Goal: Information Seeking & Learning: Learn about a topic

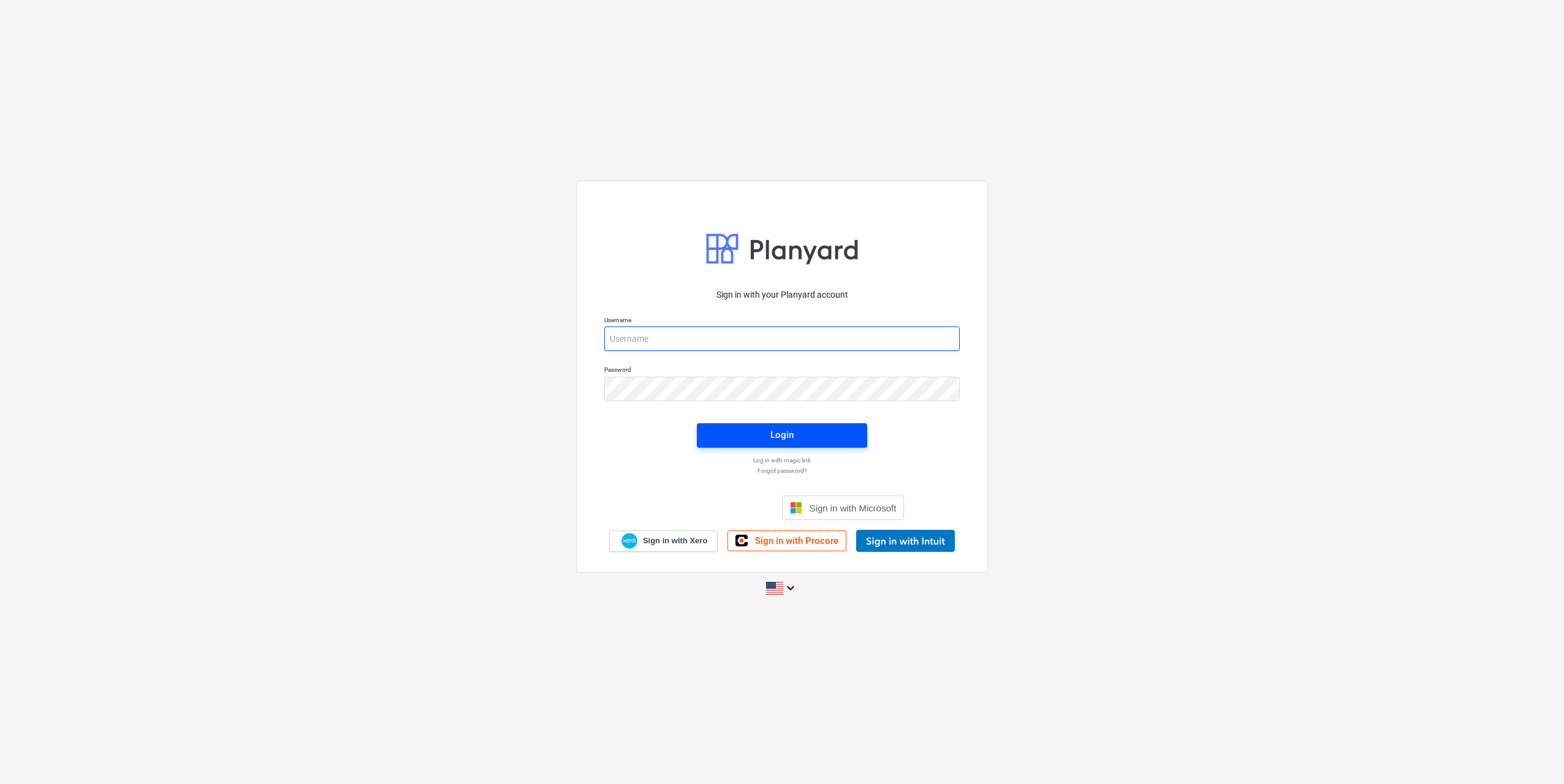
type input "[PERSON_NAME][EMAIL_ADDRESS][DOMAIN_NAME]"
click at [771, 435] on div "Login" at bounding box center [782, 435] width 24 height 16
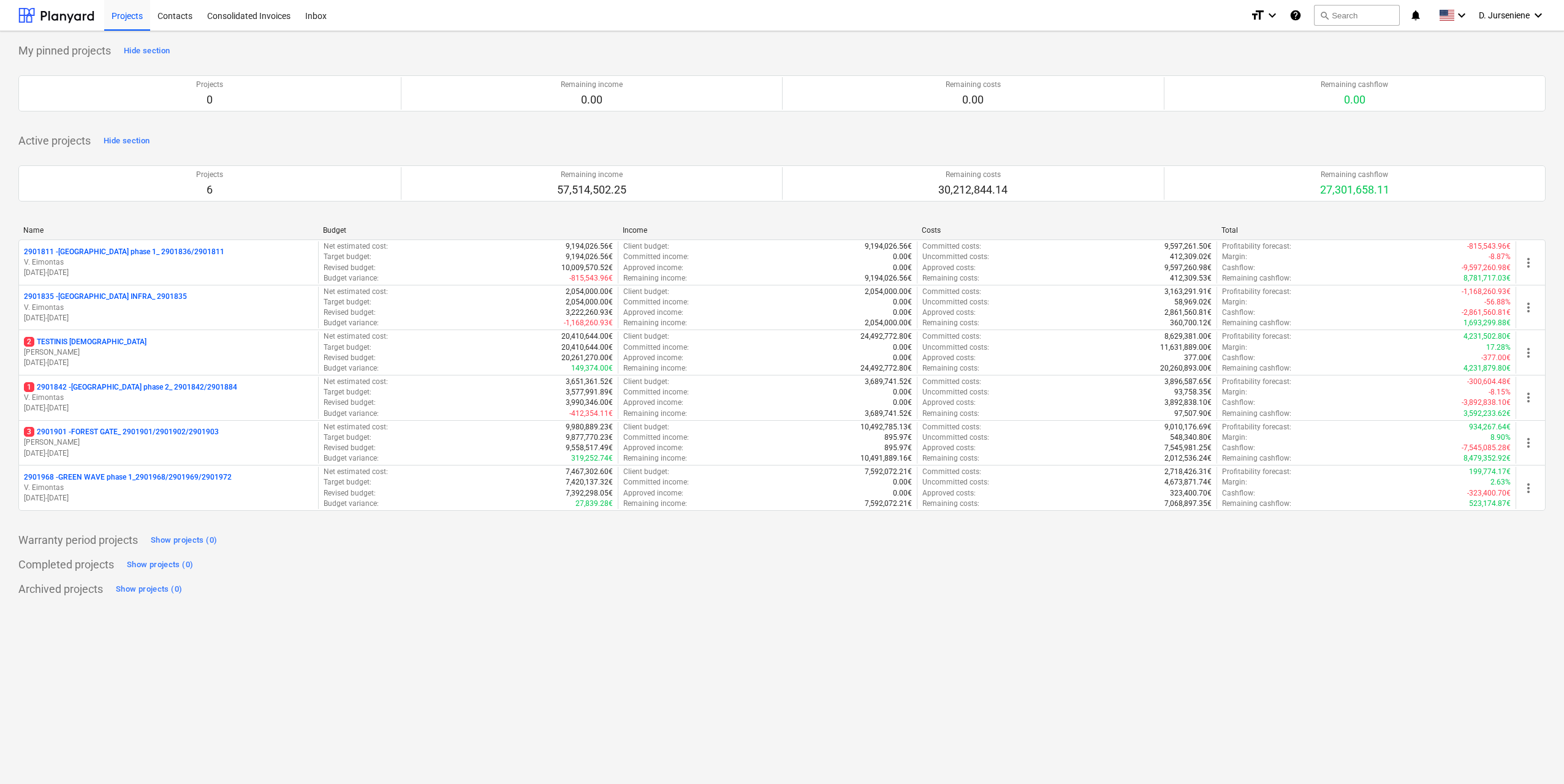
click at [156, 388] on p "1 2901842 - [GEOGRAPHIC_DATA] phase 2_ 2901842/2901884" at bounding box center [130, 387] width 213 height 11
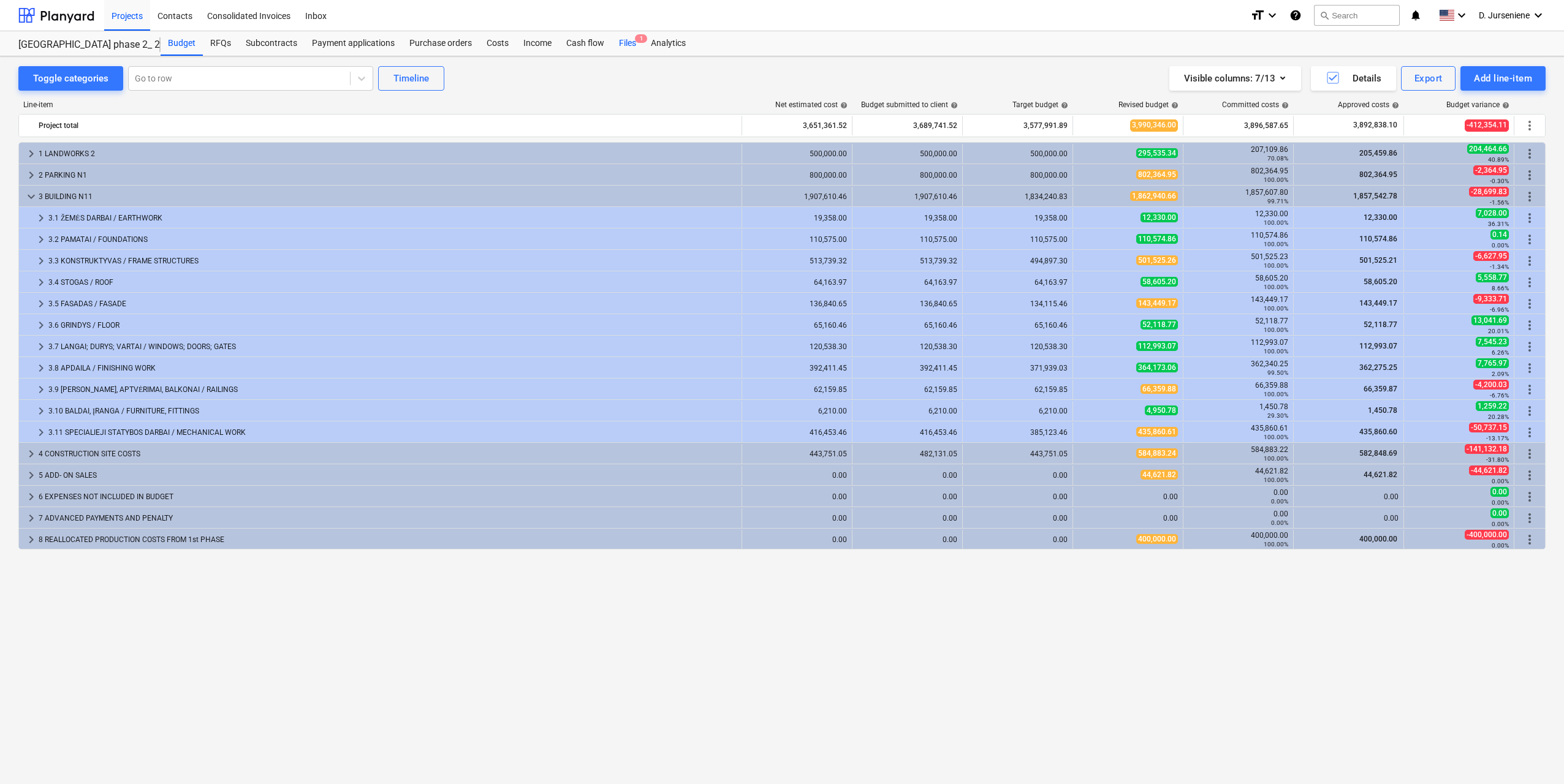
click at [626, 41] on div "Files 1" at bounding box center [627, 43] width 32 height 24
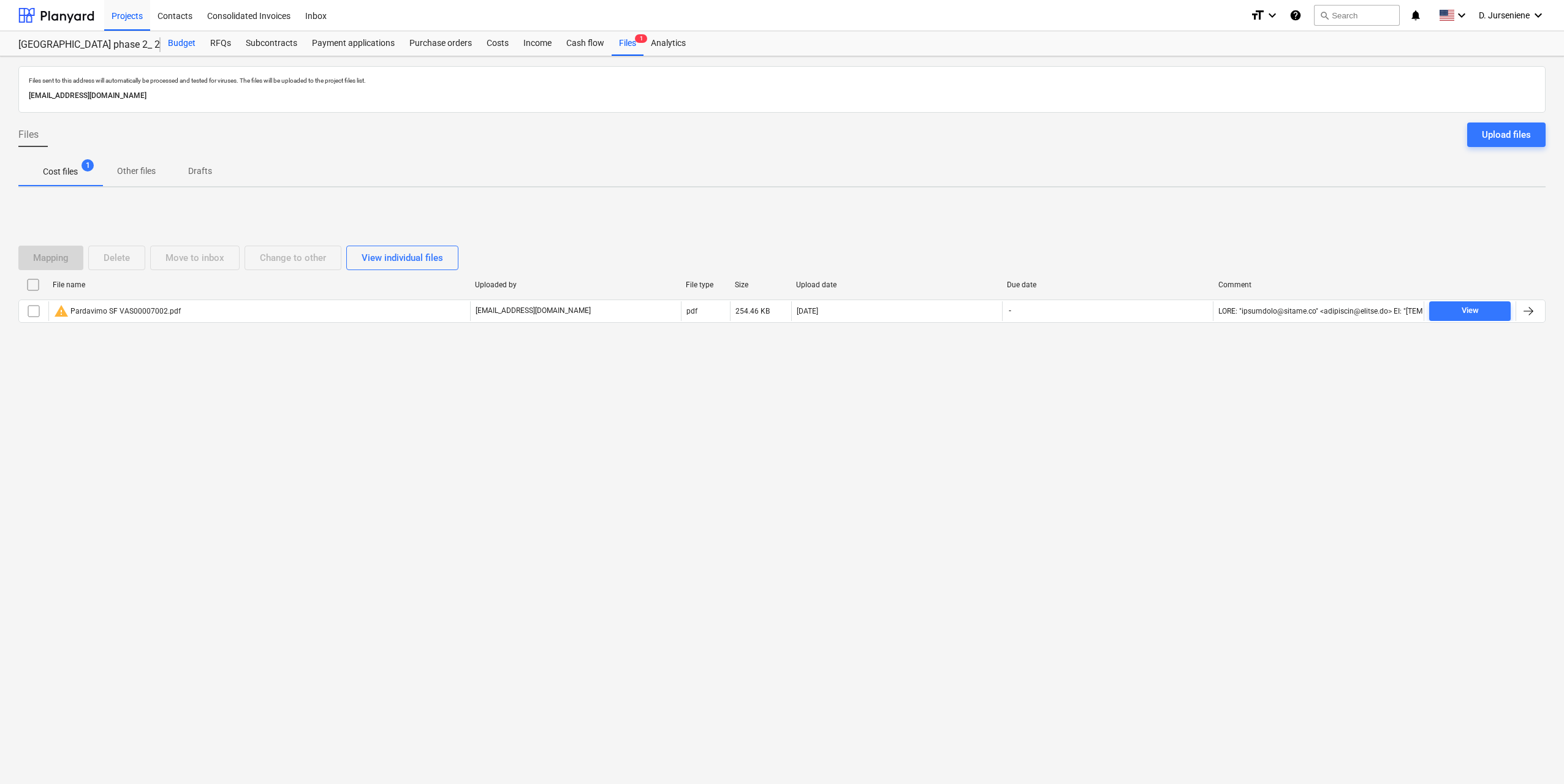
click at [189, 41] on div "Budget" at bounding box center [182, 43] width 42 height 24
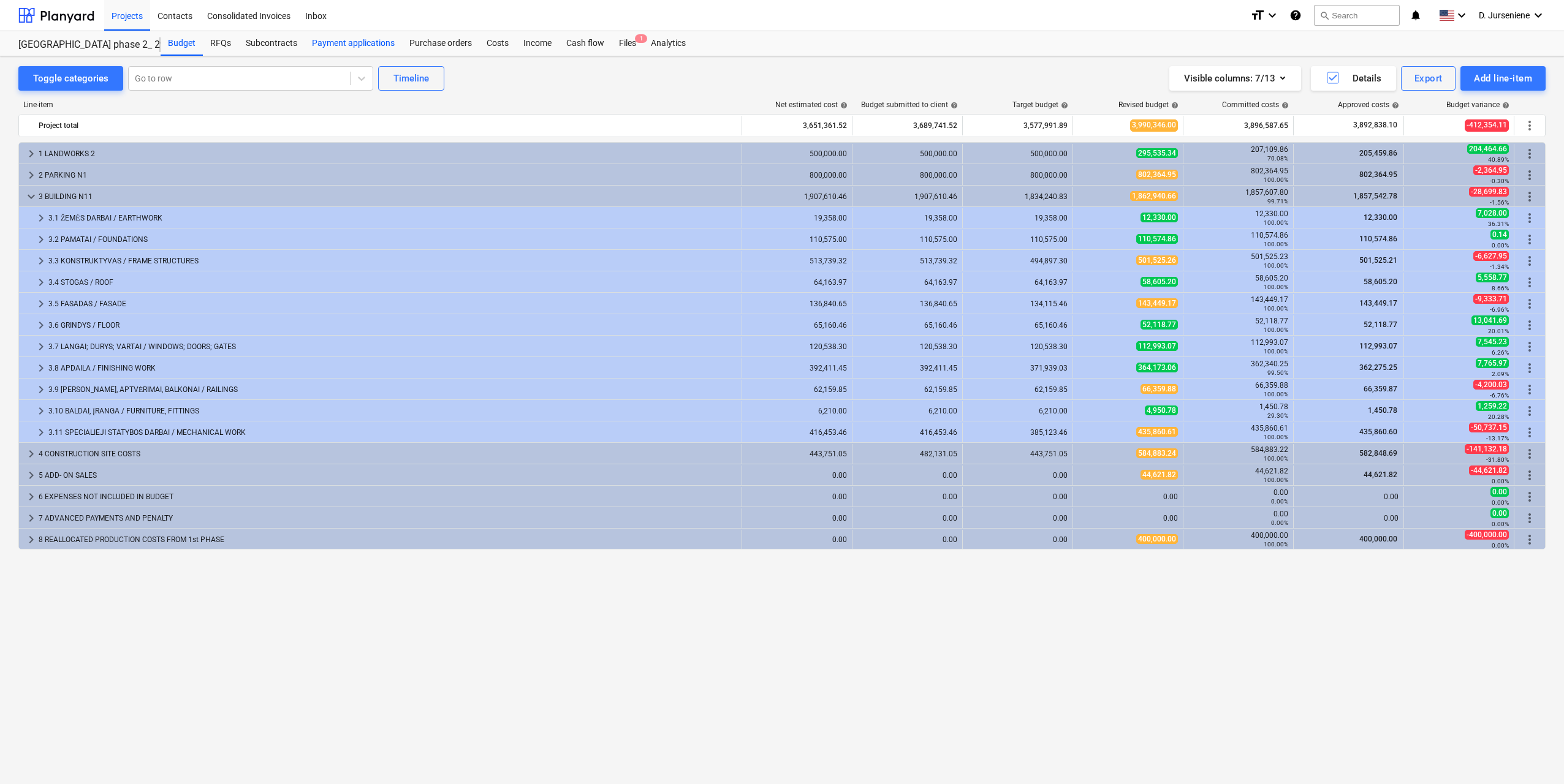
click at [374, 41] on div "Payment applications" at bounding box center [354, 43] width 98 height 24
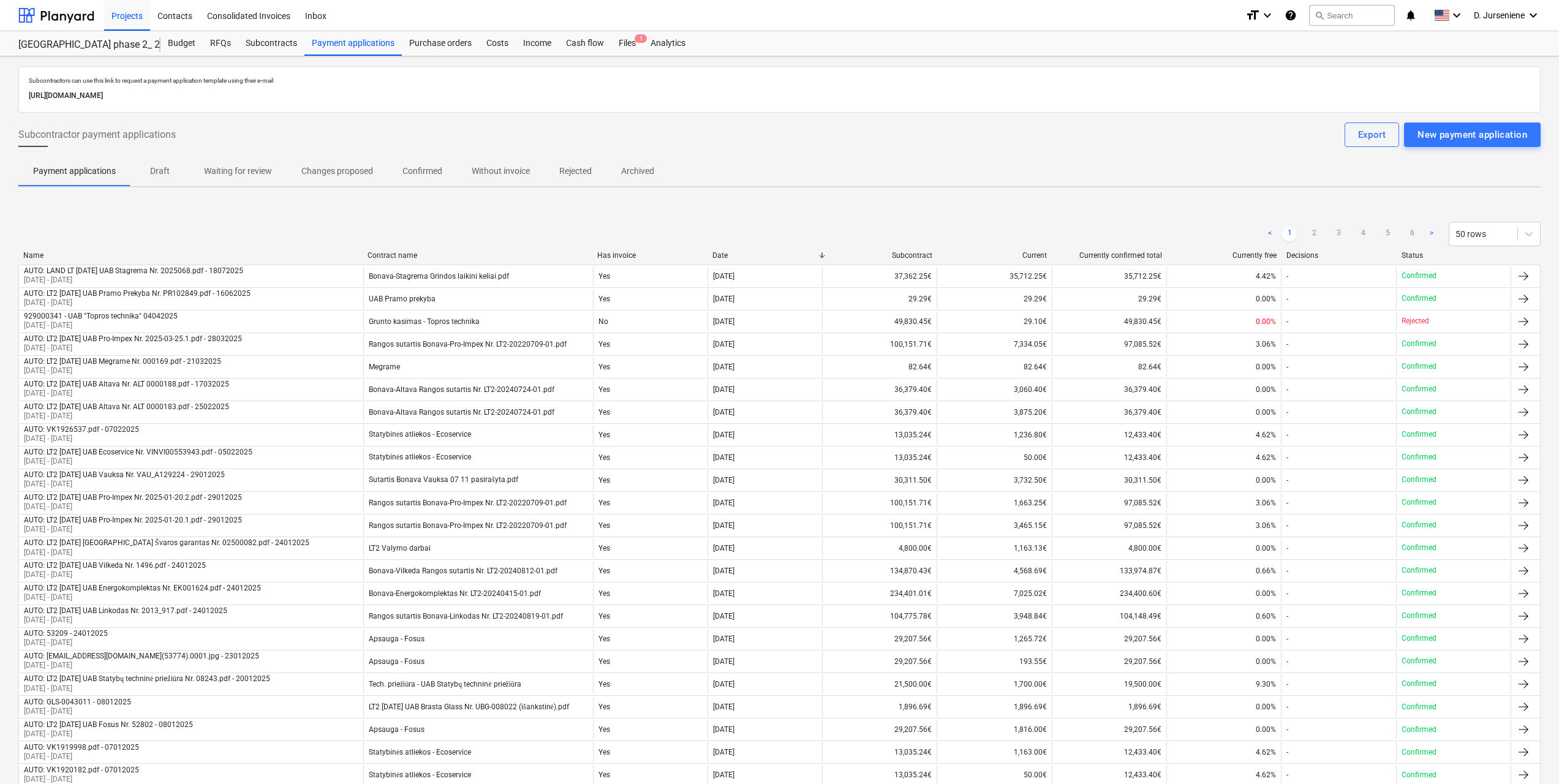
click at [412, 253] on div "Contract name" at bounding box center [477, 255] width 220 height 9
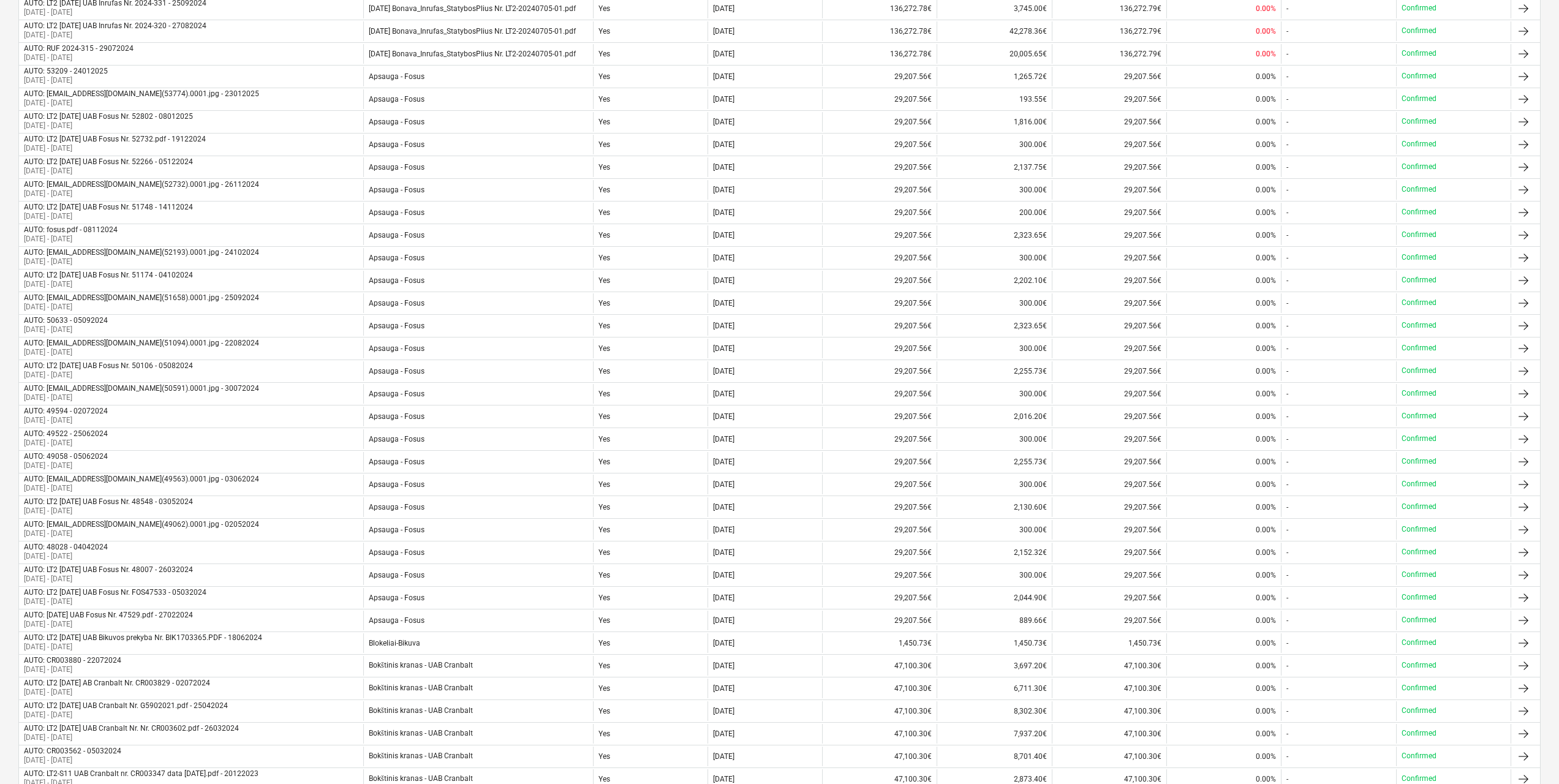
scroll to position [683, 0]
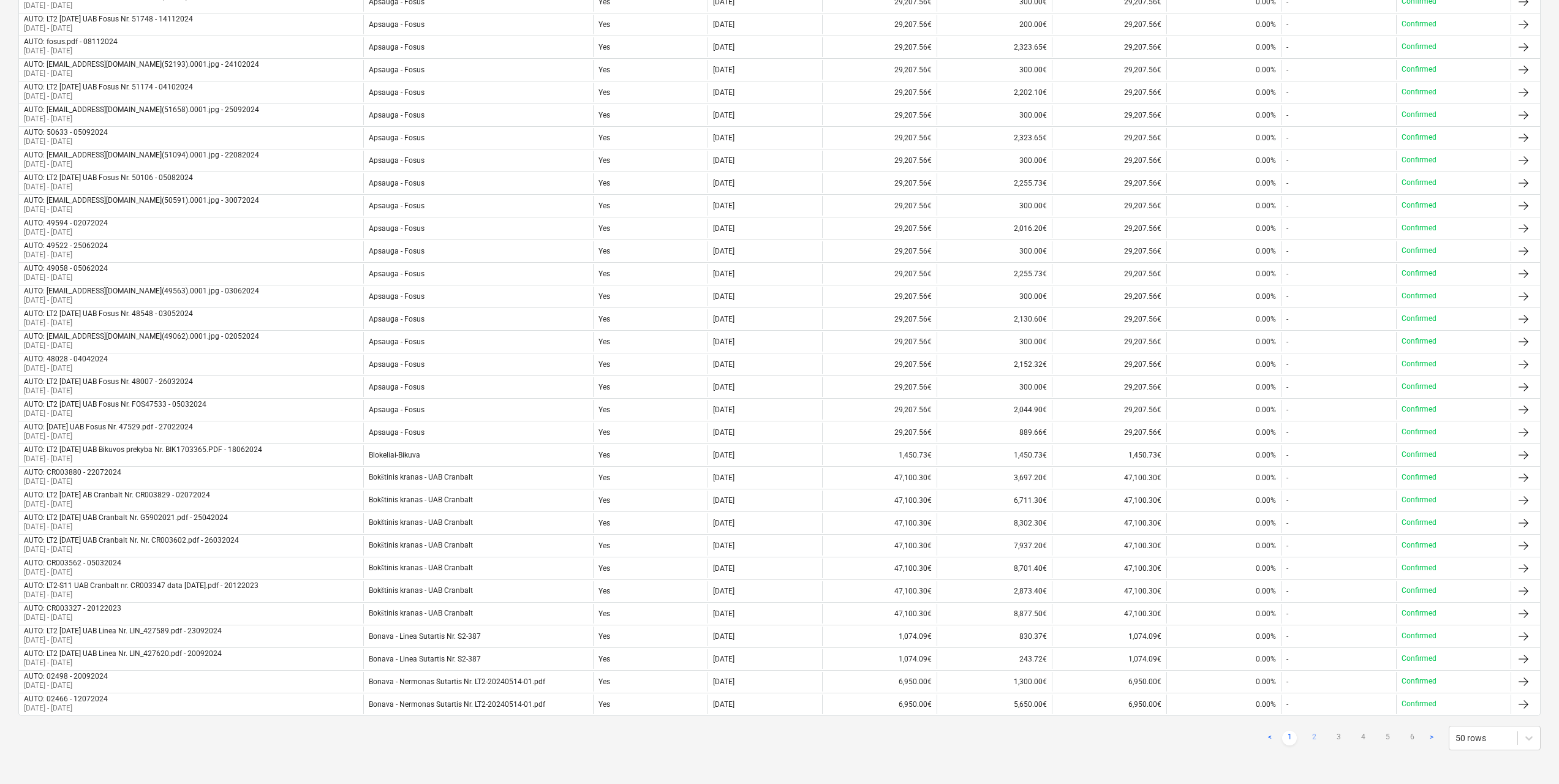
click at [1317, 736] on link "2" at bounding box center [1315, 738] width 15 height 15
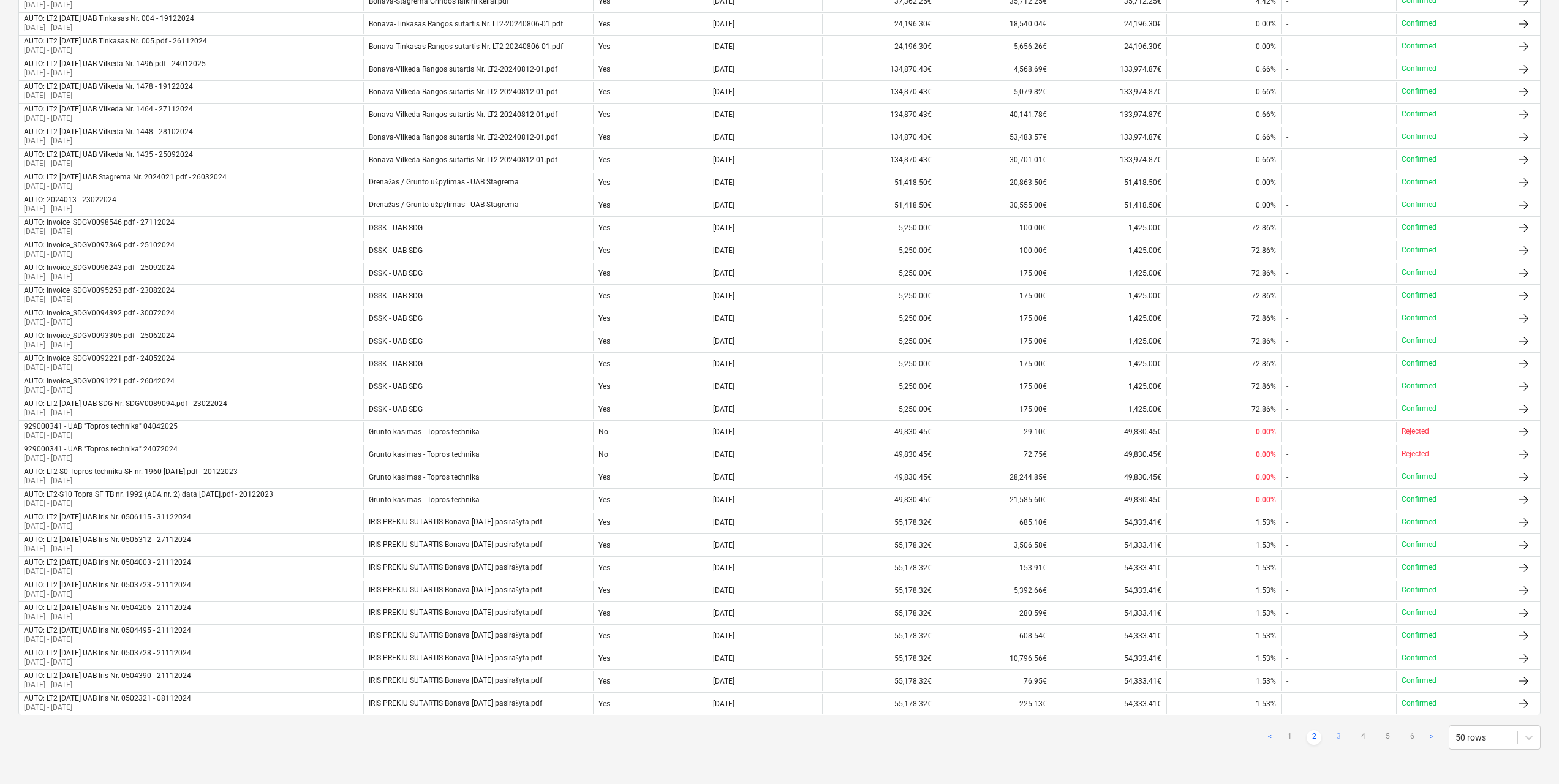
click at [1337, 736] on link "3" at bounding box center [1339, 738] width 15 height 15
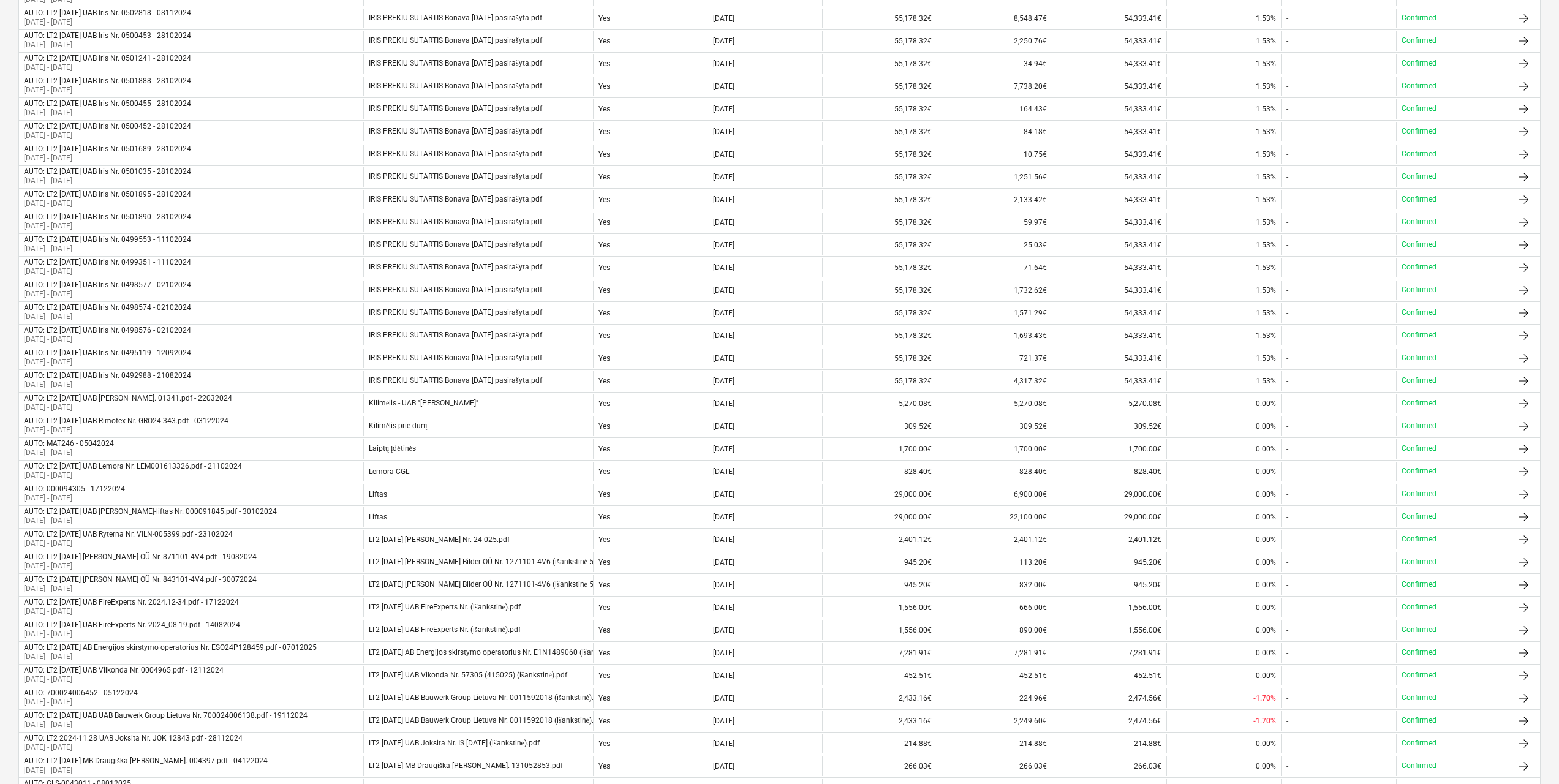
scroll to position [254, 0]
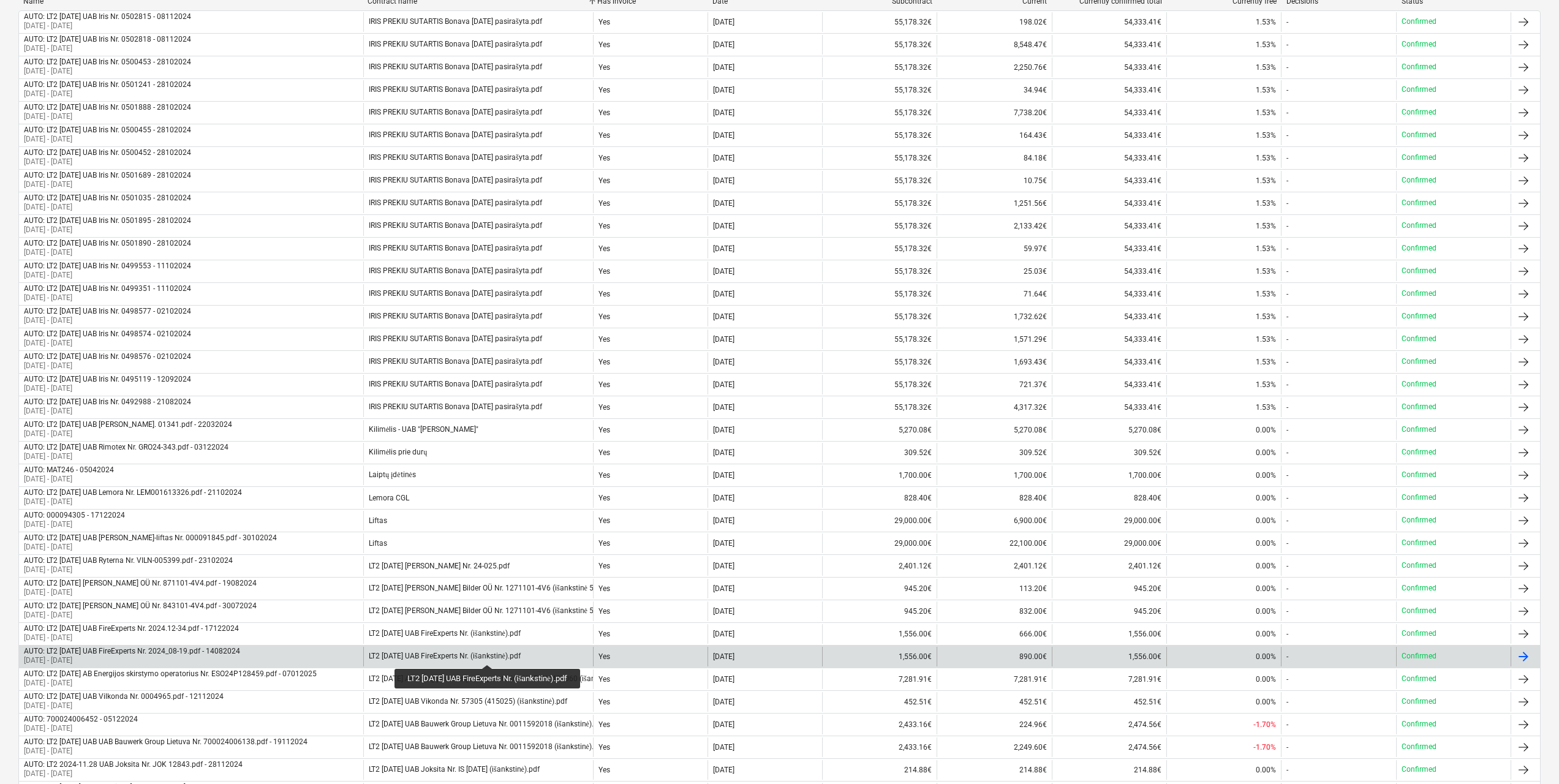
click at [498, 654] on div "LT2 [DATE] UAB FireExperts Nr. (išankstinė).pdf" at bounding box center [445, 655] width 152 height 9
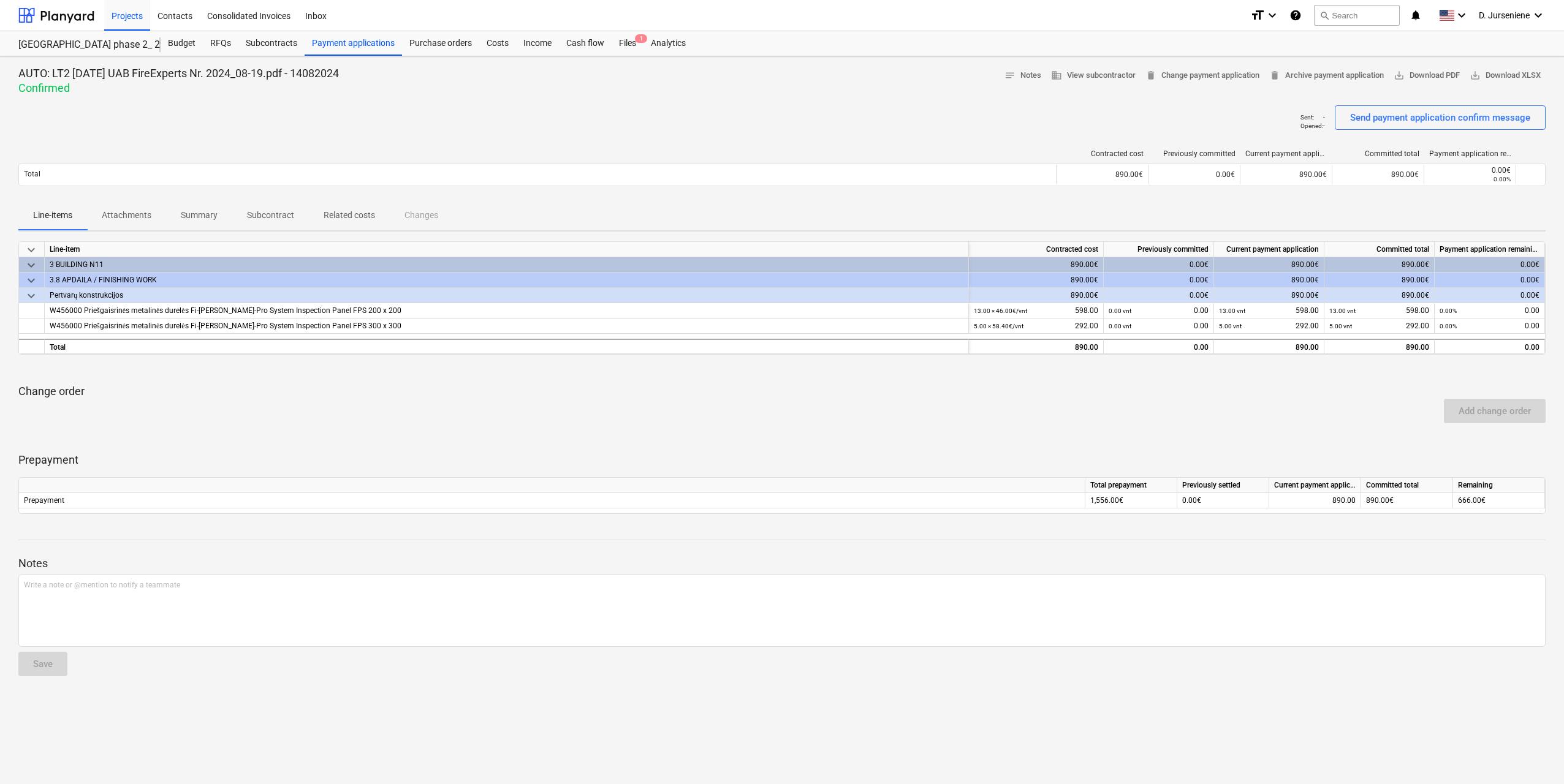
click at [196, 217] on p "Summary" at bounding box center [199, 216] width 37 height 13
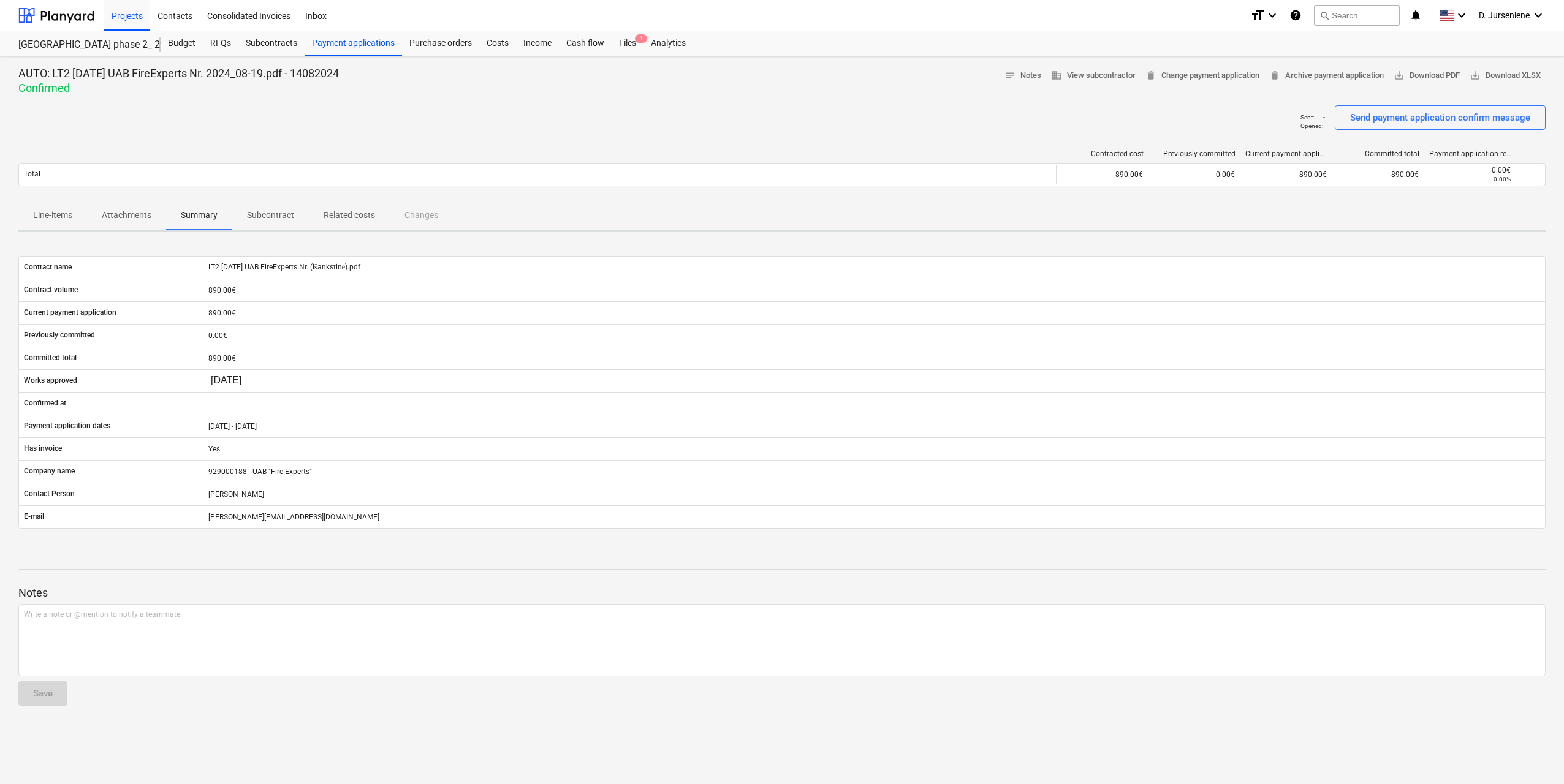
click at [140, 214] on p "Attachments" at bounding box center [126, 216] width 50 height 13
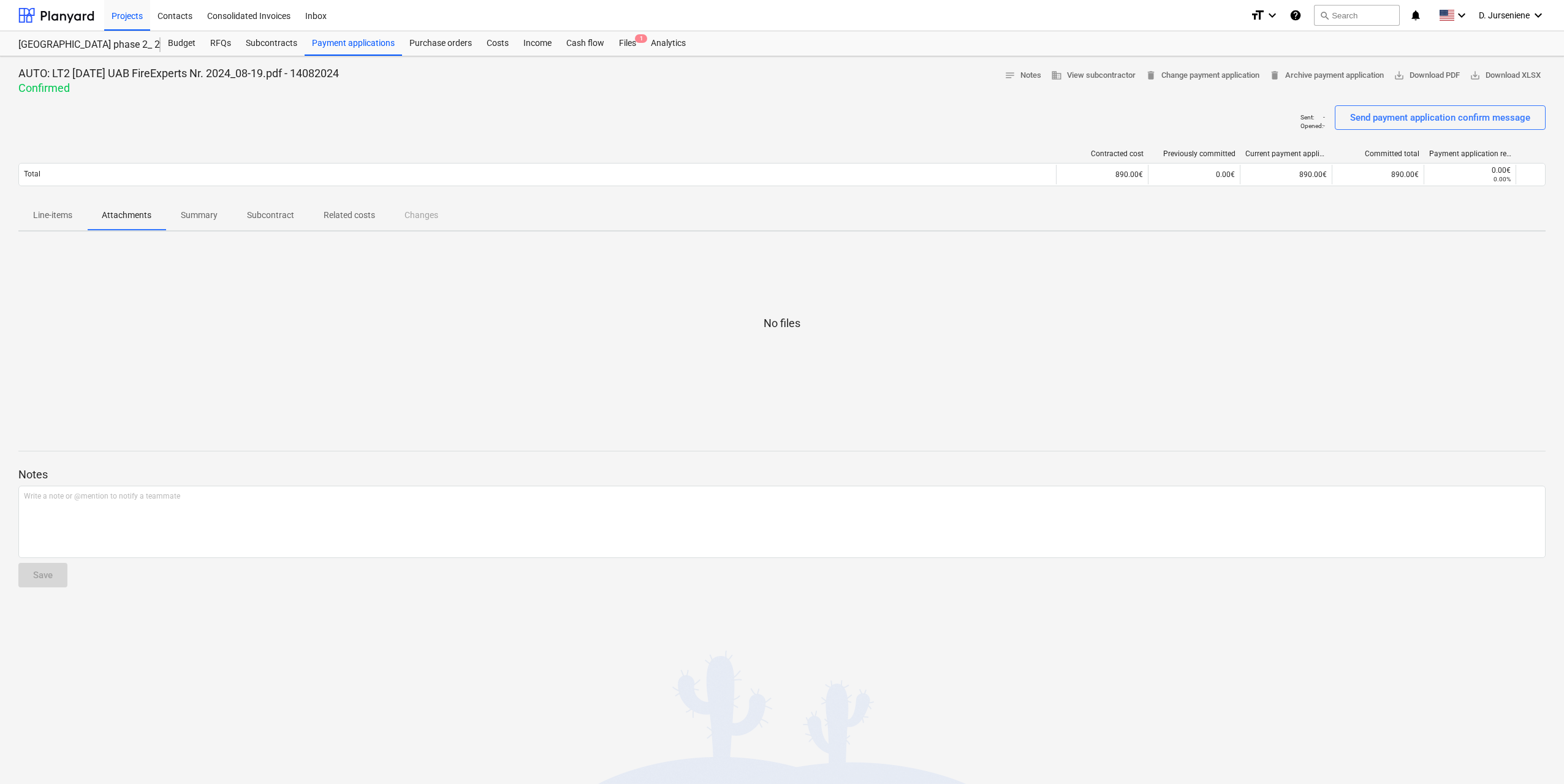
click at [276, 217] on p "Subcontract" at bounding box center [270, 216] width 47 height 13
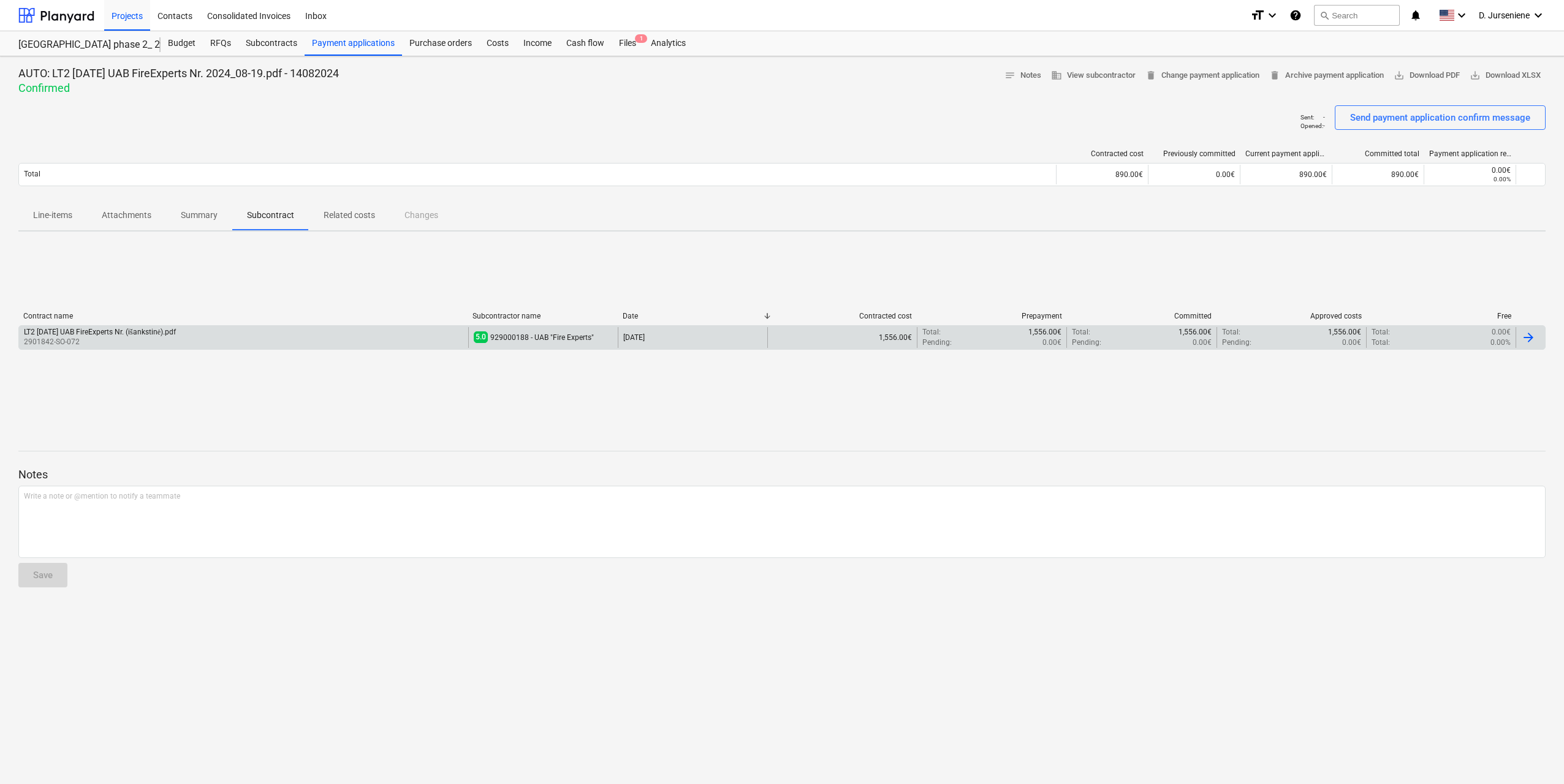
click at [116, 338] on p "2901842-SO-072" at bounding box center [99, 342] width 152 height 11
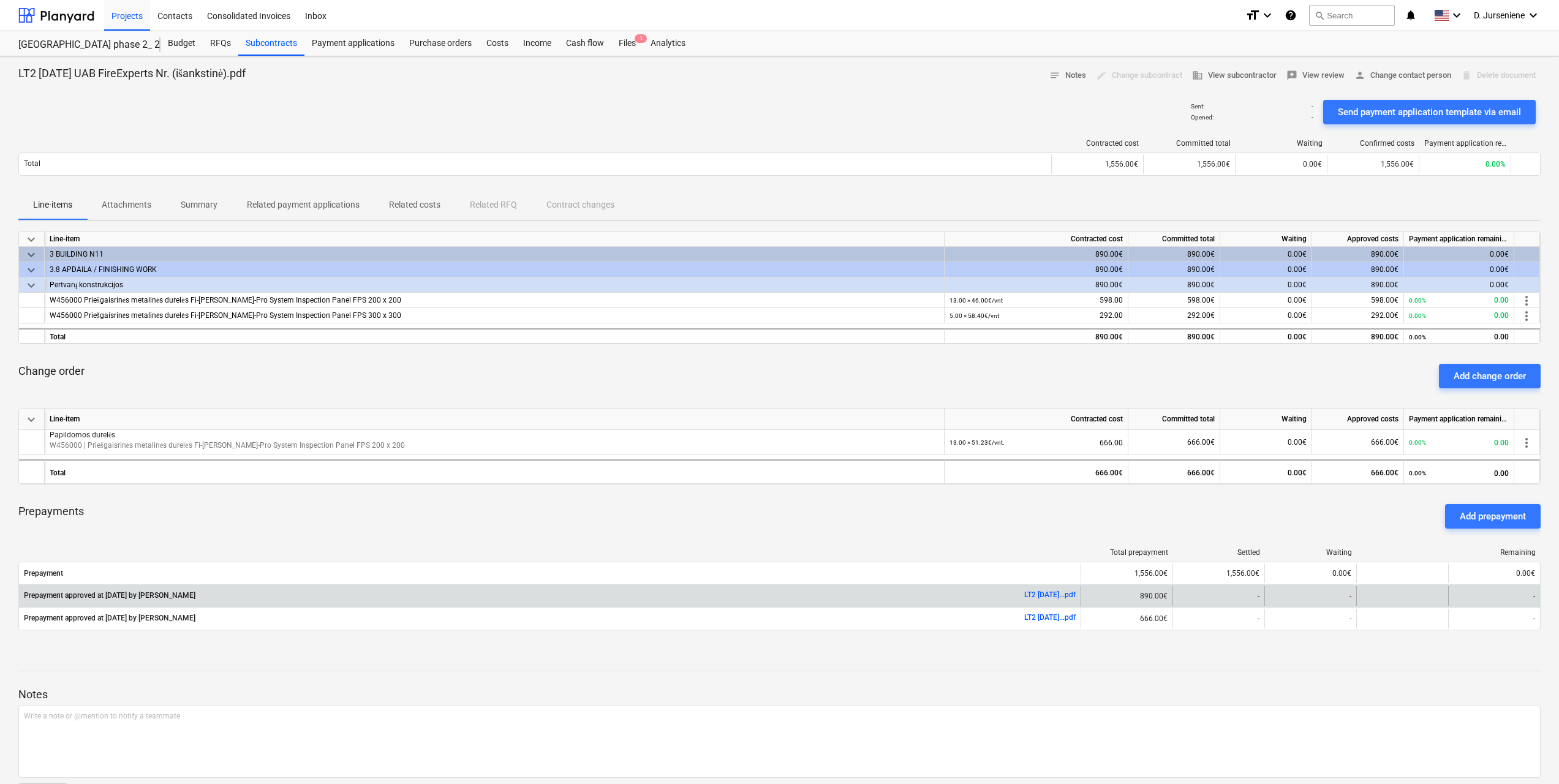
click at [1025, 596] on link "LT2 [DATE]...pdf" at bounding box center [1050, 594] width 51 height 9
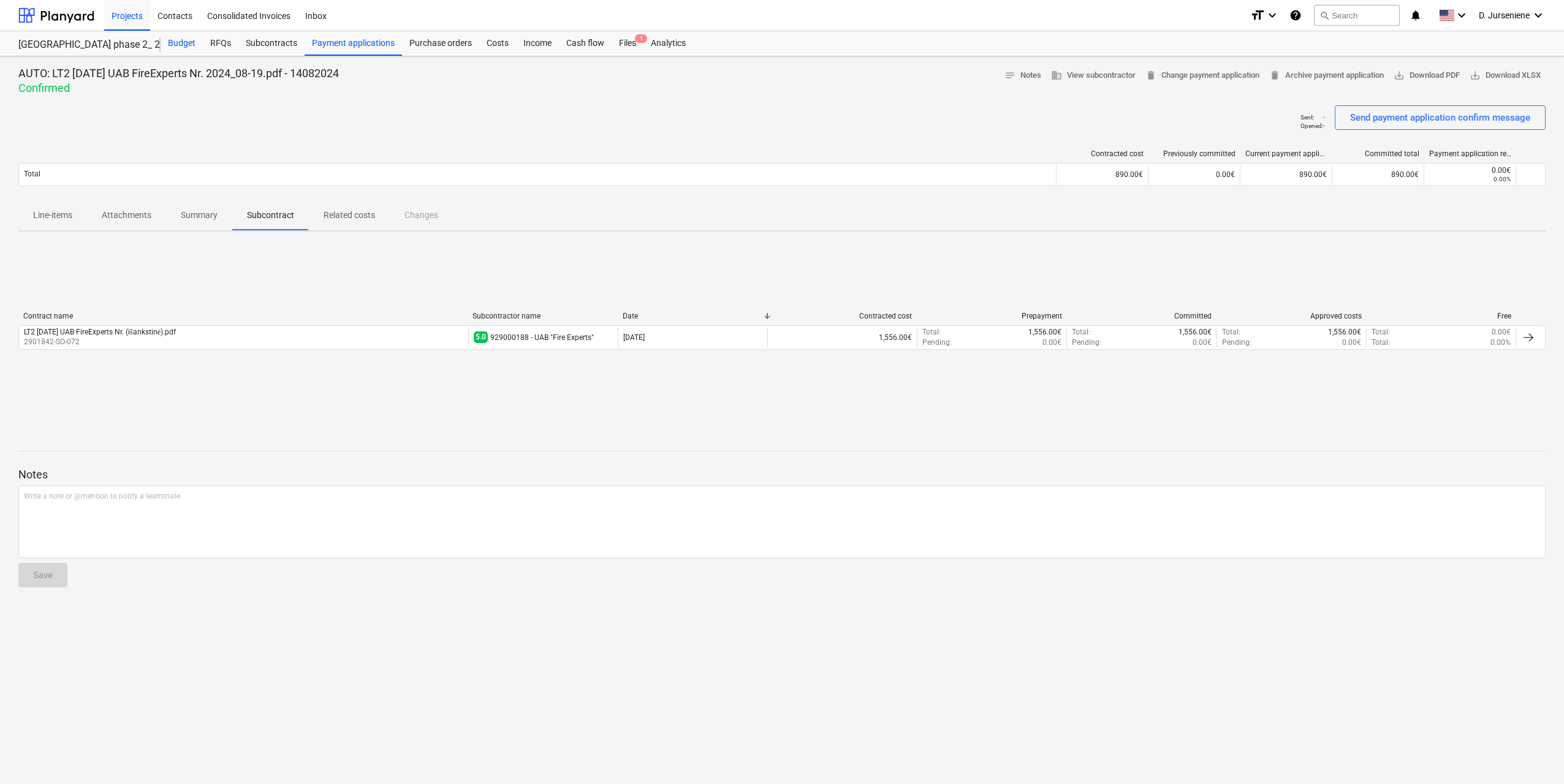
click at [191, 41] on div "Budget" at bounding box center [182, 43] width 42 height 24
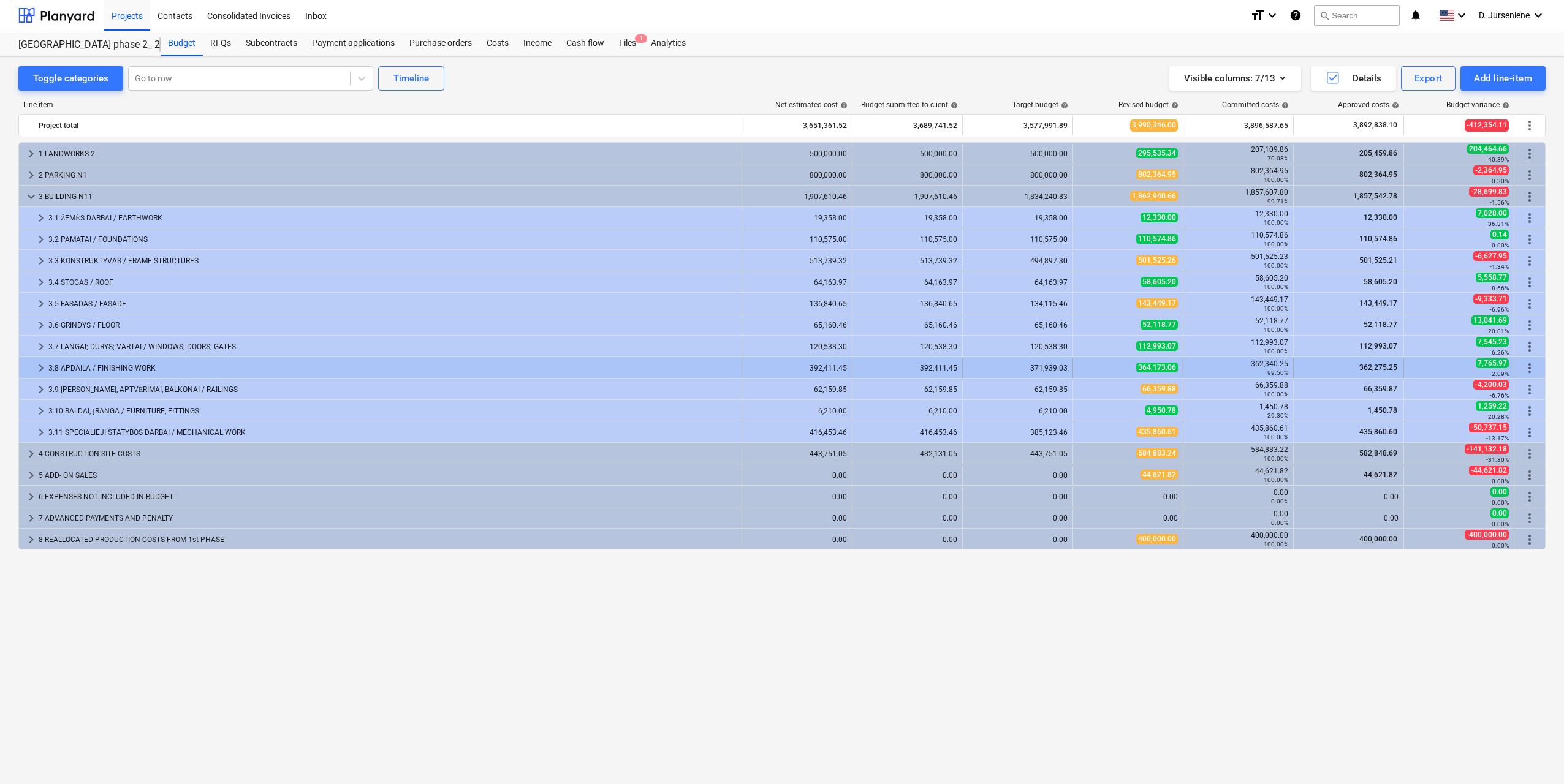
click at [125, 365] on div "3.8 APDAILA / FINISHING WORK" at bounding box center [392, 368] width 688 height 20
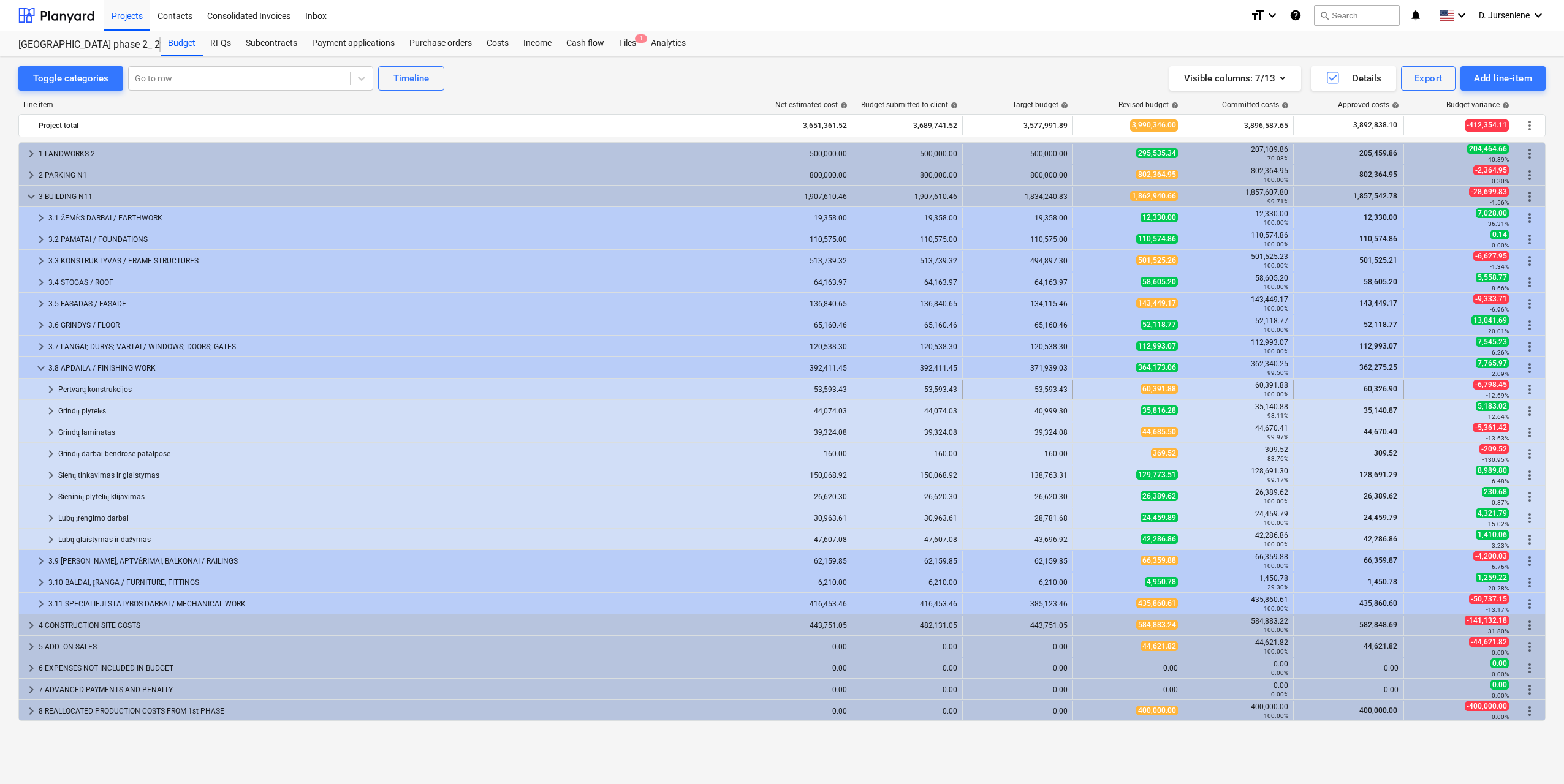
click at [49, 389] on span "keyboard_arrow_right" at bounding box center [51, 389] width 15 height 15
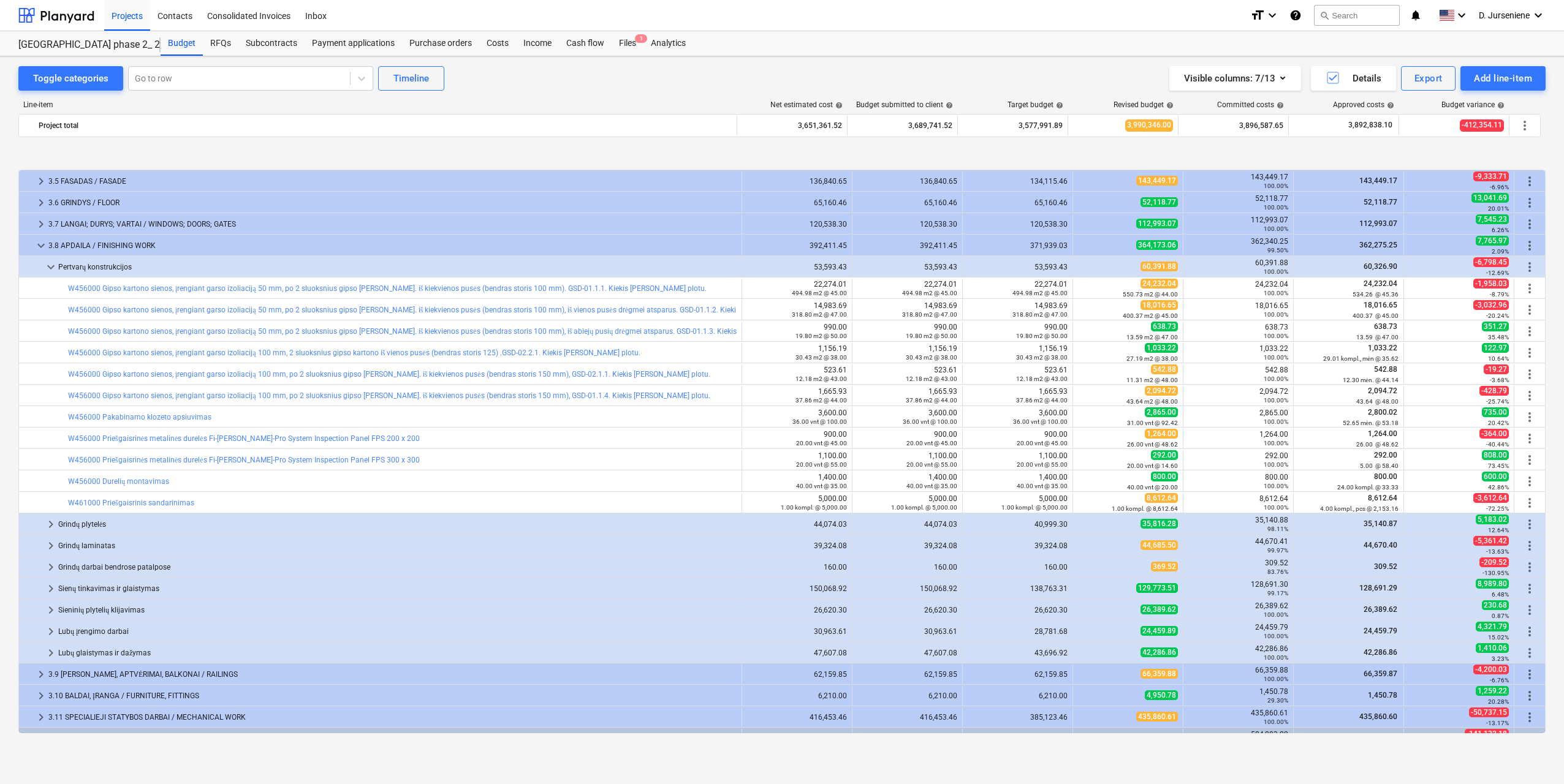
scroll to position [184, 0]
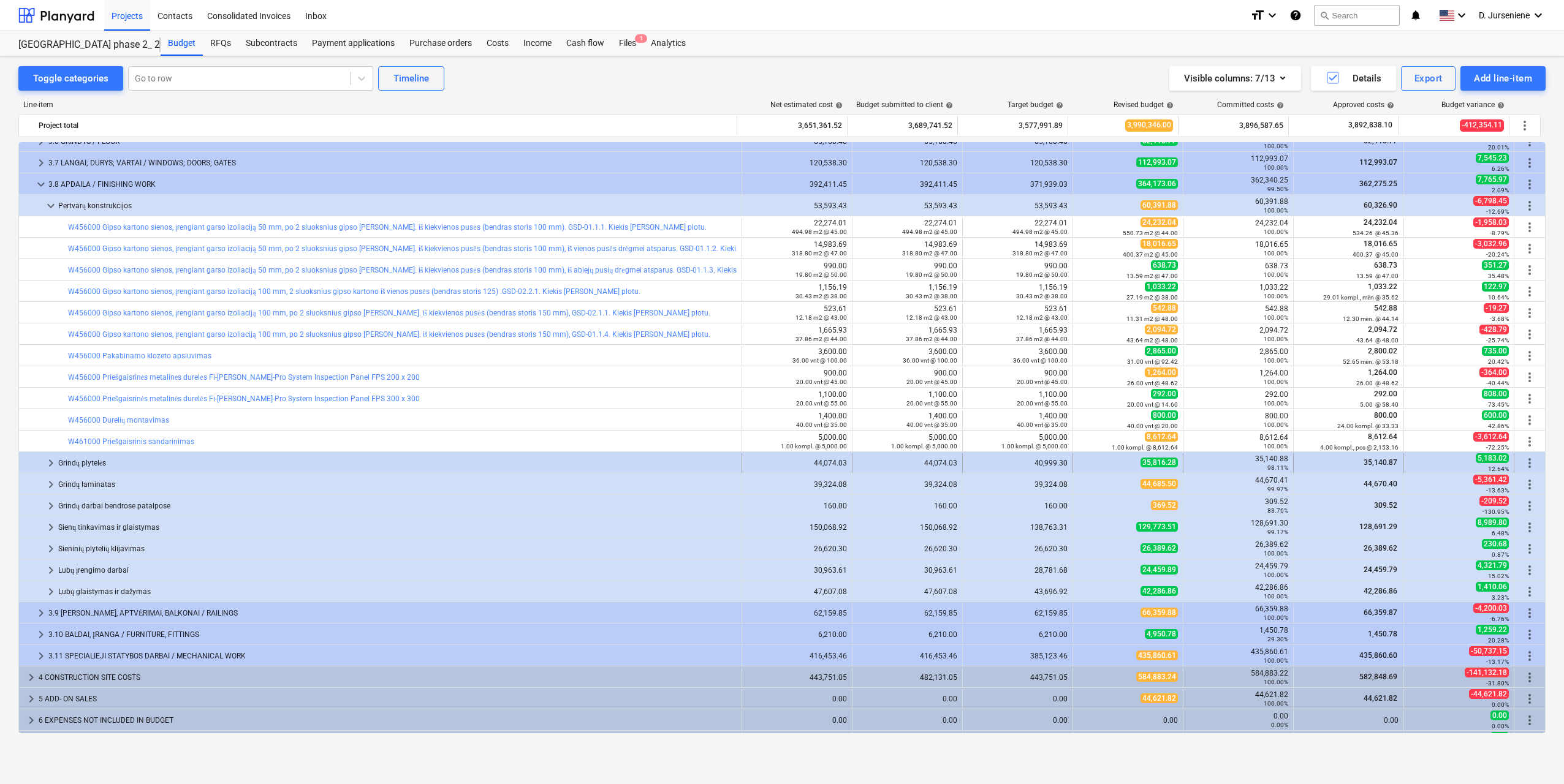
click at [46, 462] on span "keyboard_arrow_right" at bounding box center [51, 463] width 15 height 15
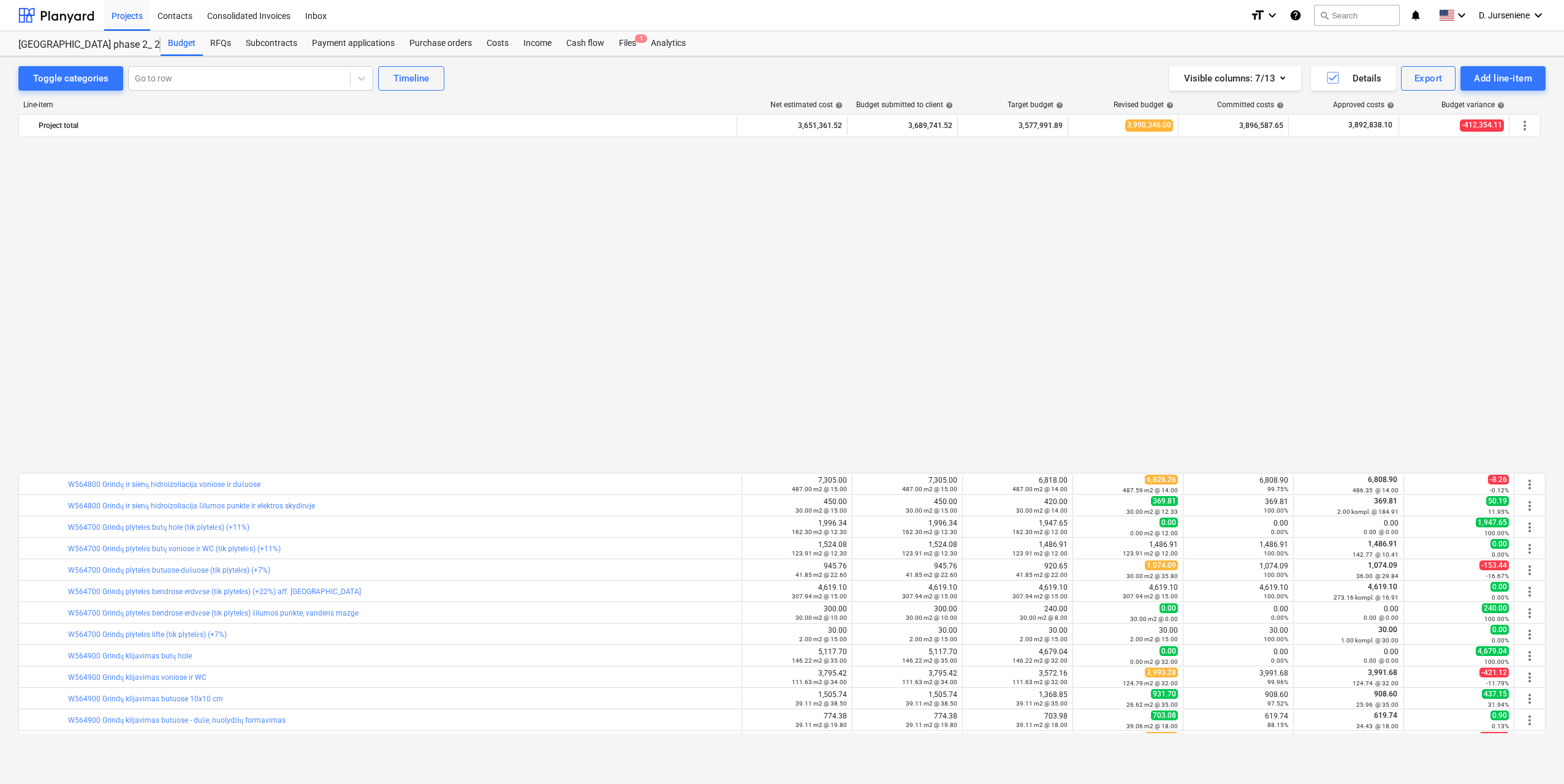
scroll to position [551, 0]
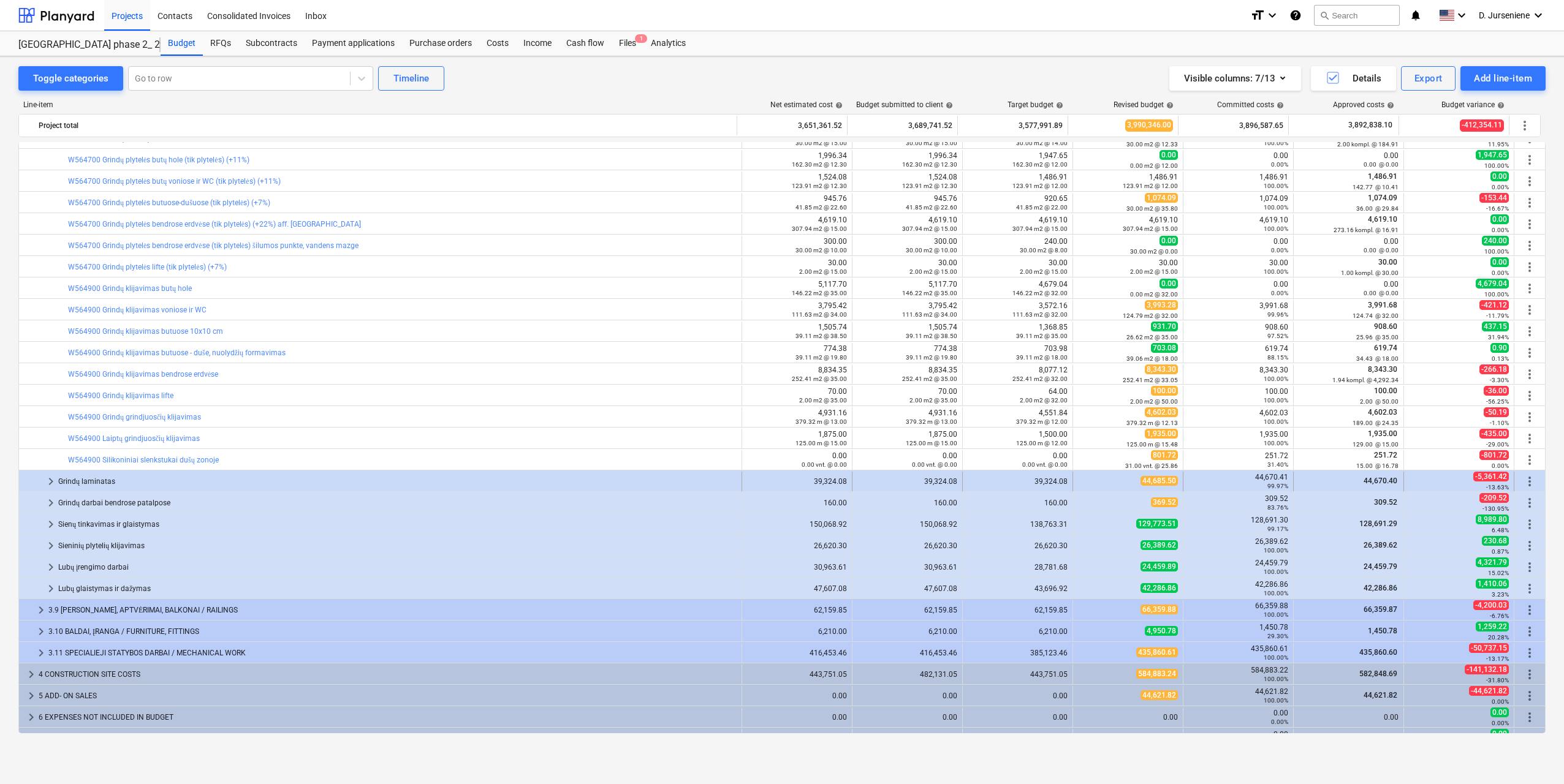
click at [68, 480] on div "Grindų laminatas" at bounding box center [397, 481] width 679 height 20
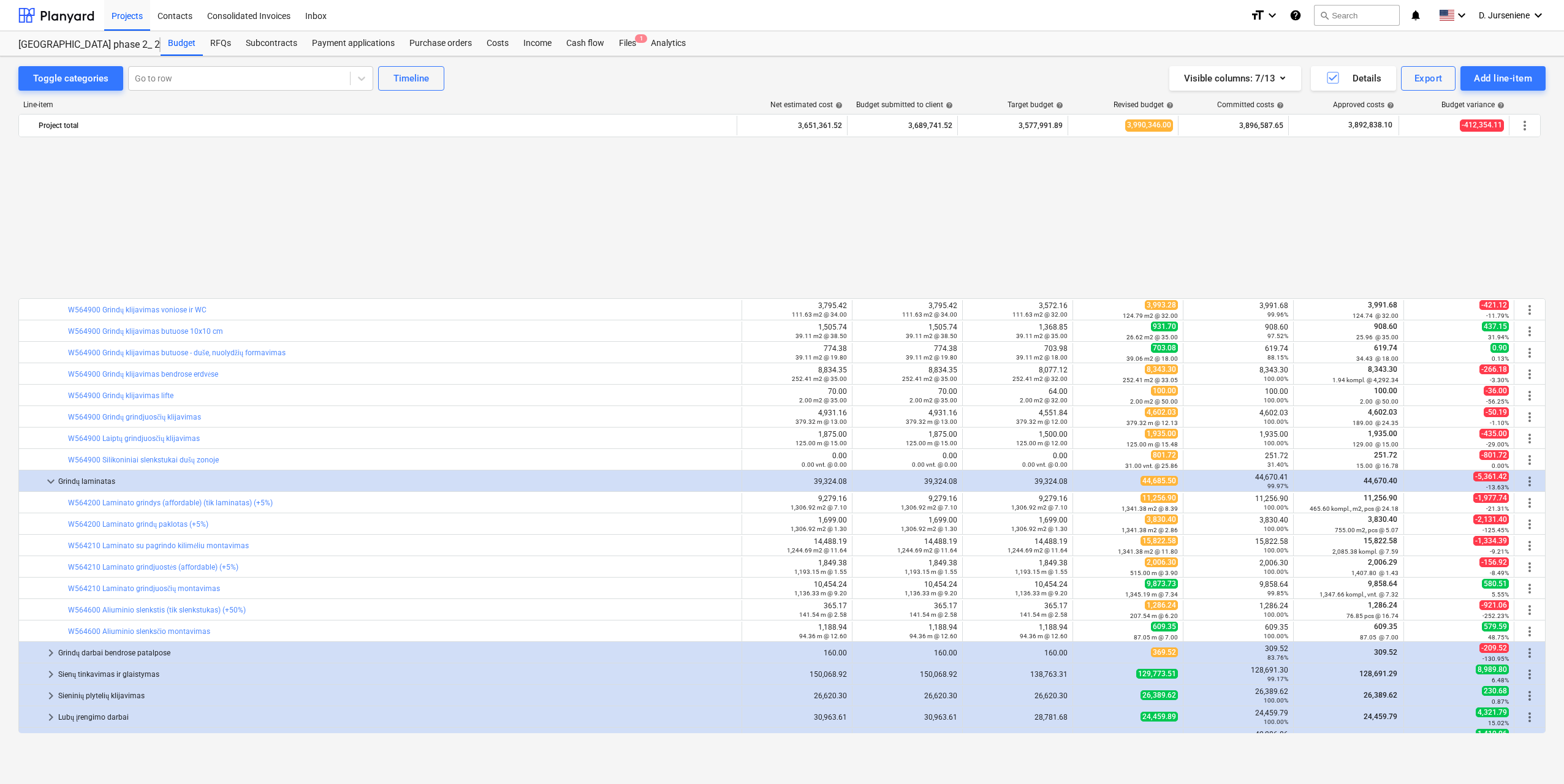
scroll to position [738, 0]
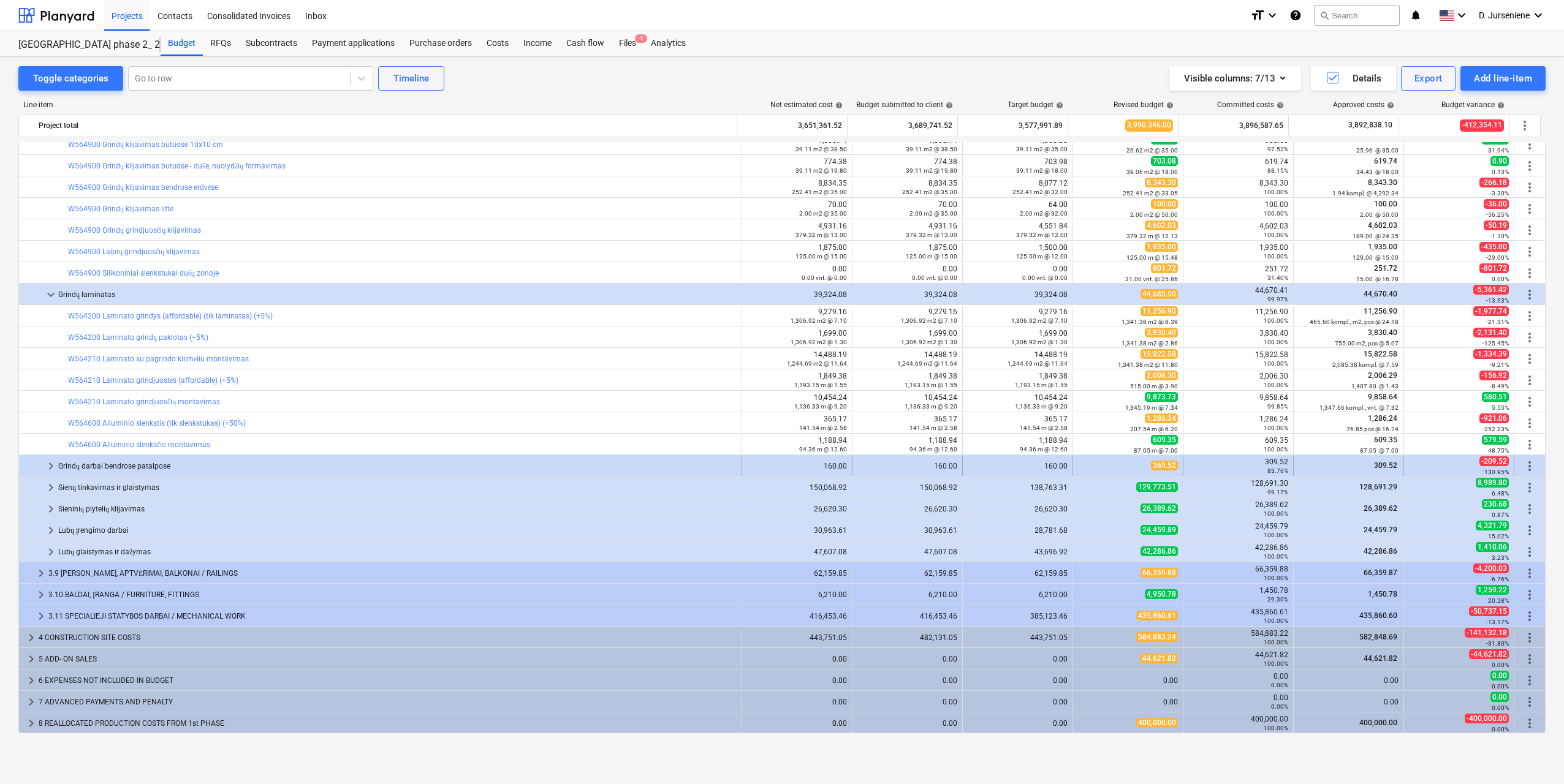
click at [90, 465] on div "Grindų darbai bendrose patalpose" at bounding box center [397, 466] width 679 height 20
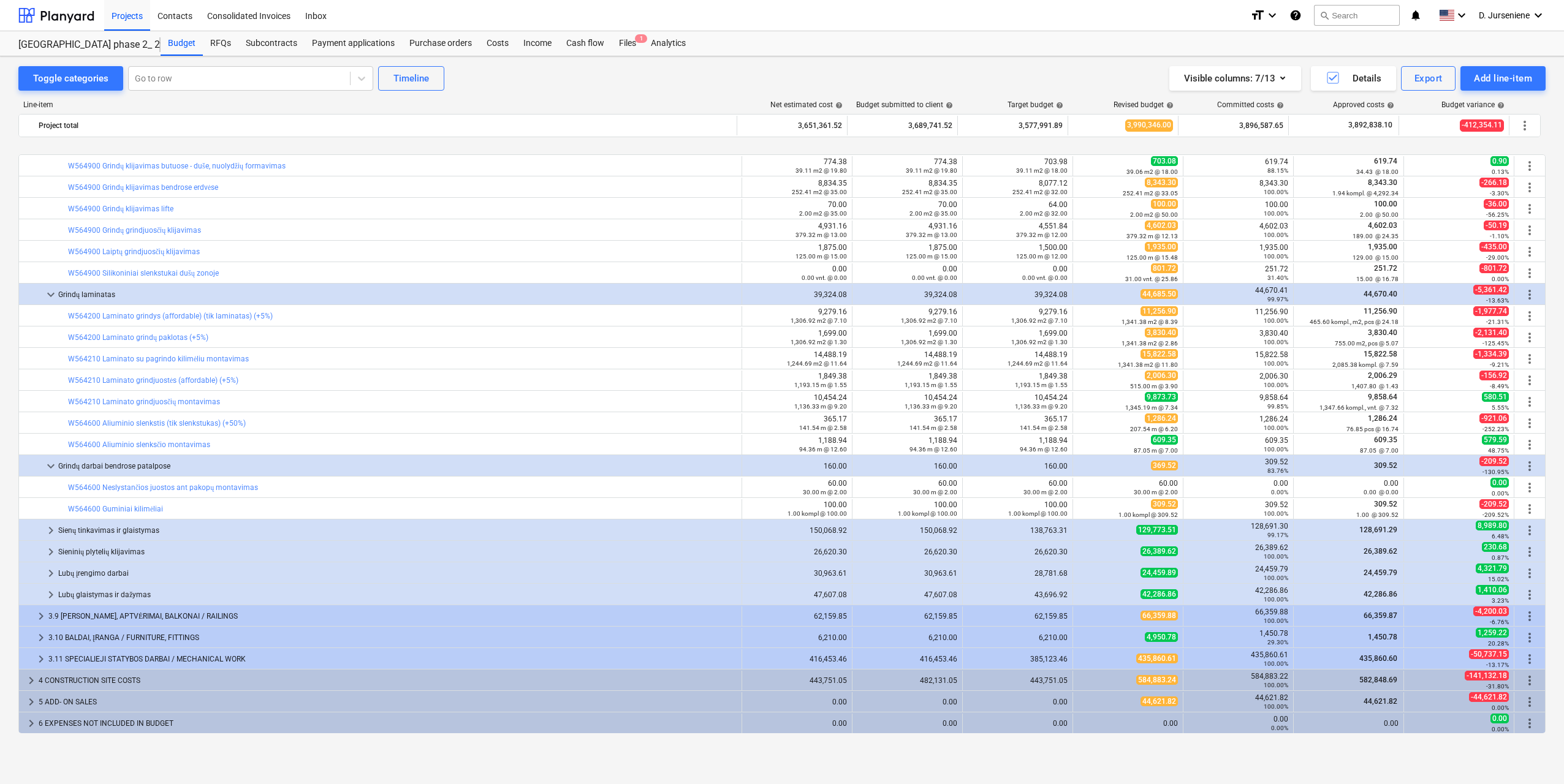
scroll to position [781, 0]
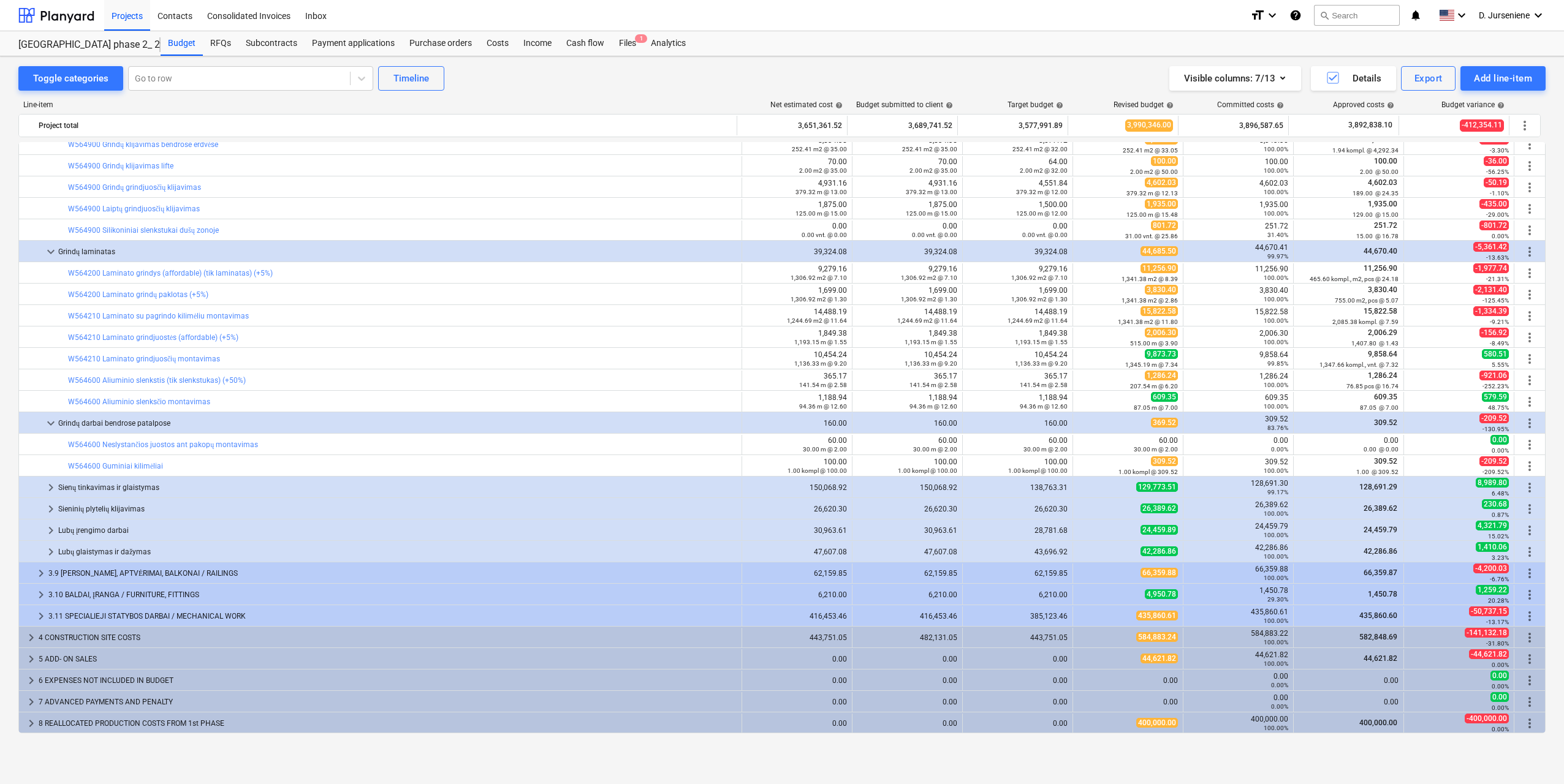
click at [72, 493] on div "Sienų tinkavimas ir glaistymas" at bounding box center [397, 488] width 679 height 20
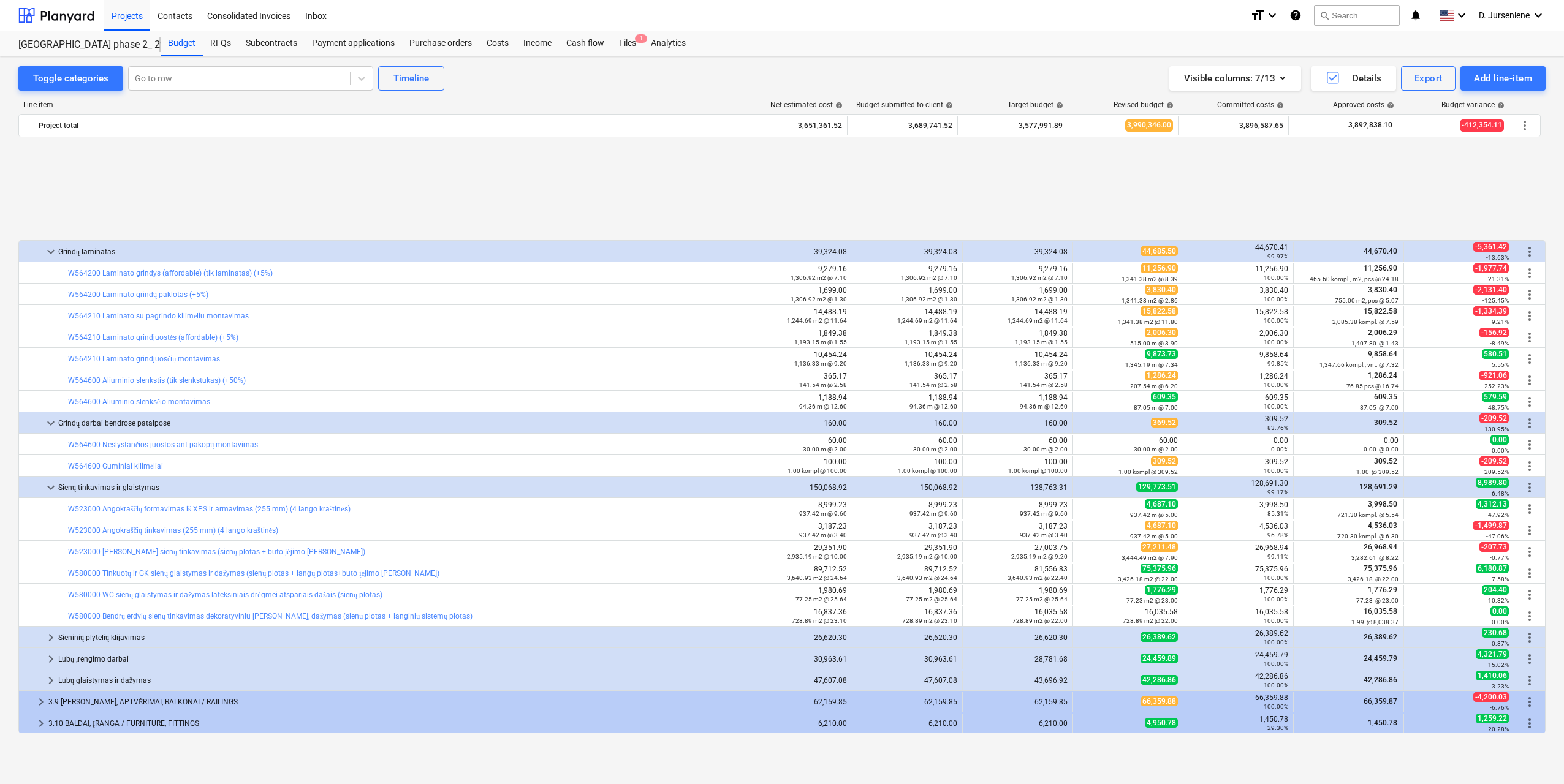
scroll to position [909, 0]
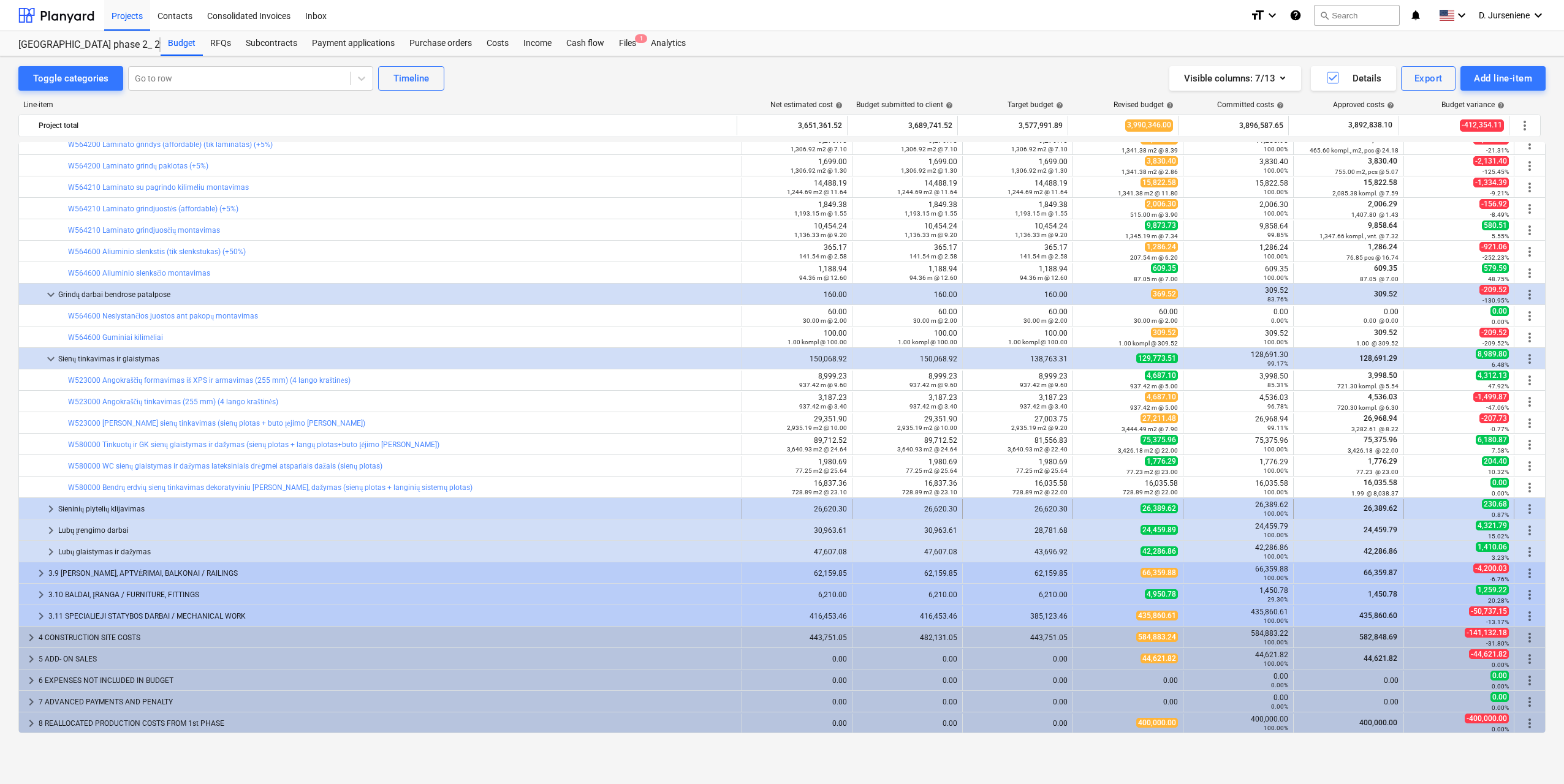
click at [65, 509] on div "Sieninių plytelių klijavimas" at bounding box center [397, 509] width 679 height 20
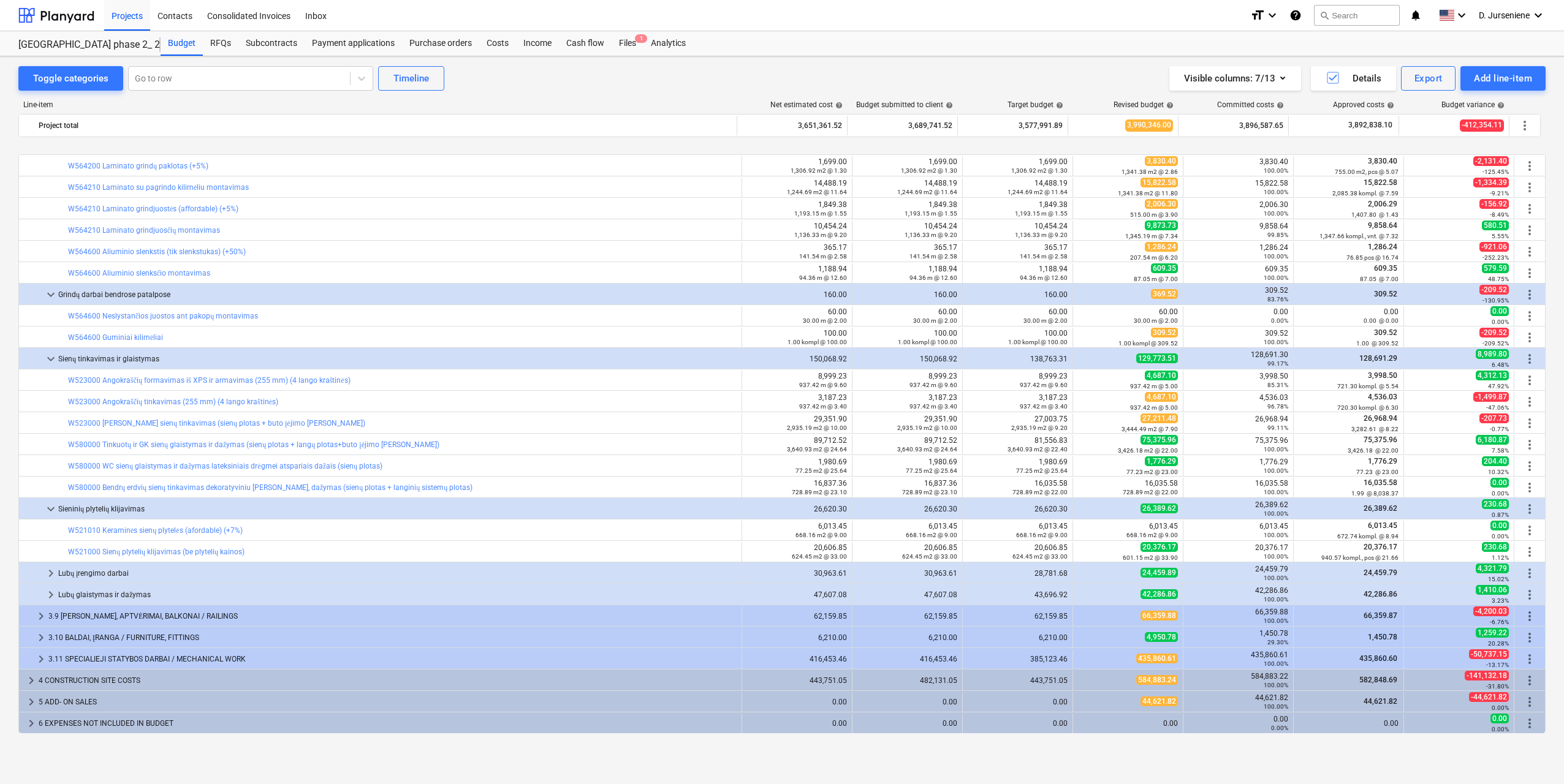
scroll to position [953, 0]
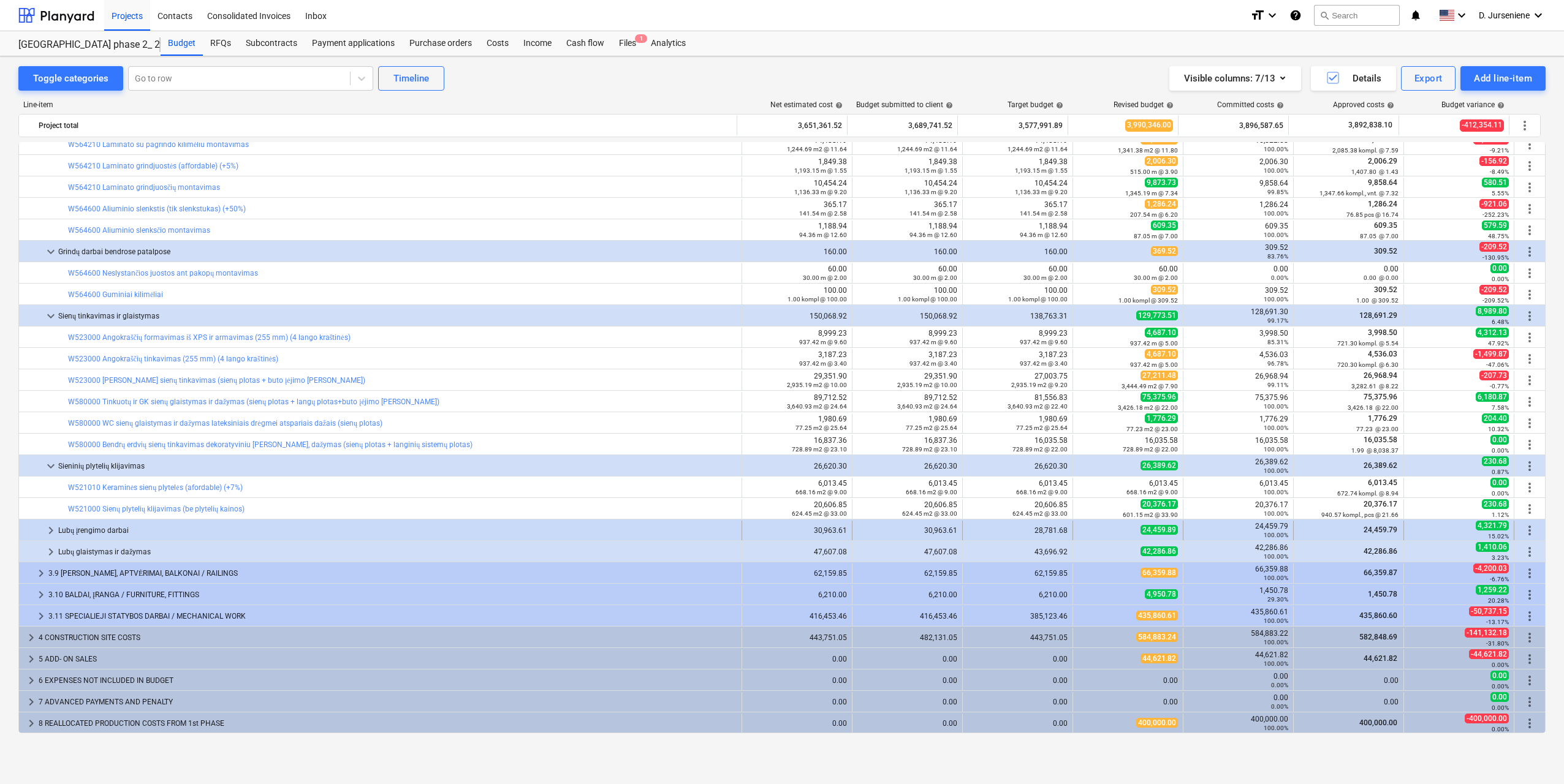
click at [69, 530] on div "Lubų įrengimo darbai" at bounding box center [397, 530] width 679 height 20
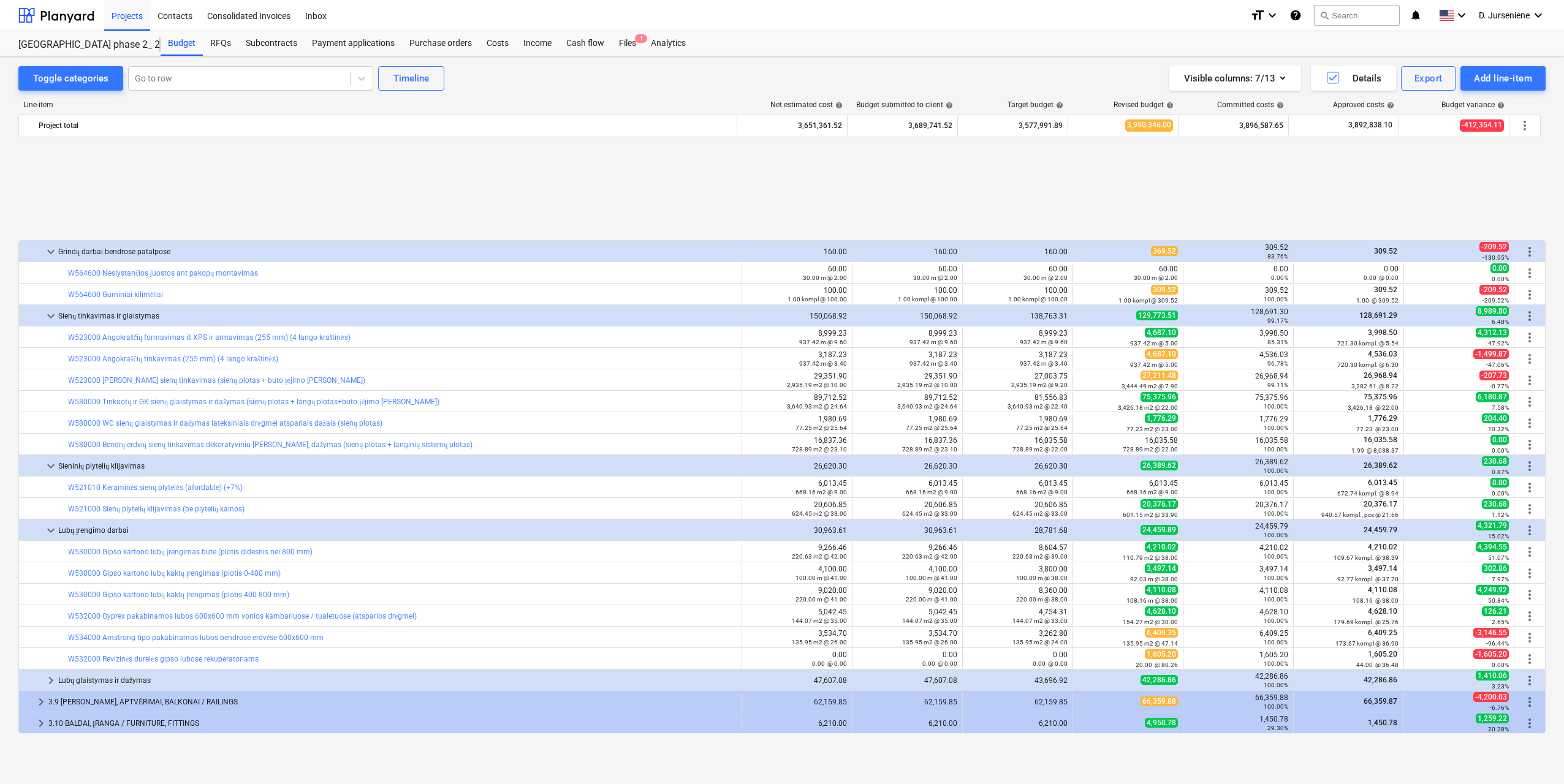
scroll to position [1081, 0]
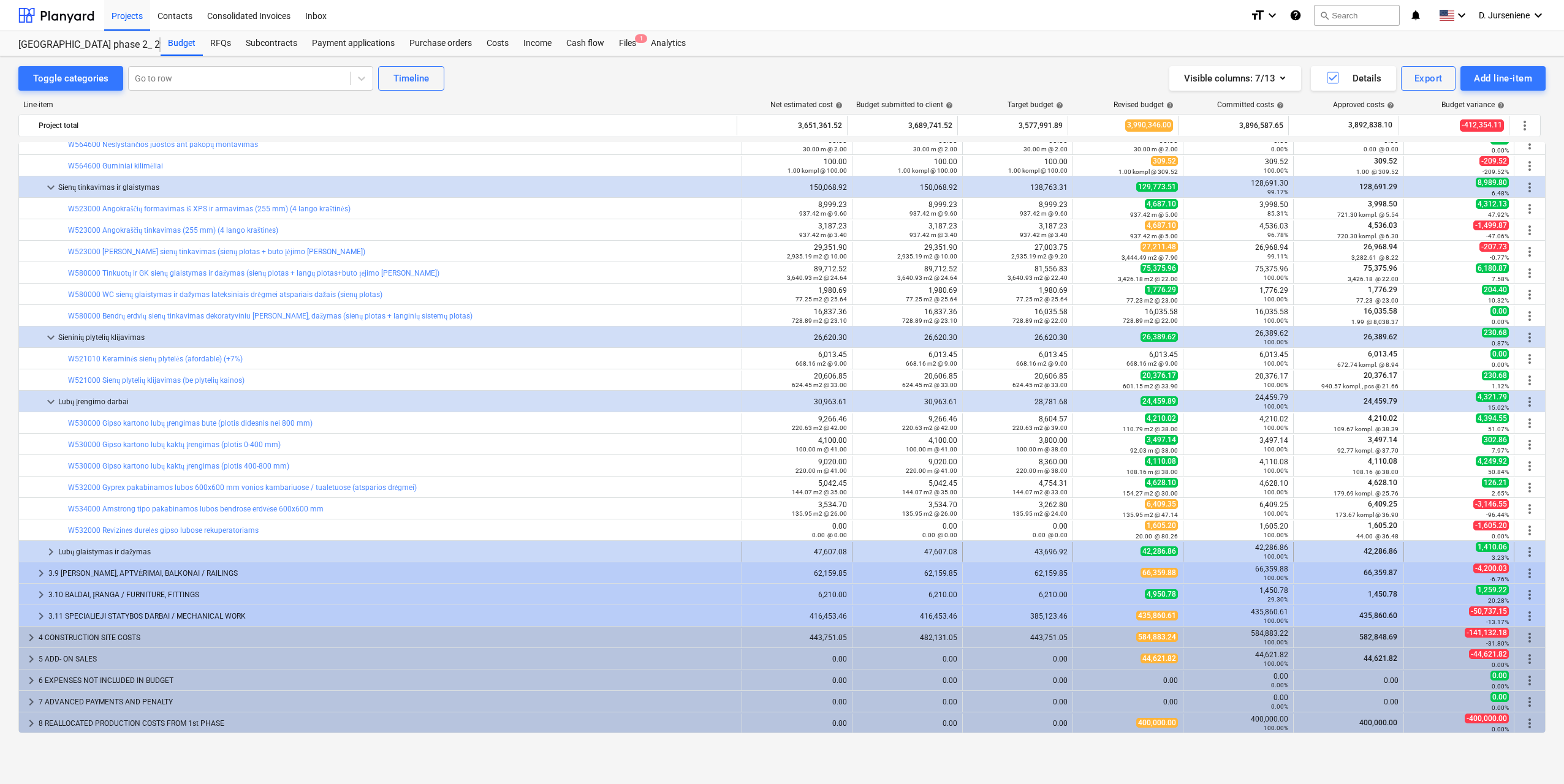
click at [113, 551] on div "Lubų glaistymas ir dažymas" at bounding box center [397, 552] width 679 height 20
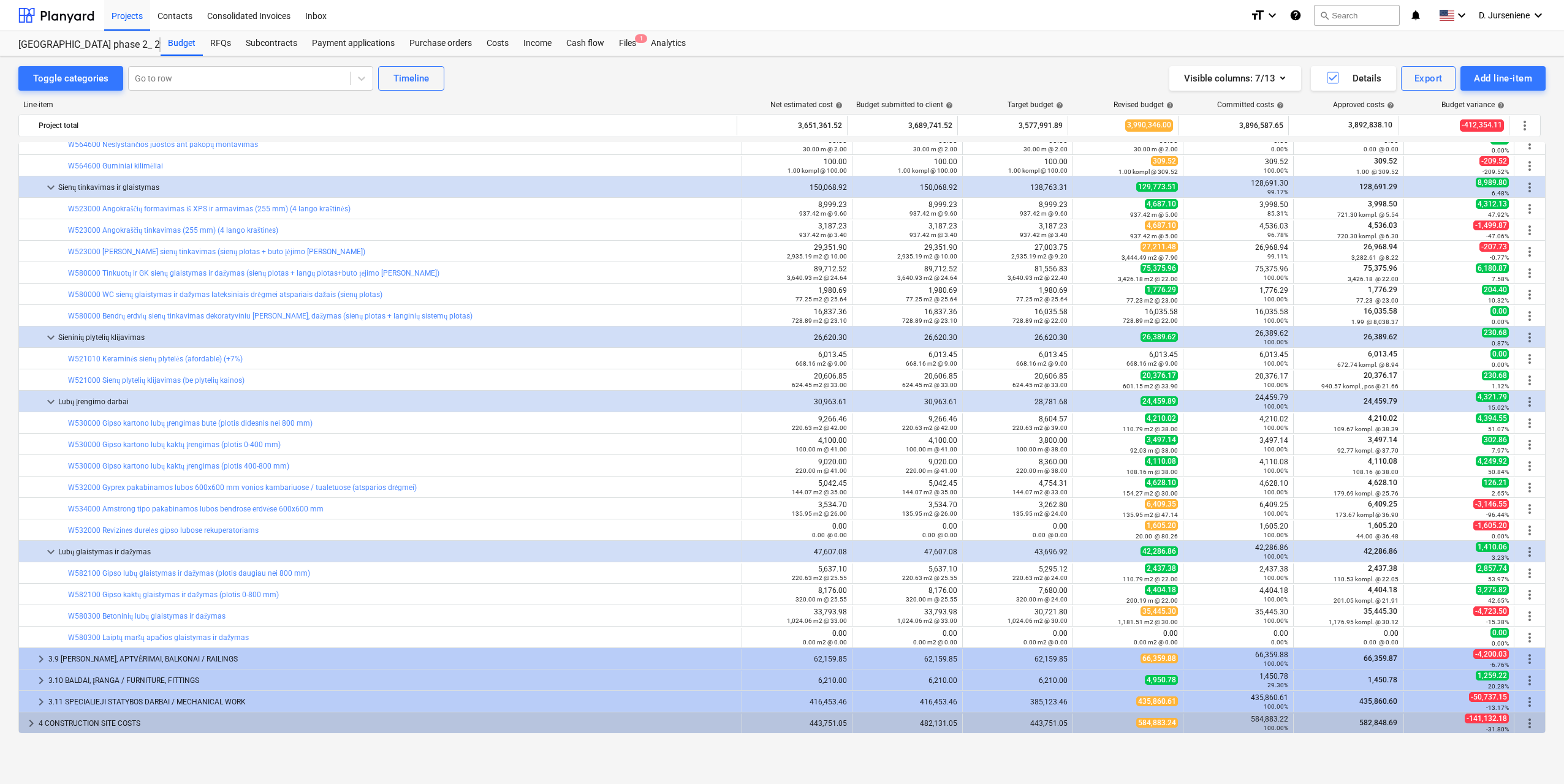
scroll to position [1167, 0]
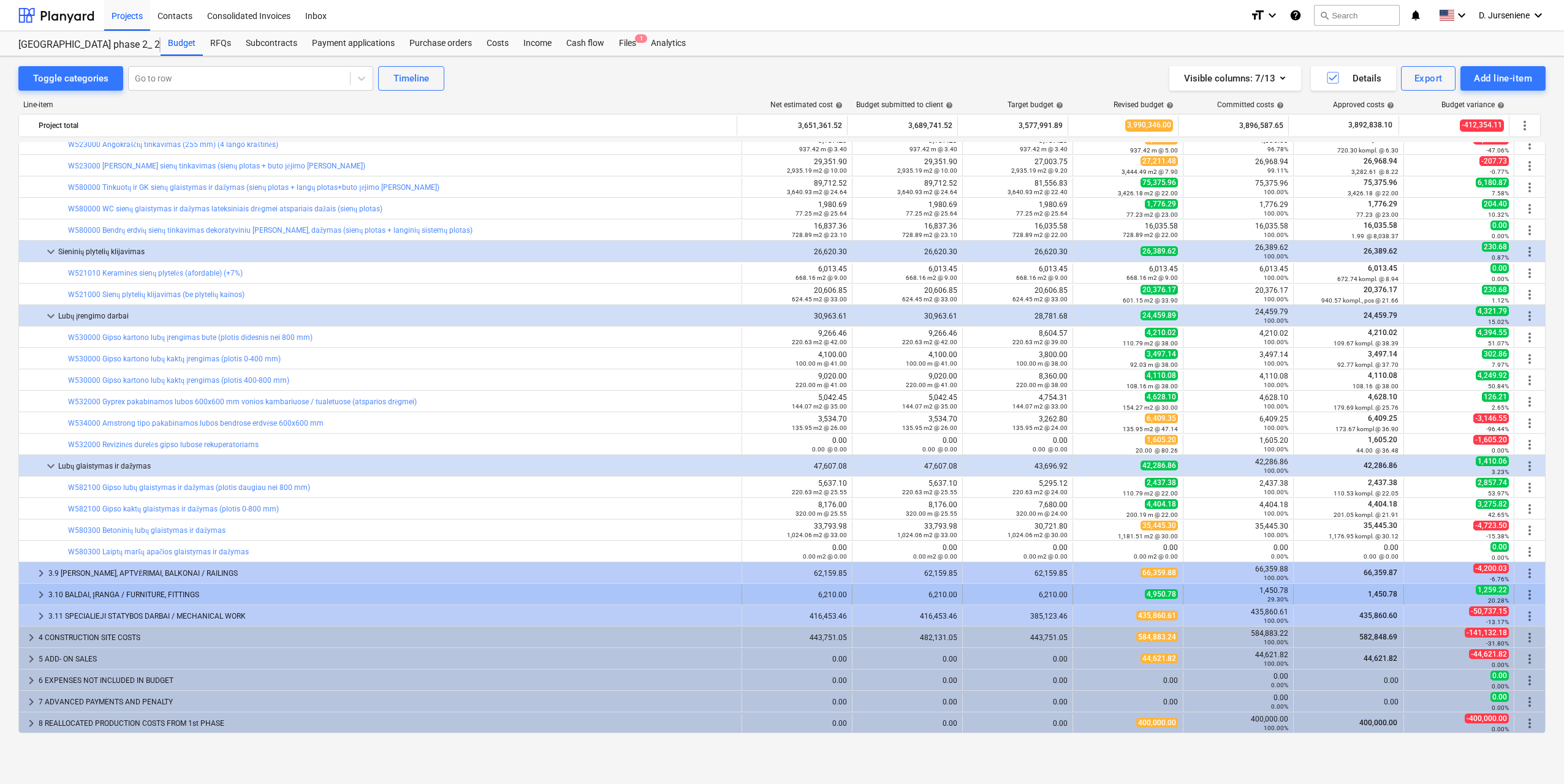
click at [179, 598] on div "3.10 BALDAI, ĮRANGA / FURNITURE, FITTINGS" at bounding box center [392, 594] width 688 height 20
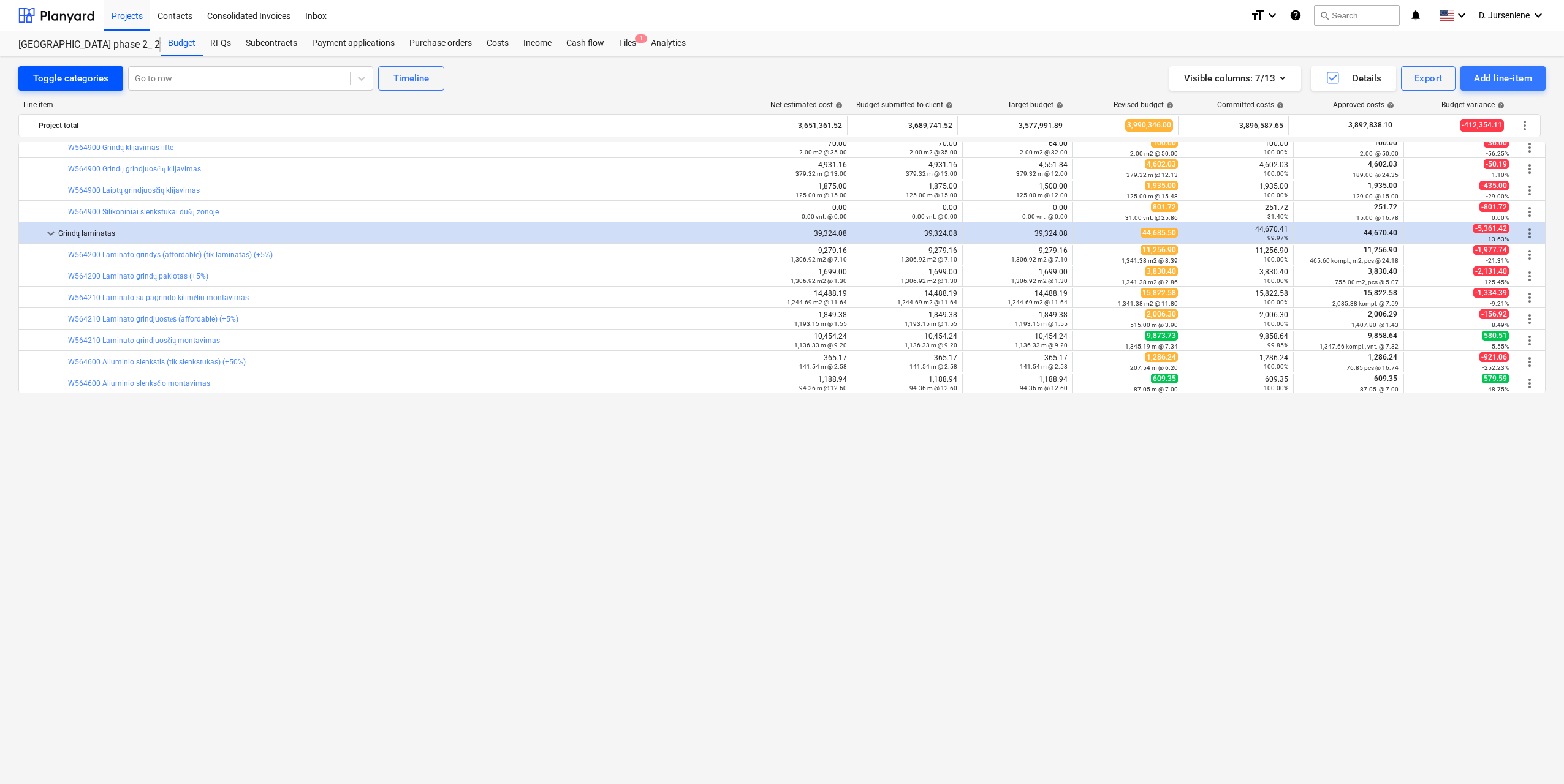
scroll to position [431, 0]
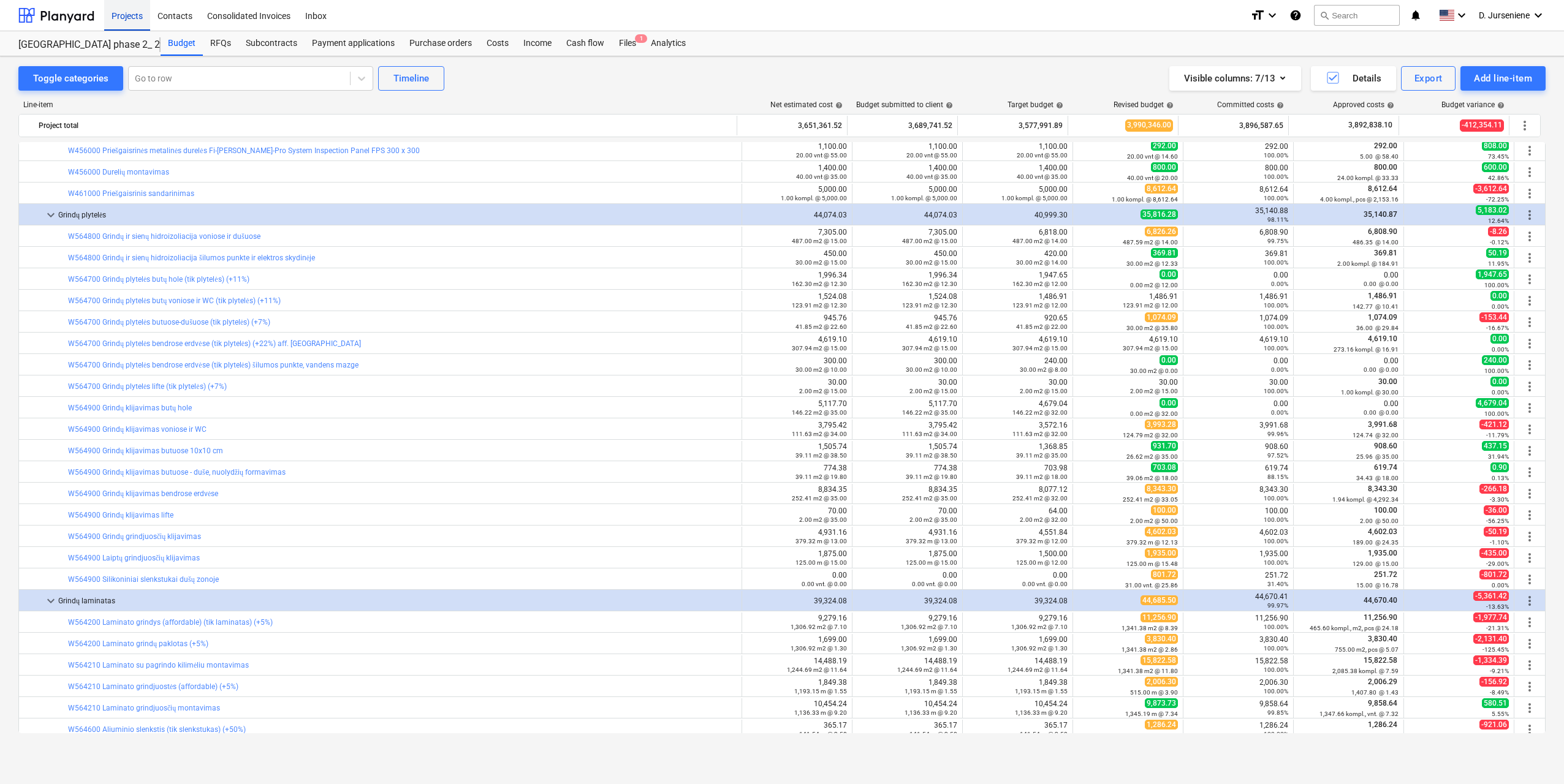
click at [125, 14] on div "Projects" at bounding box center [127, 15] width 46 height 31
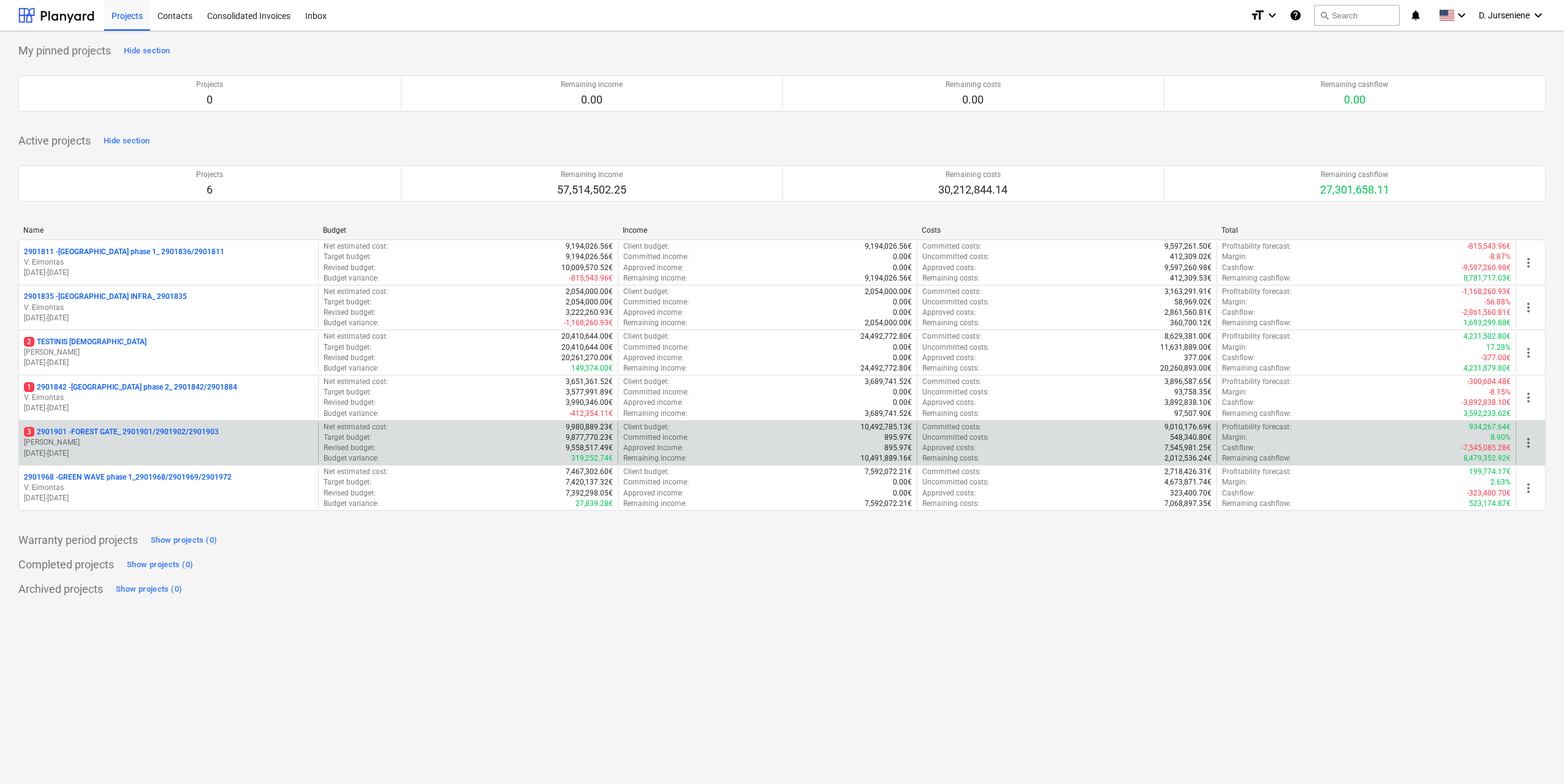
click at [97, 435] on p "3 2901901 - FOREST GATE_ 2901901/2901902/2901903" at bounding box center [121, 431] width 195 height 11
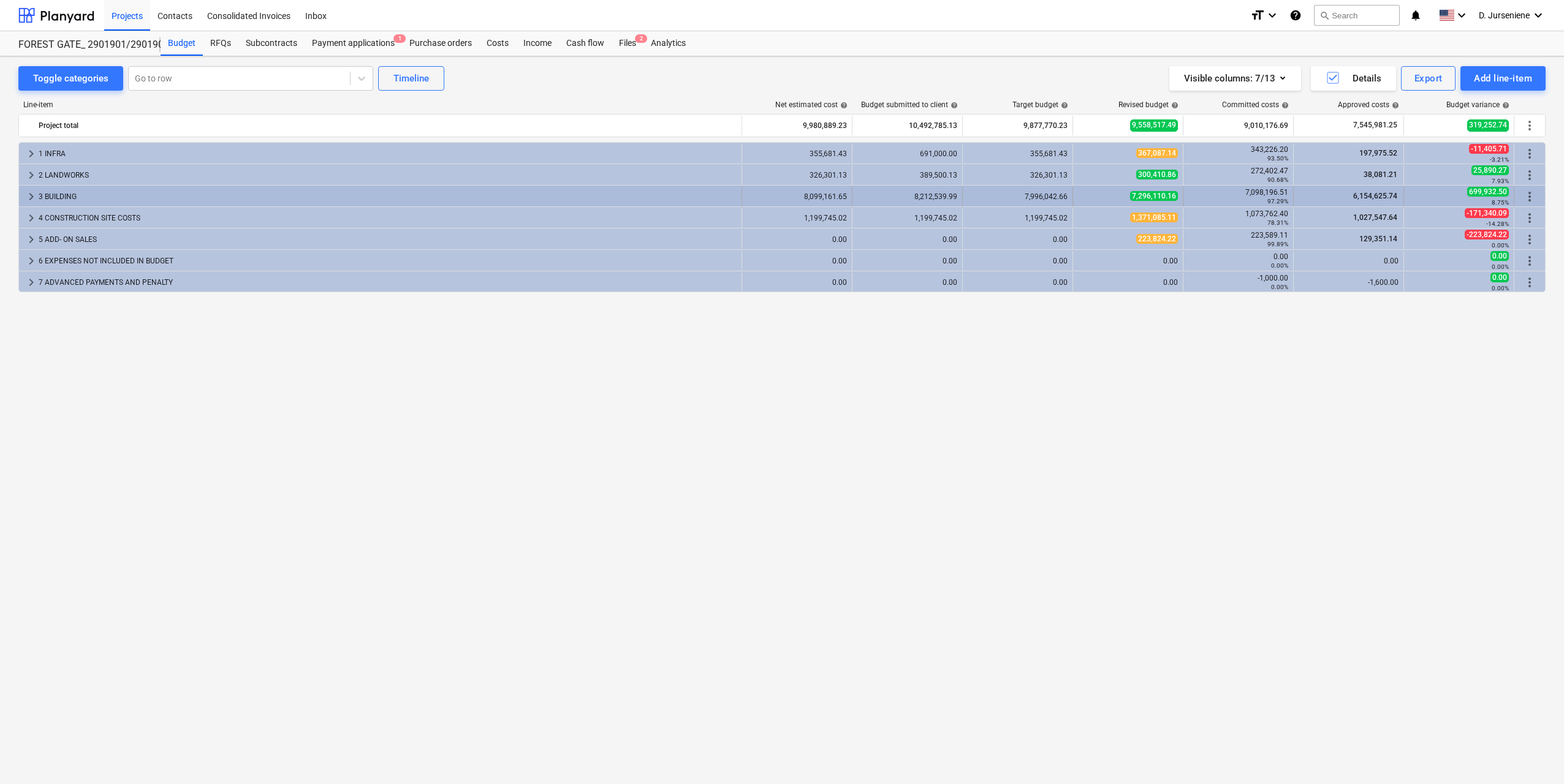
click at [58, 191] on div "3 BUILDING" at bounding box center [387, 196] width 698 height 20
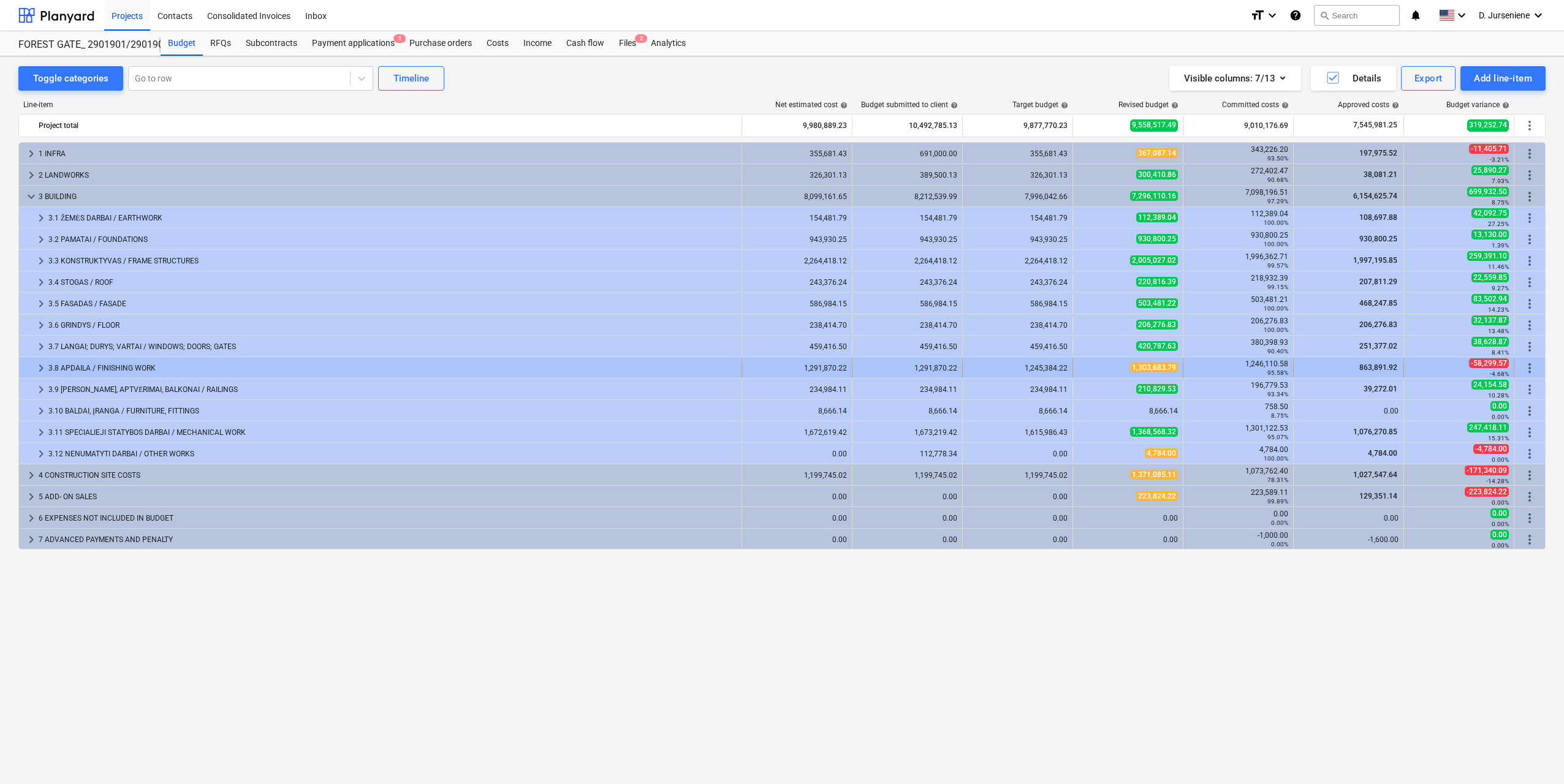
click at [78, 365] on div "3.8 APDAILA / FINISHING WORK" at bounding box center [392, 368] width 688 height 20
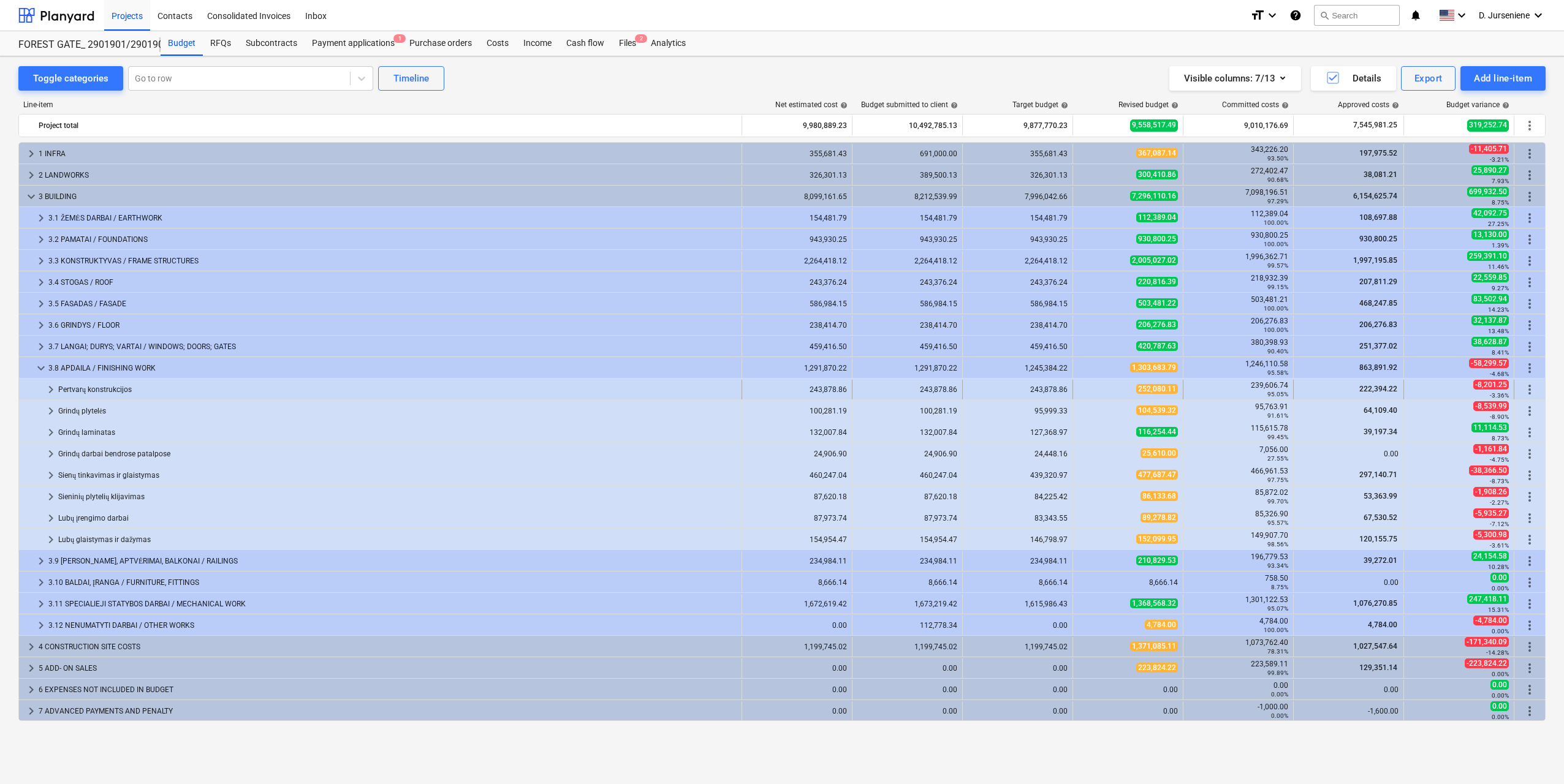
click at [42, 389] on div at bounding box center [33, 389] width 20 height 20
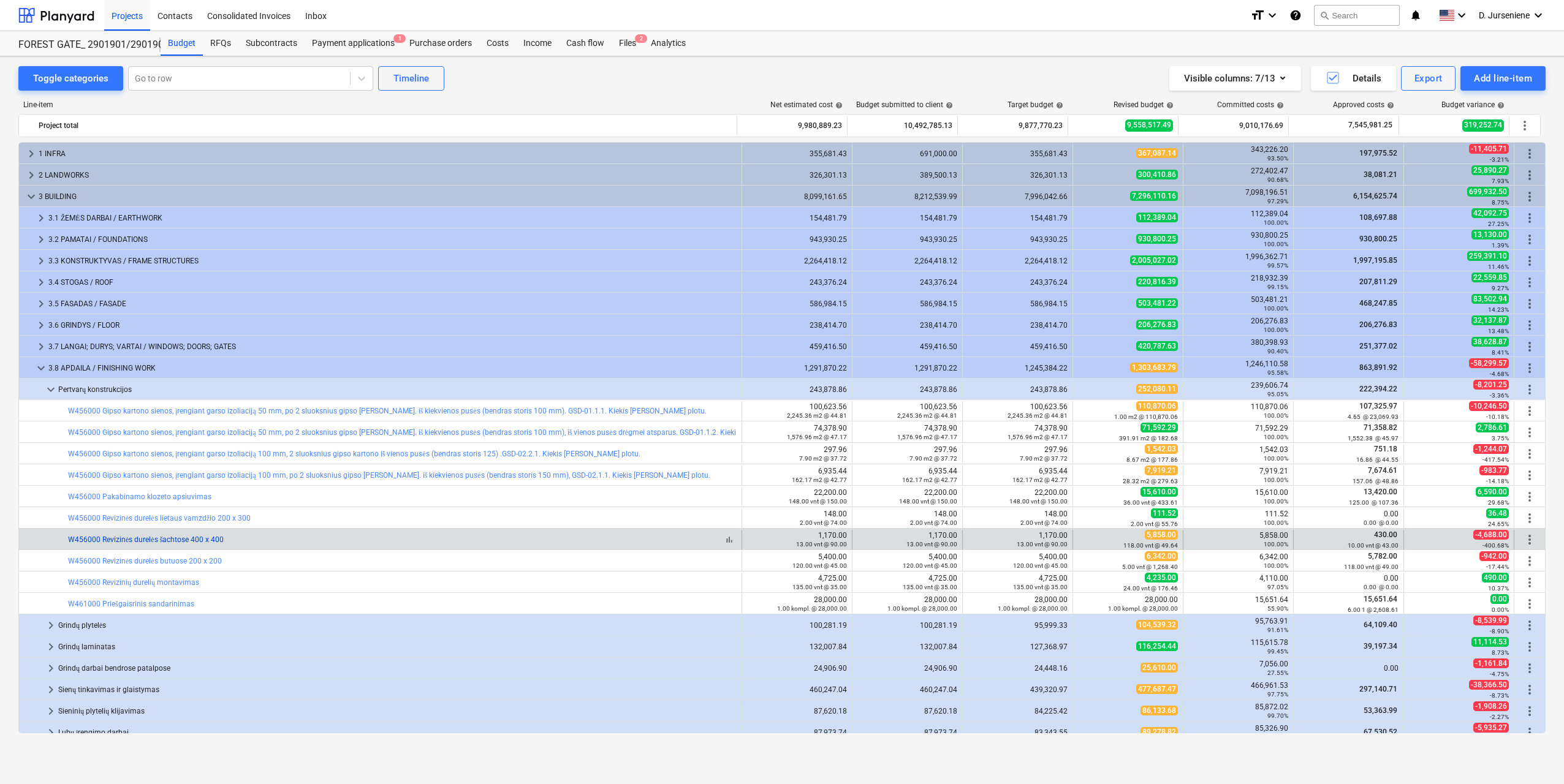
click at [138, 540] on link "W456000 Revizinės durelės šachtose 400 x 400" at bounding box center [145, 539] width 156 height 9
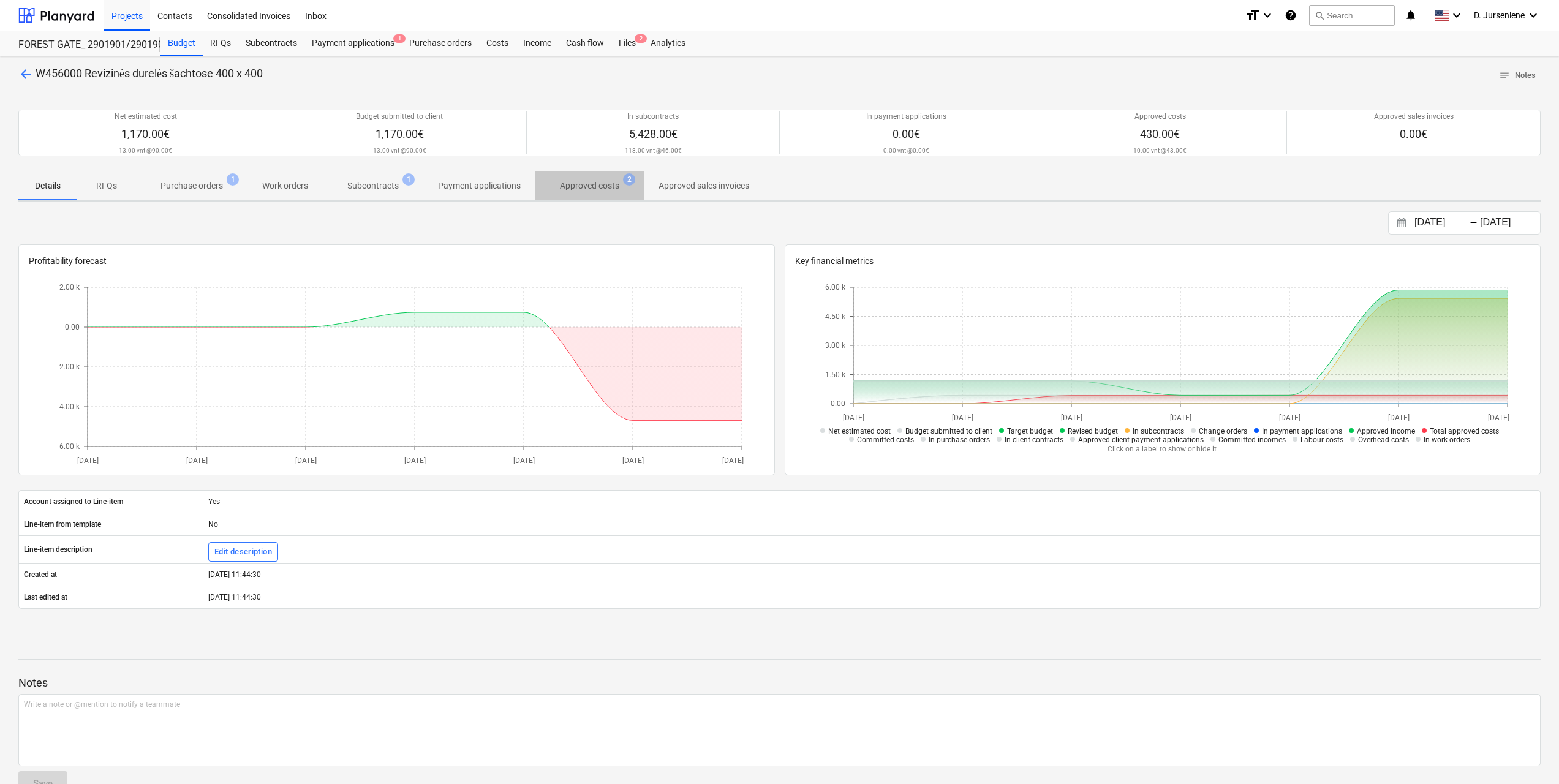
click at [602, 185] on p "Approved costs" at bounding box center [590, 186] width 59 height 13
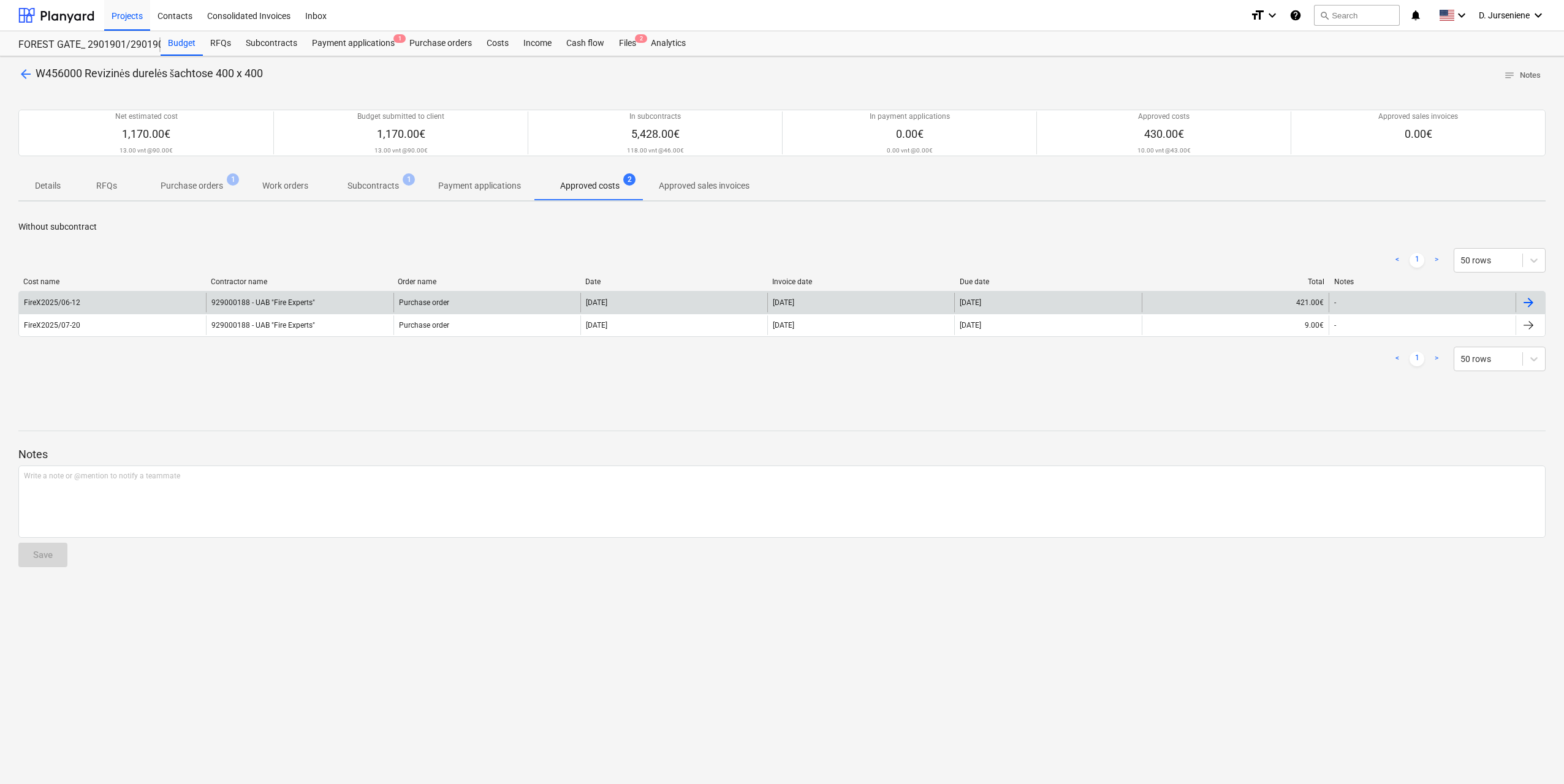
click at [1525, 305] on div at bounding box center [1528, 303] width 15 height 15
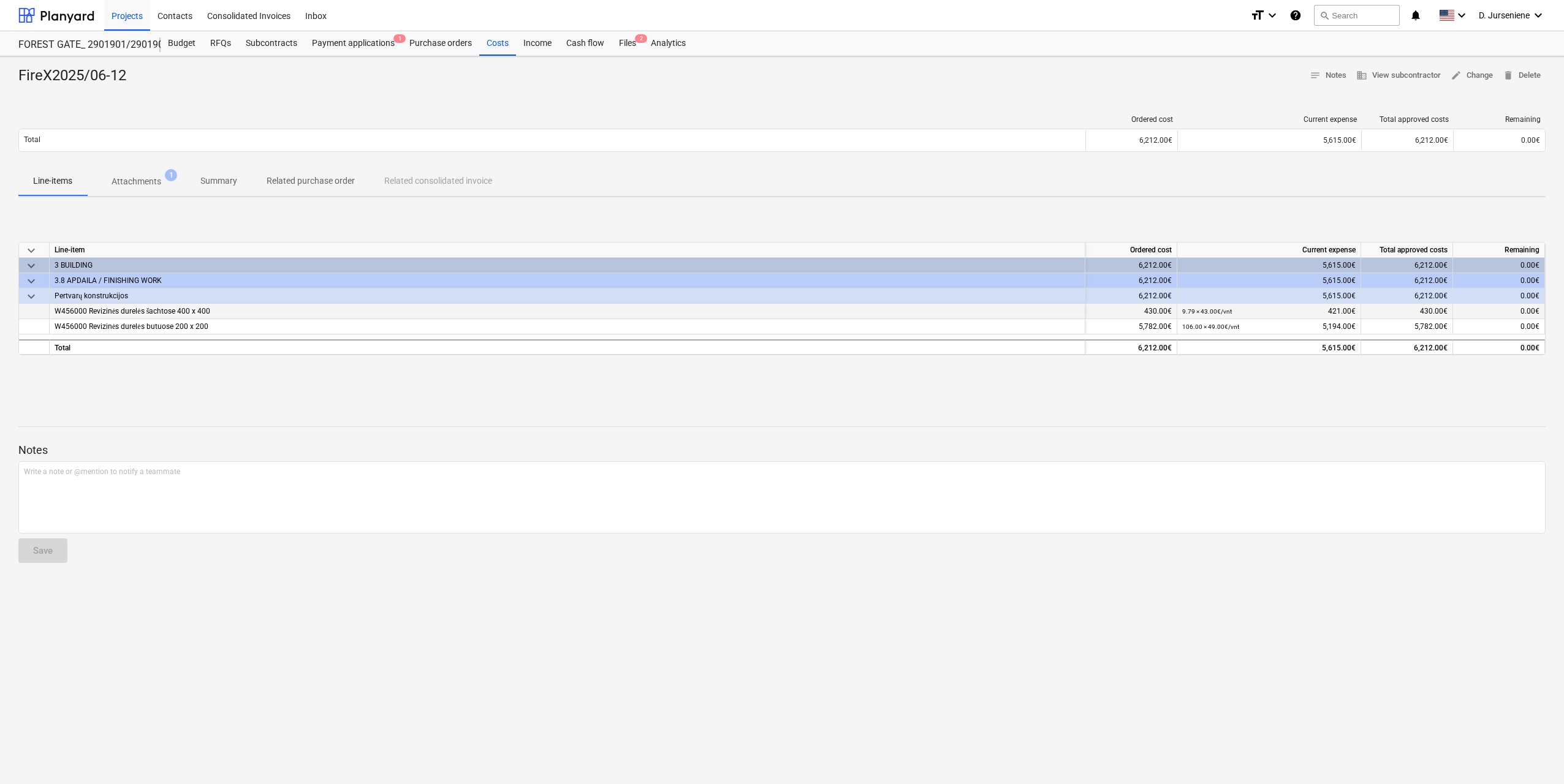
click at [120, 311] on span "W456000 Revizinės durelės šachtose 400 x 400" at bounding box center [132, 311] width 156 height 9
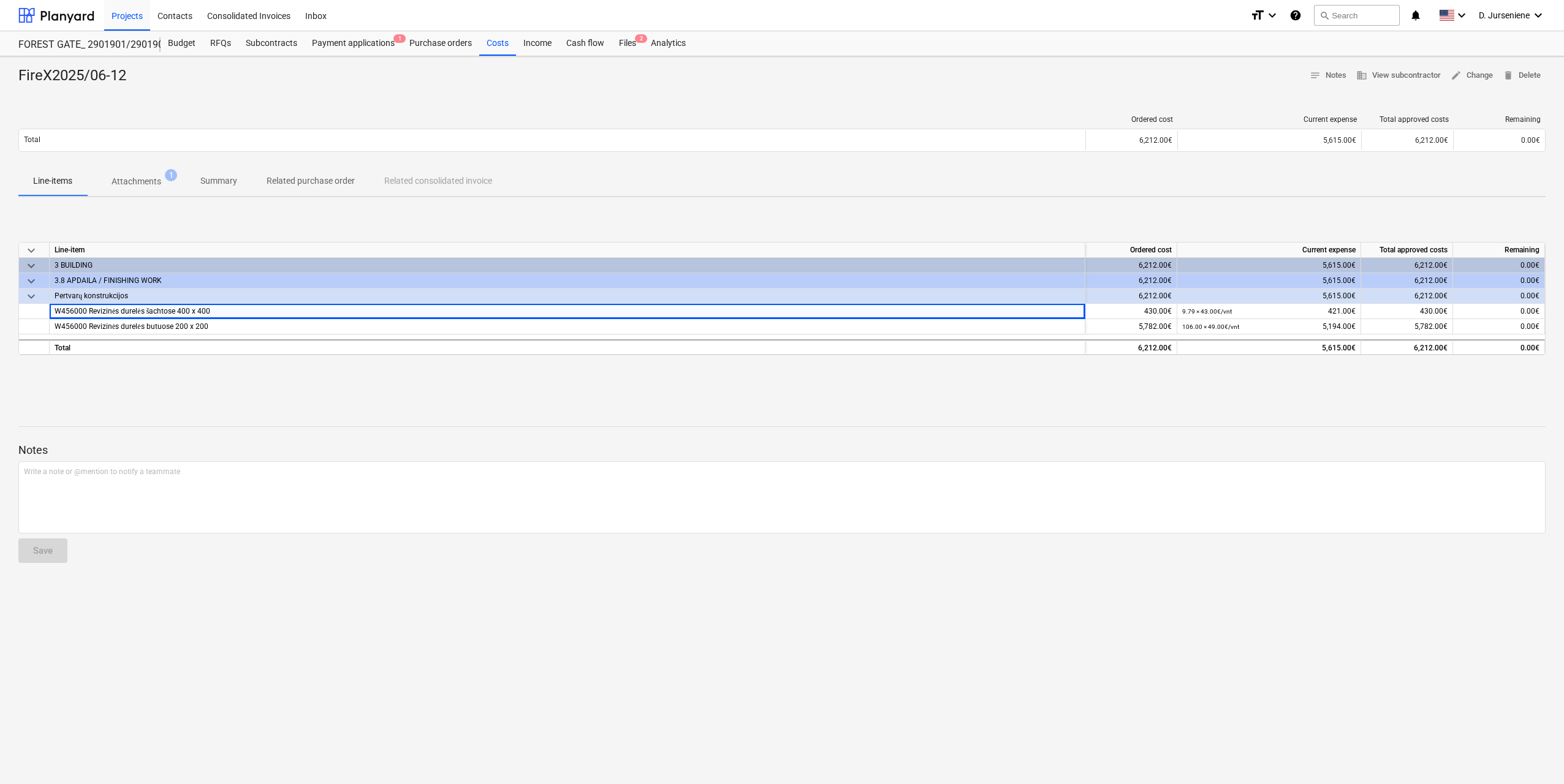
drag, startPoint x: 145, startPoint y: 173, endPoint x: 139, endPoint y: 177, distance: 7.2
click at [144, 173] on span "Attachments 1" at bounding box center [136, 181] width 99 height 22
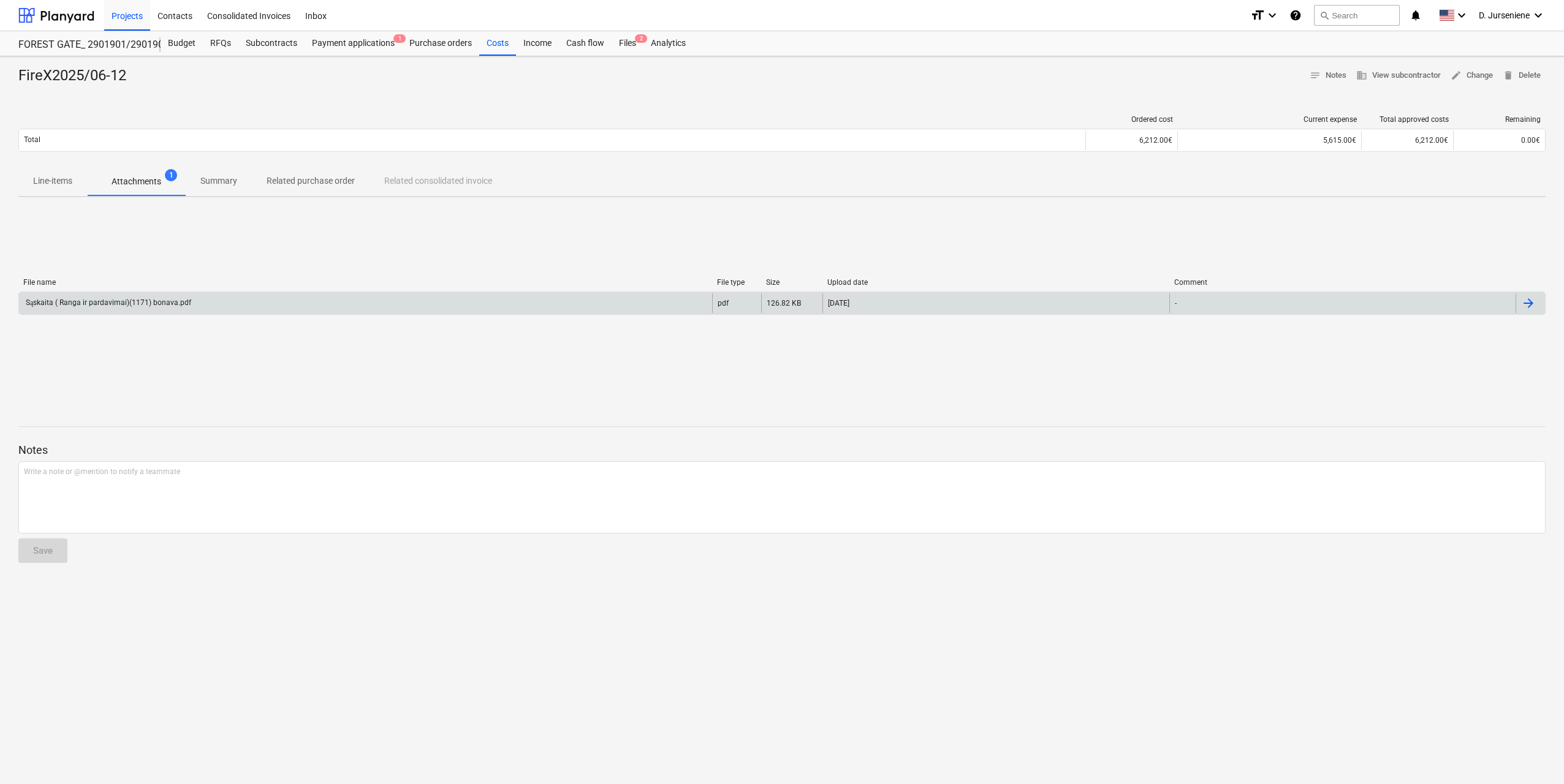
click at [128, 299] on div "Sąskaita ( Ranga ir pardavimai)(1171) bonava.pdf" at bounding box center [107, 302] width 167 height 9
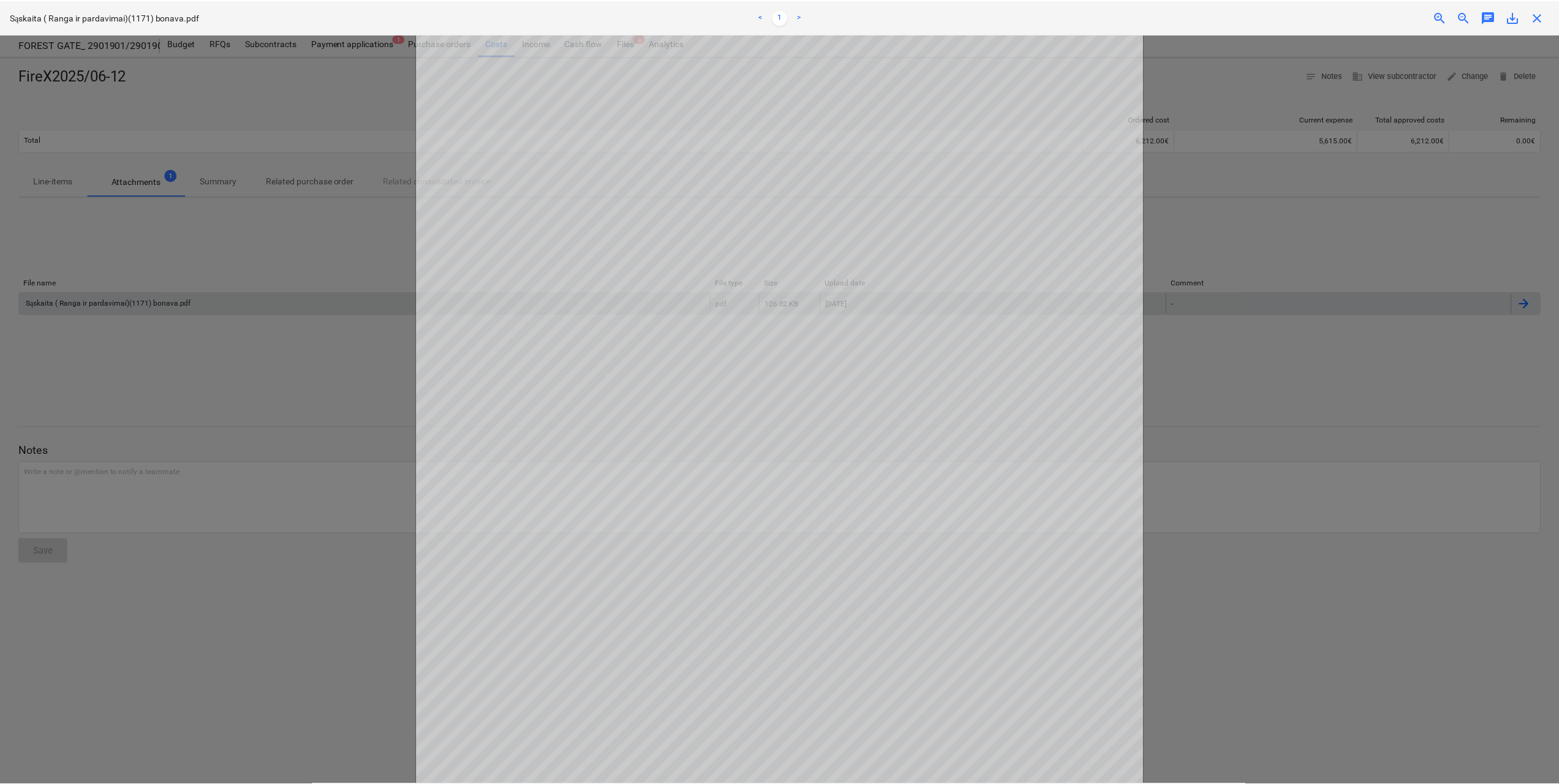
scroll to position [156, 0]
click at [1517, 17] on span "save_alt" at bounding box center [1517, 17] width 15 height 15
click at [308, 396] on div at bounding box center [782, 409] width 1564 height 750
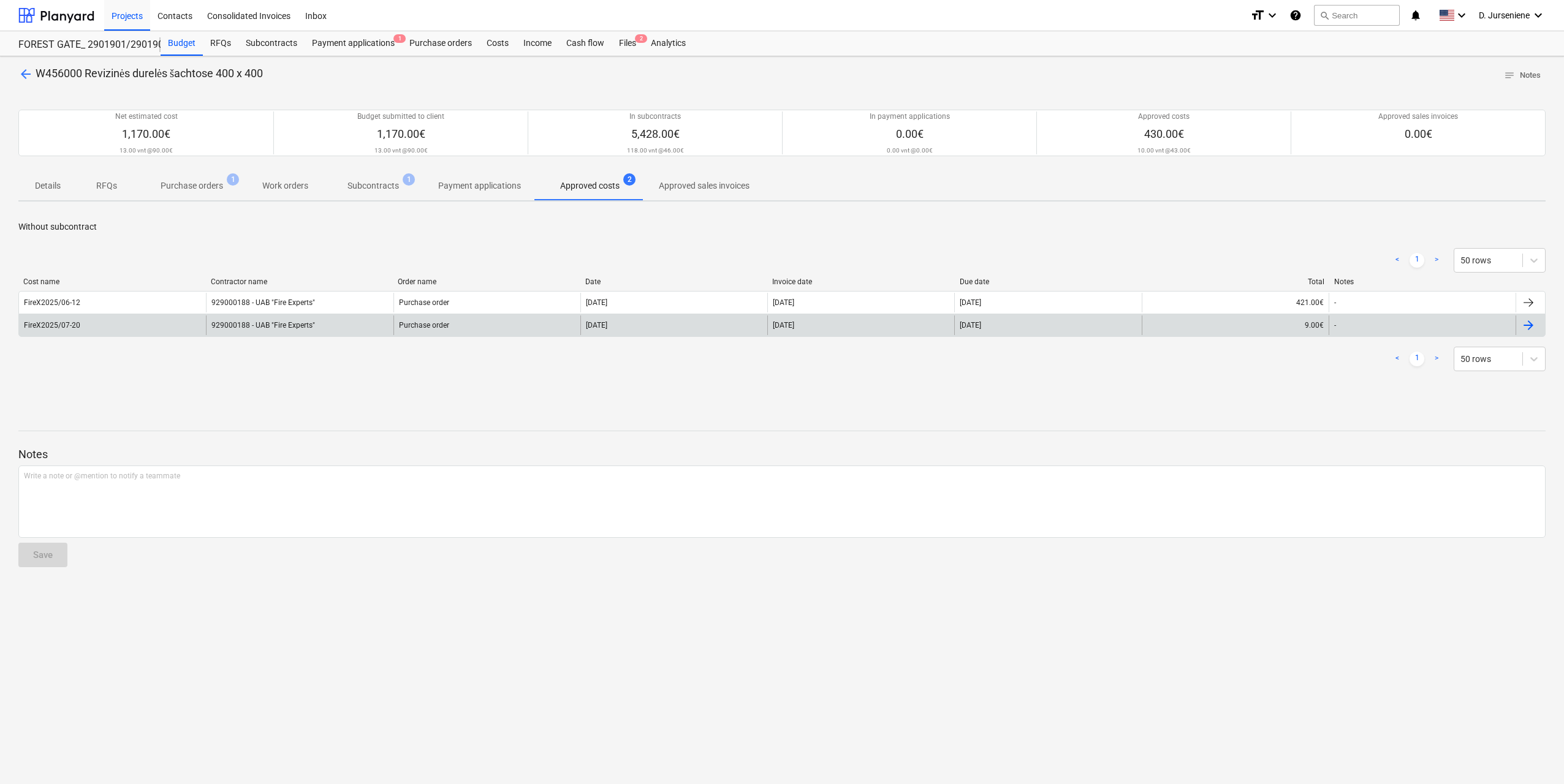
click at [1531, 325] on div at bounding box center [1528, 325] width 15 height 15
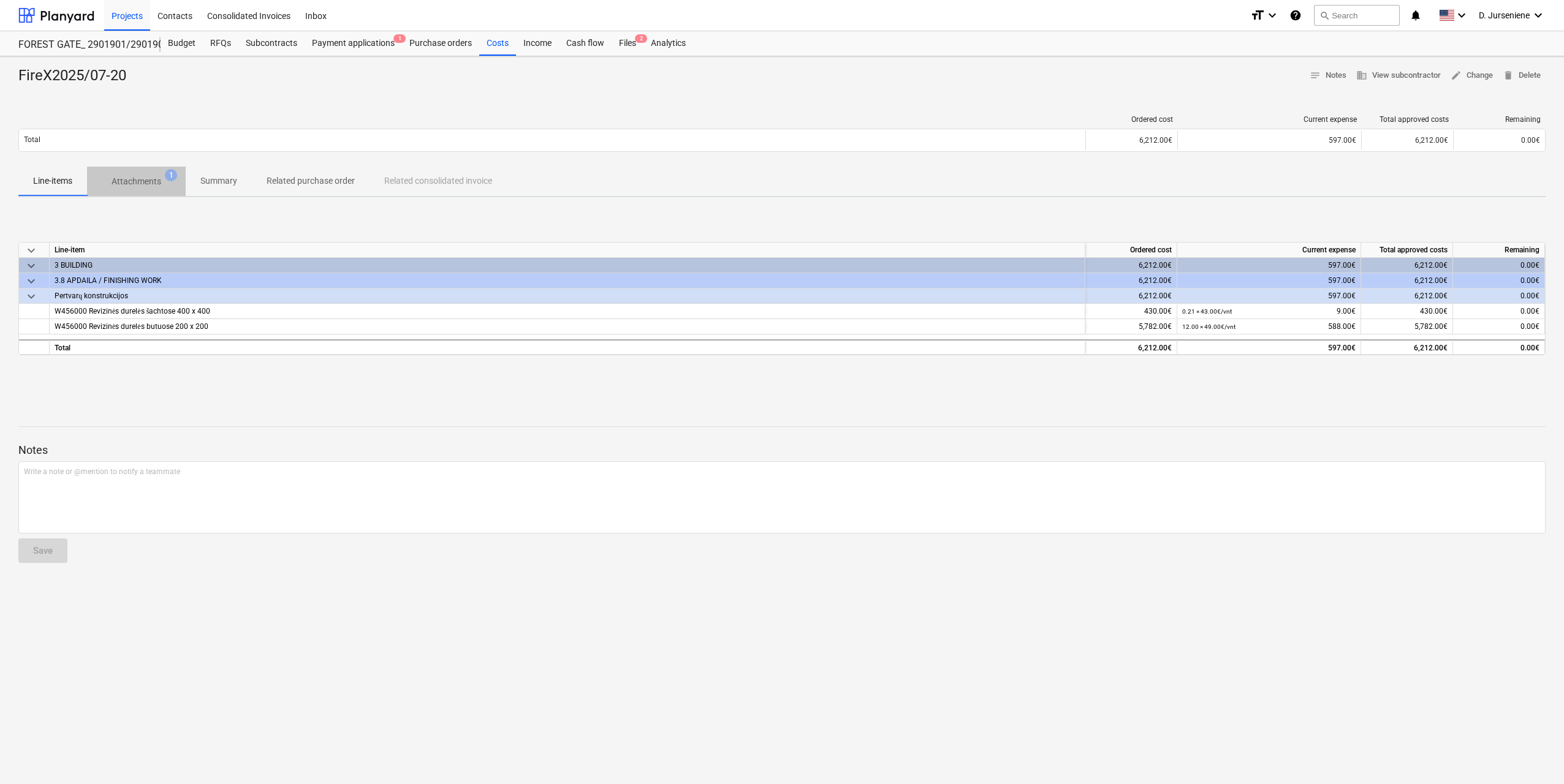
click at [147, 178] on p "Attachments" at bounding box center [136, 182] width 50 height 13
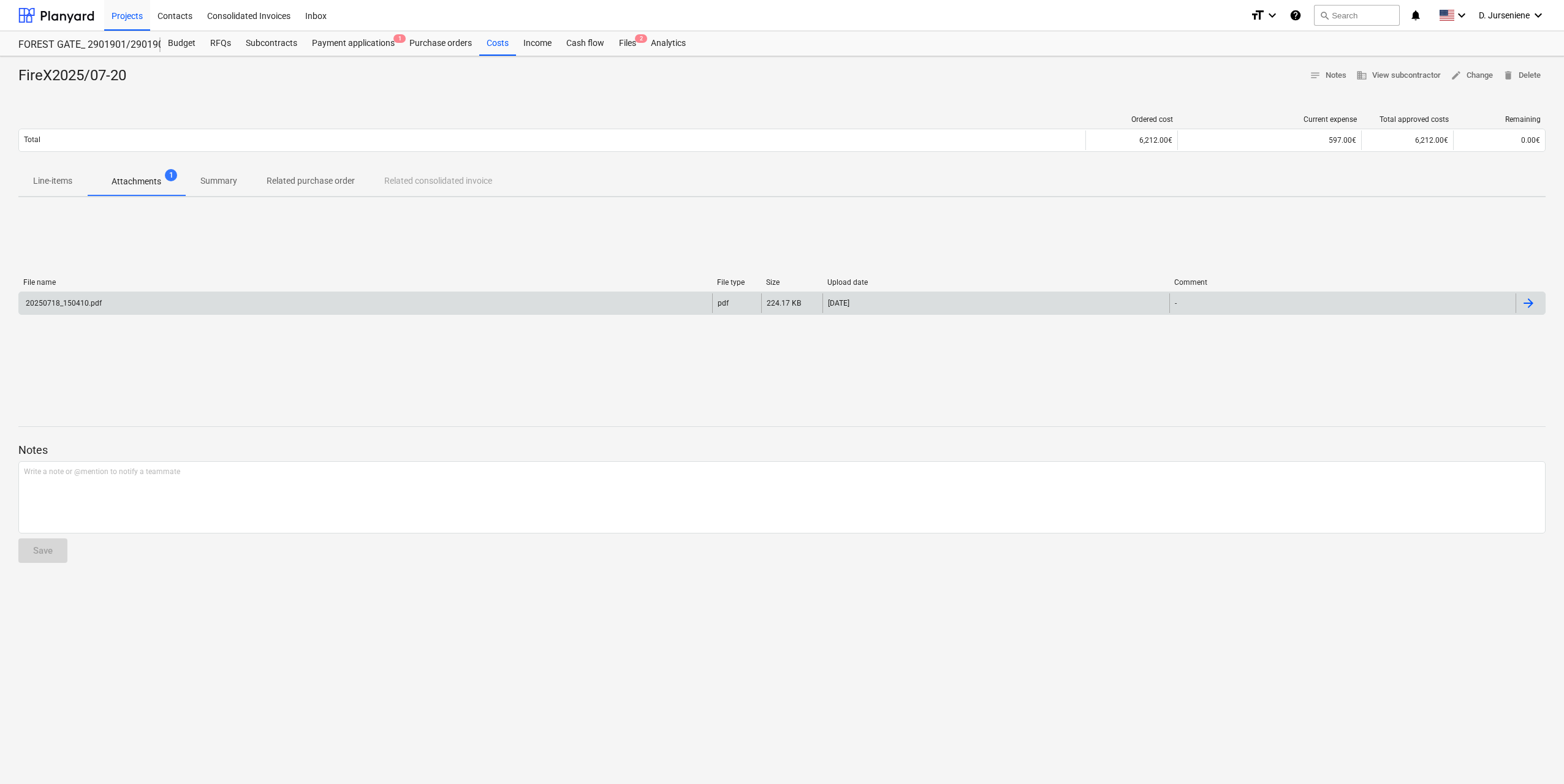
click at [1535, 300] on div at bounding box center [1528, 303] width 15 height 15
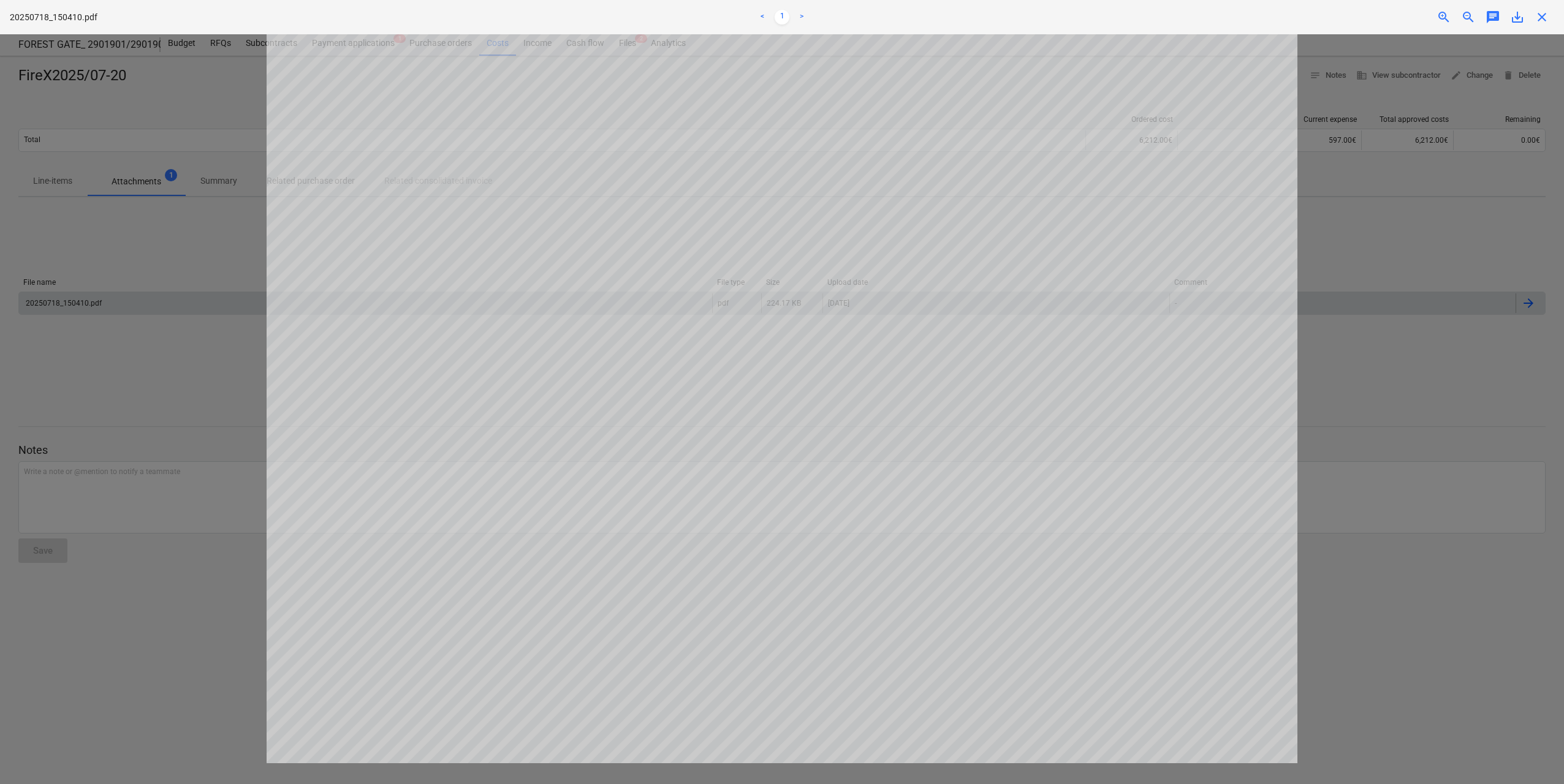
click at [1404, 449] on div at bounding box center [782, 409] width 1564 height 750
click at [1545, 20] on span "close" at bounding box center [1542, 17] width 15 height 15
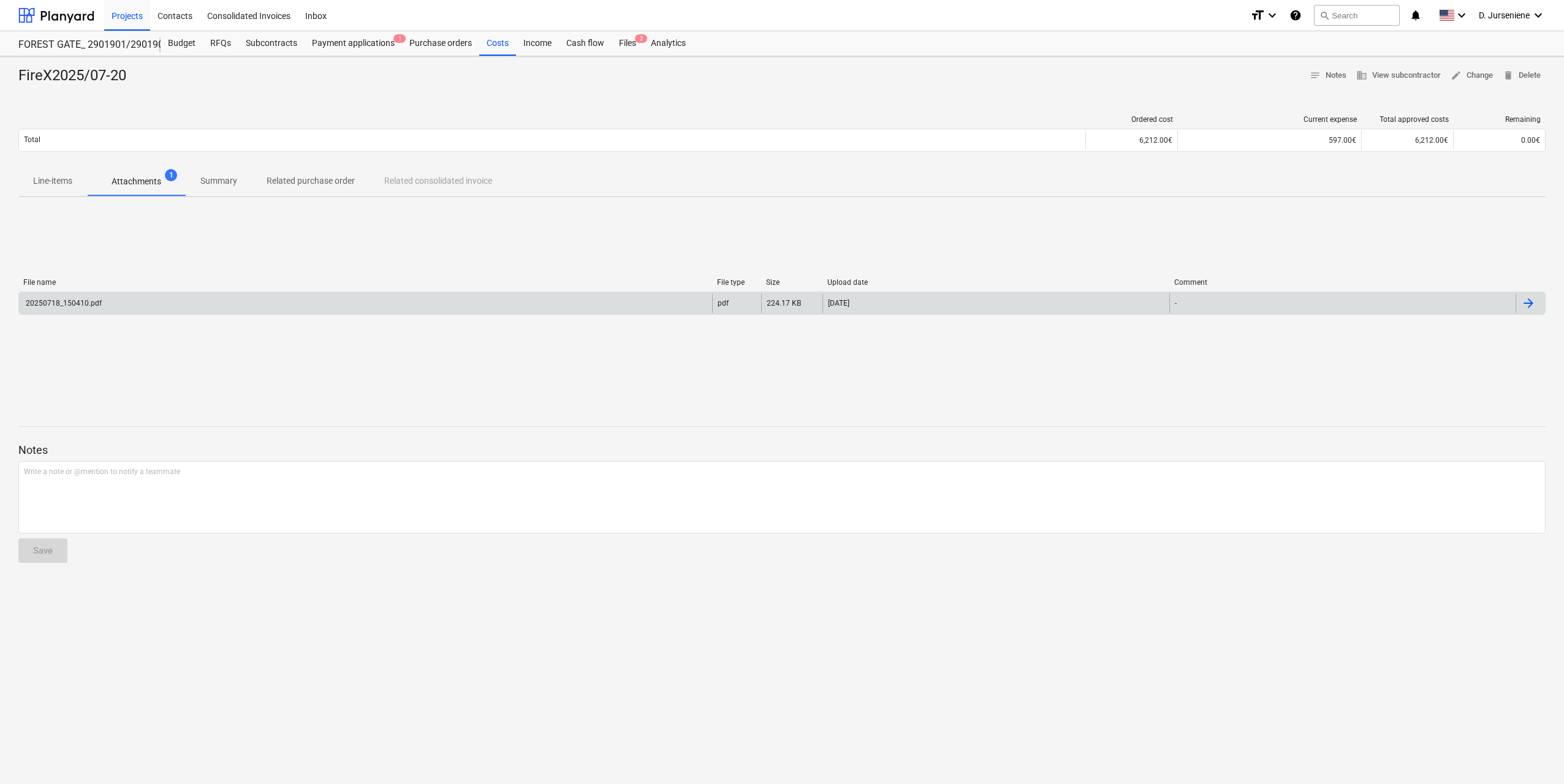
drag, startPoint x: 854, startPoint y: 355, endPoint x: 275, endPoint y: 172, distance: 607.2
click at [854, 355] on div "File name File type Size Upload date Comment 20250718_150410.pdf pdf 224.17 KB …" at bounding box center [782, 299] width 1527 height 184
click at [38, 178] on p "Line-items" at bounding box center [53, 181] width 39 height 13
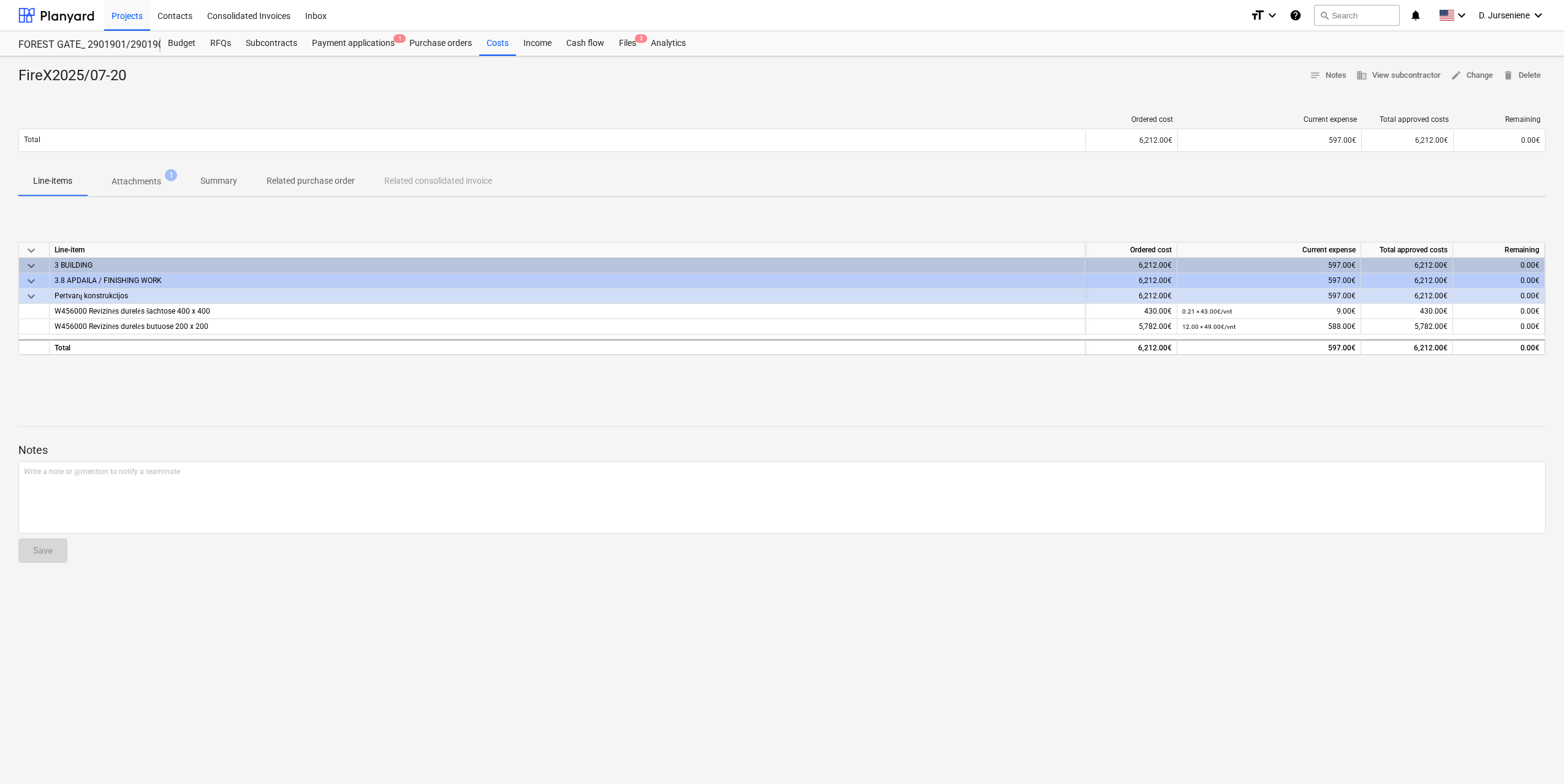
click at [137, 182] on p "Attachments" at bounding box center [136, 182] width 50 height 13
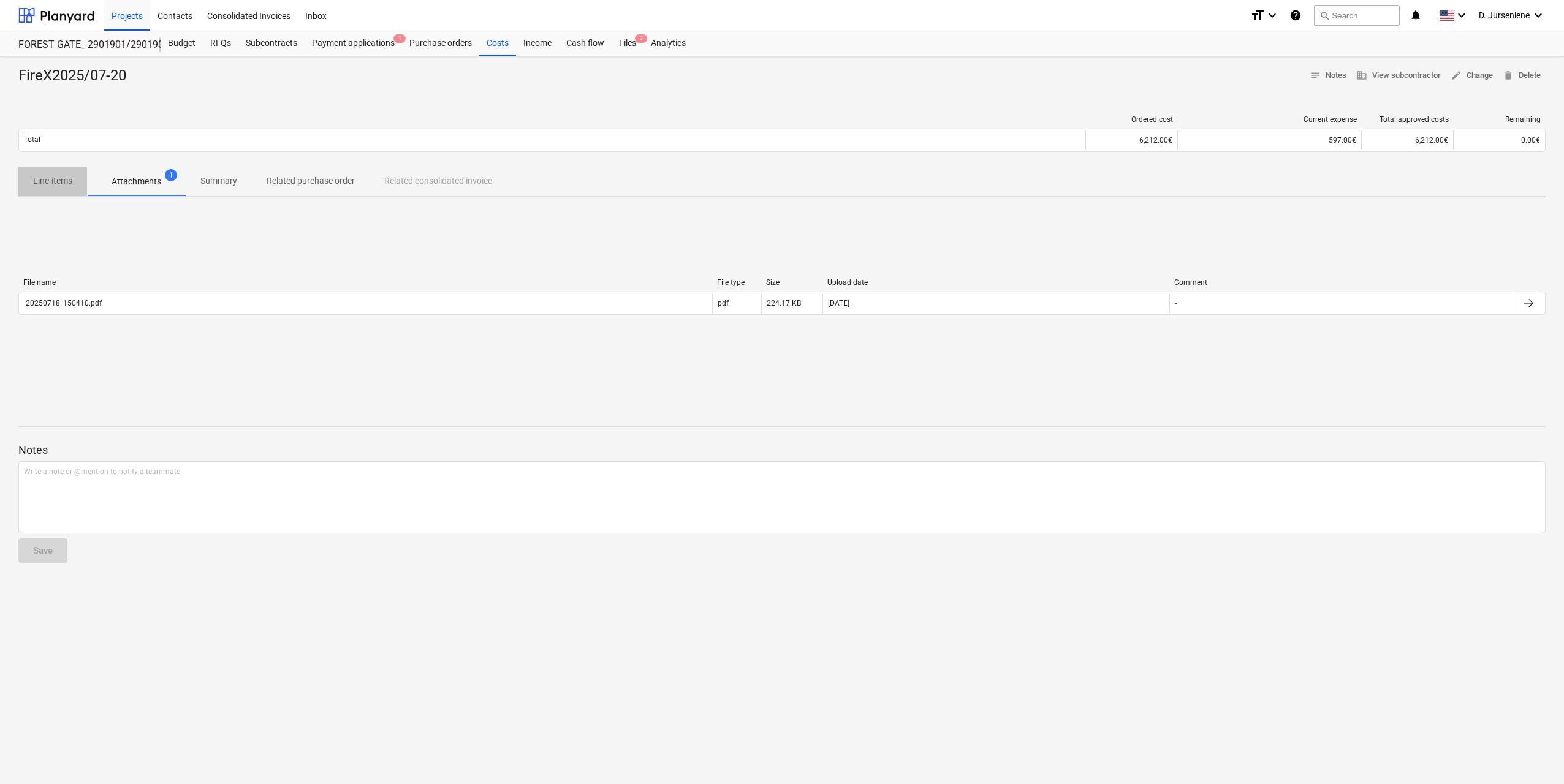
click at [60, 180] on p "Line-items" at bounding box center [53, 181] width 39 height 13
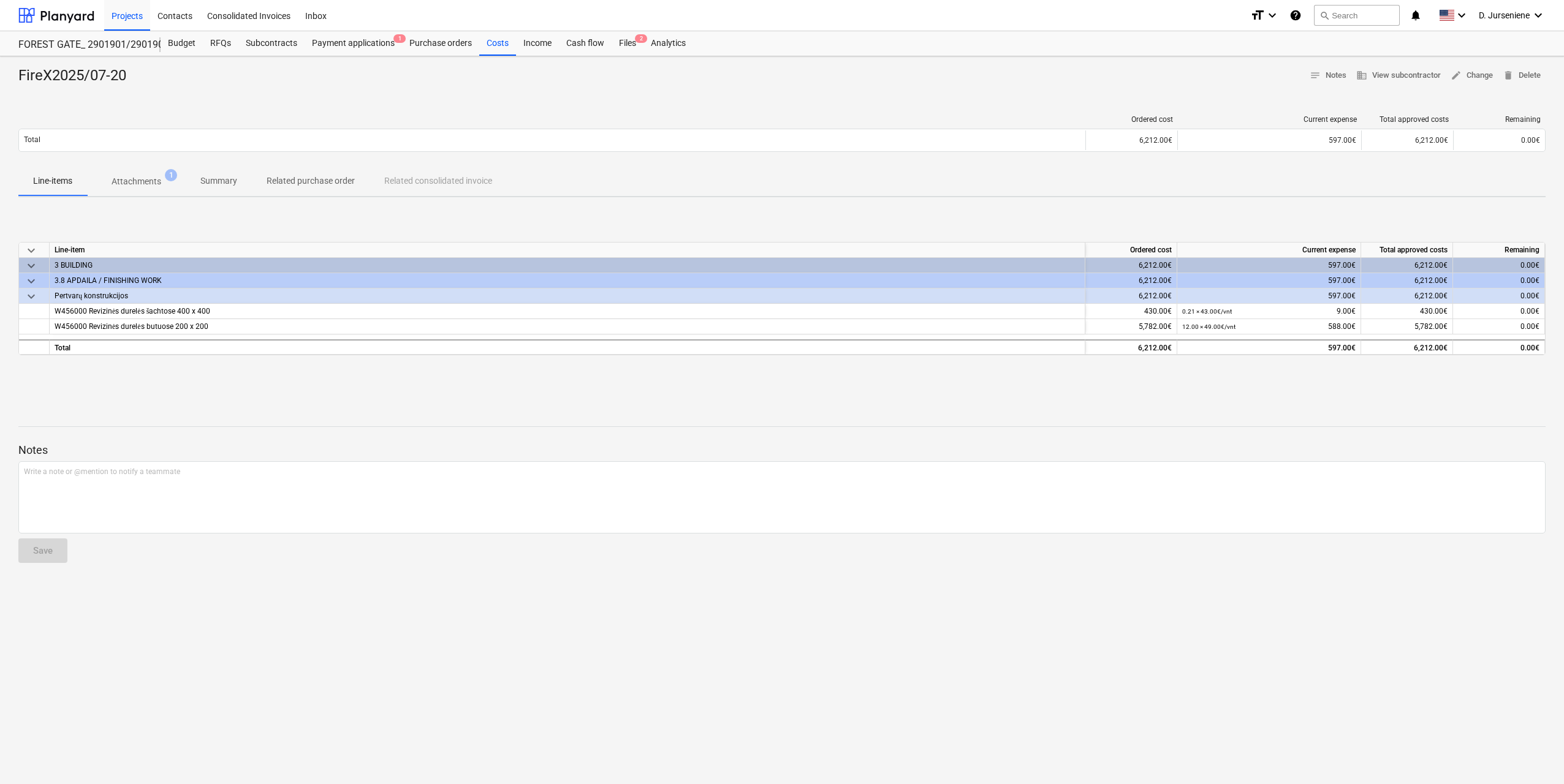
click at [138, 184] on p "Attachments" at bounding box center [136, 182] width 50 height 13
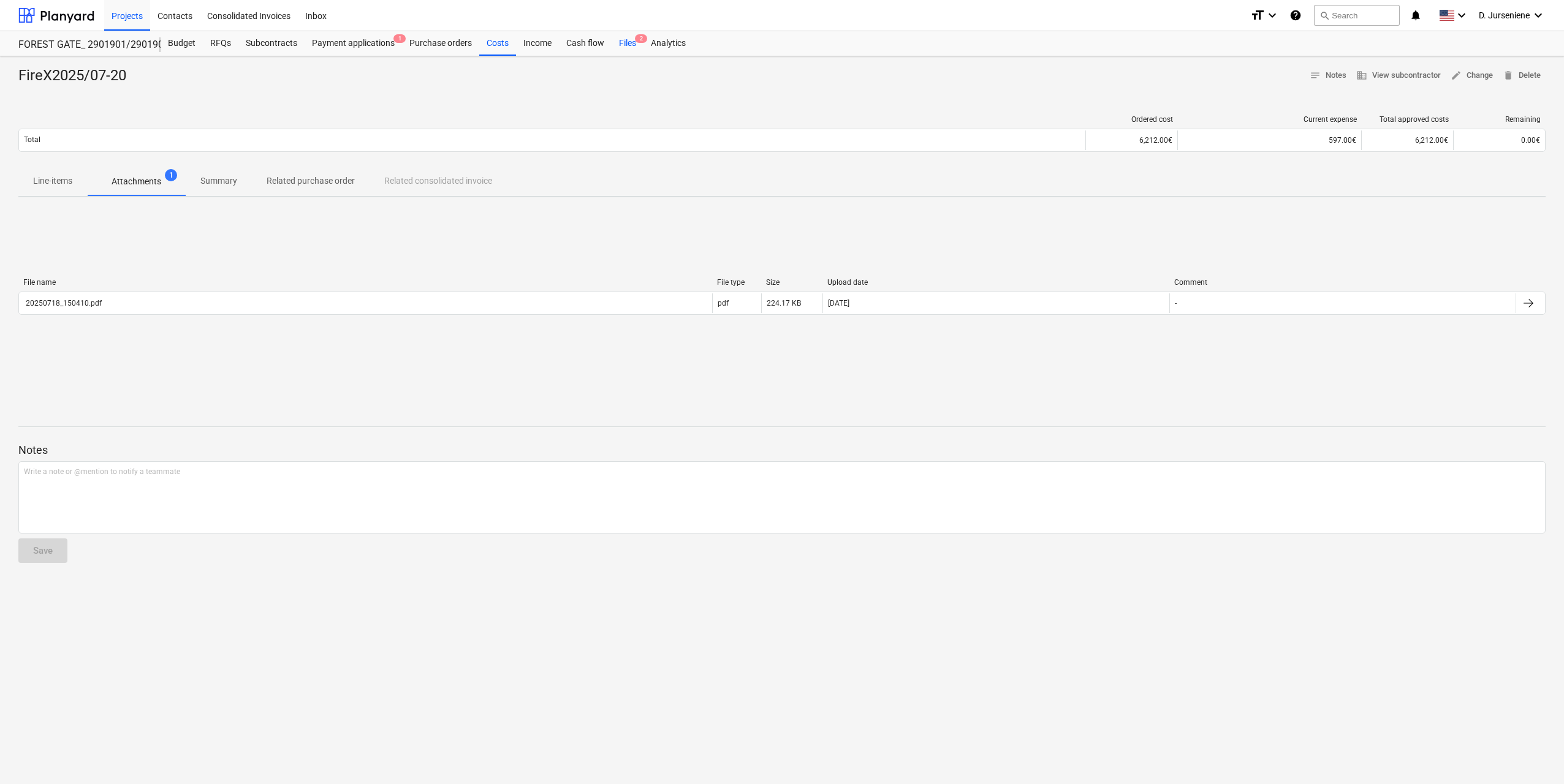
click at [626, 37] on div "Files 2" at bounding box center [627, 43] width 32 height 24
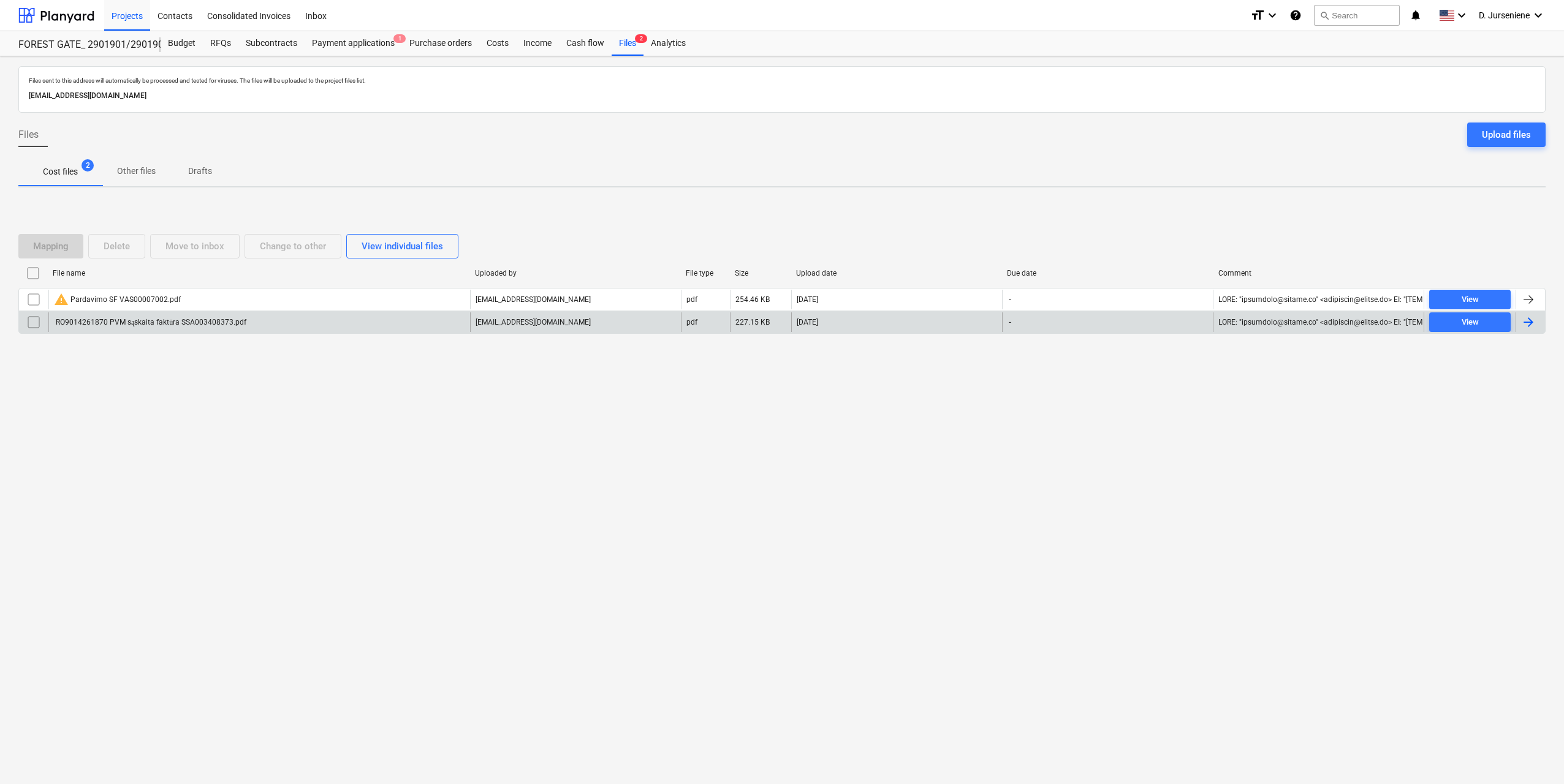
click at [1532, 320] on div at bounding box center [1528, 322] width 15 height 15
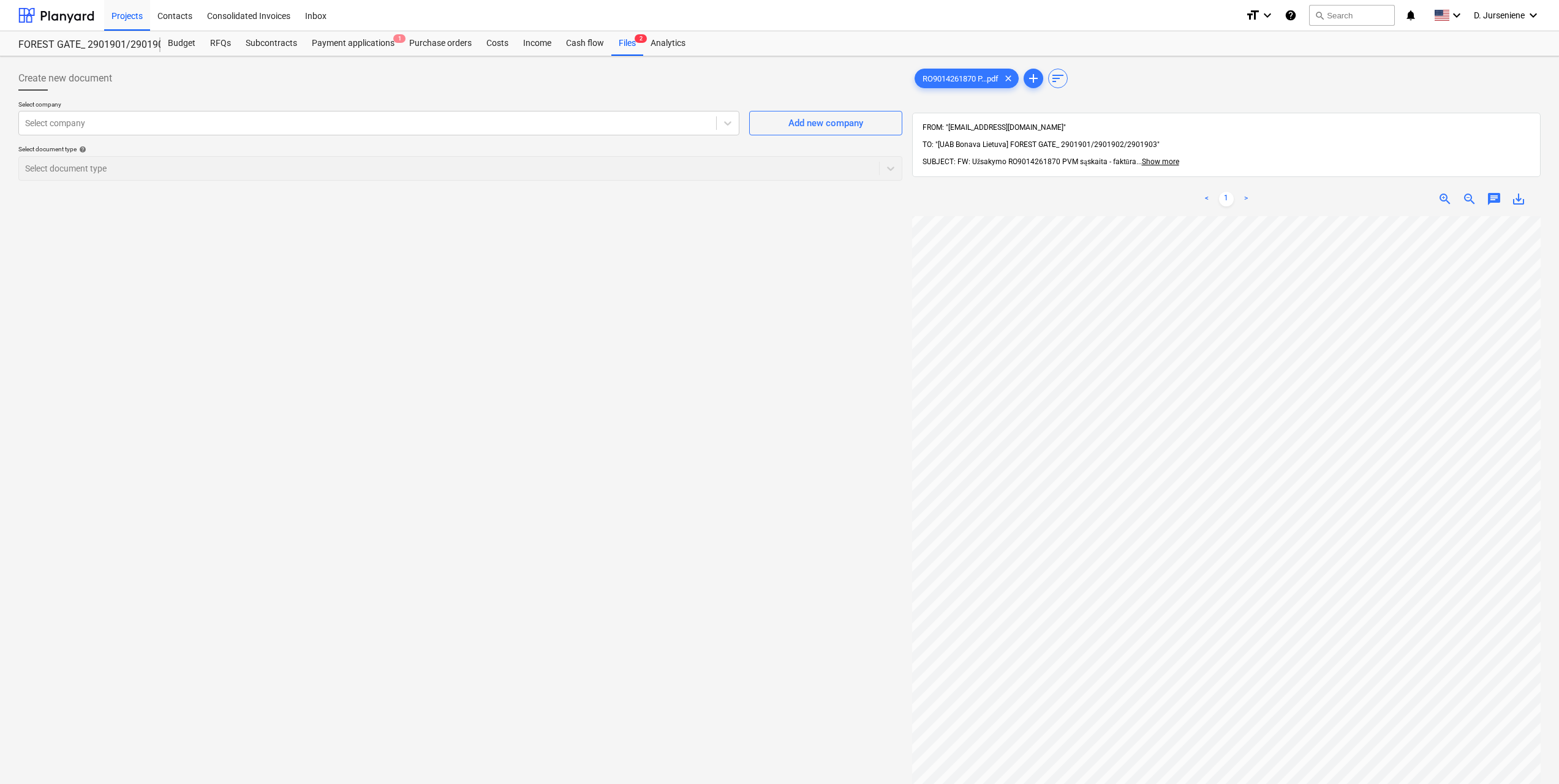
scroll to position [184, 0]
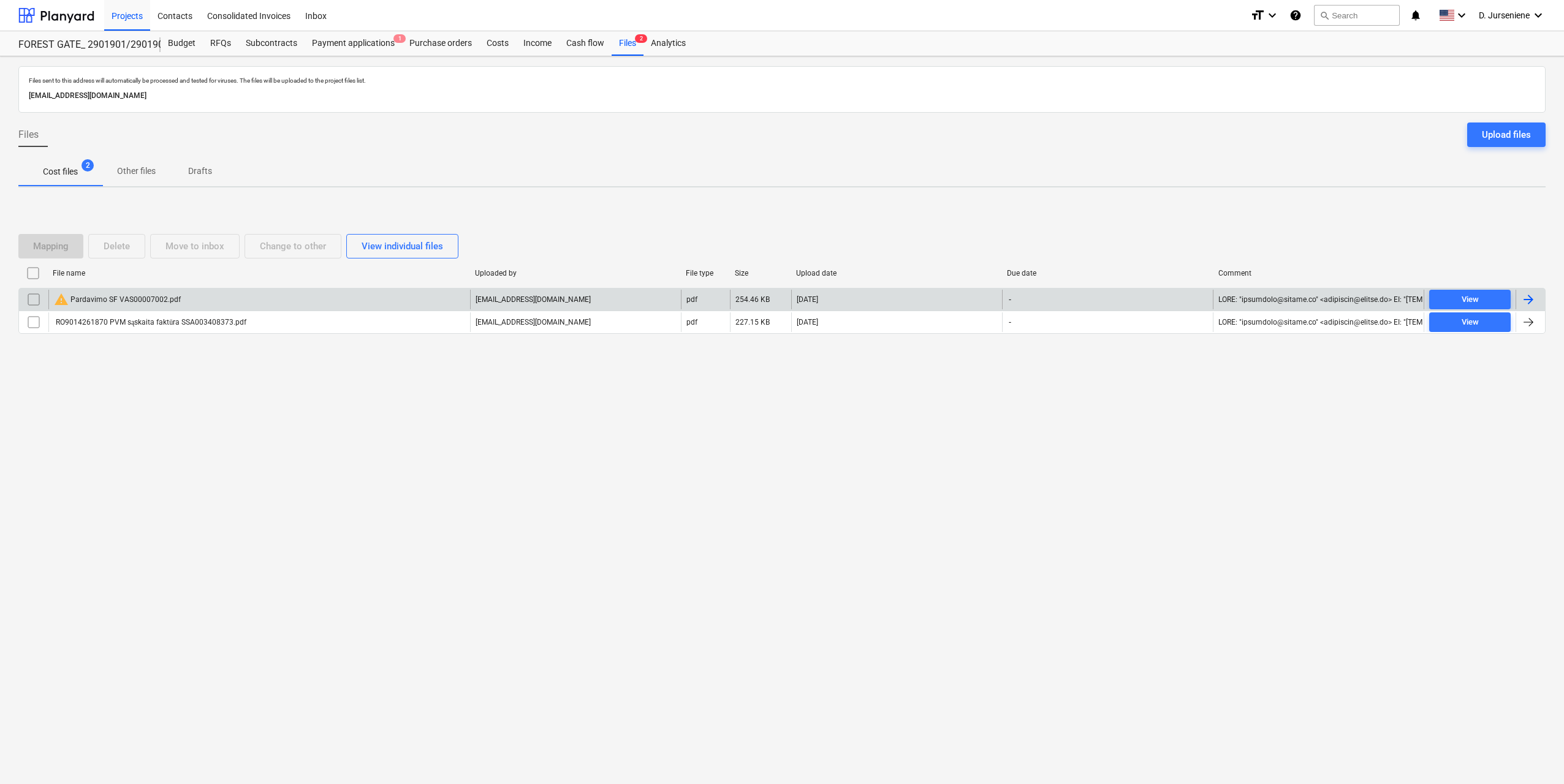
click at [1526, 298] on div at bounding box center [1528, 300] width 15 height 15
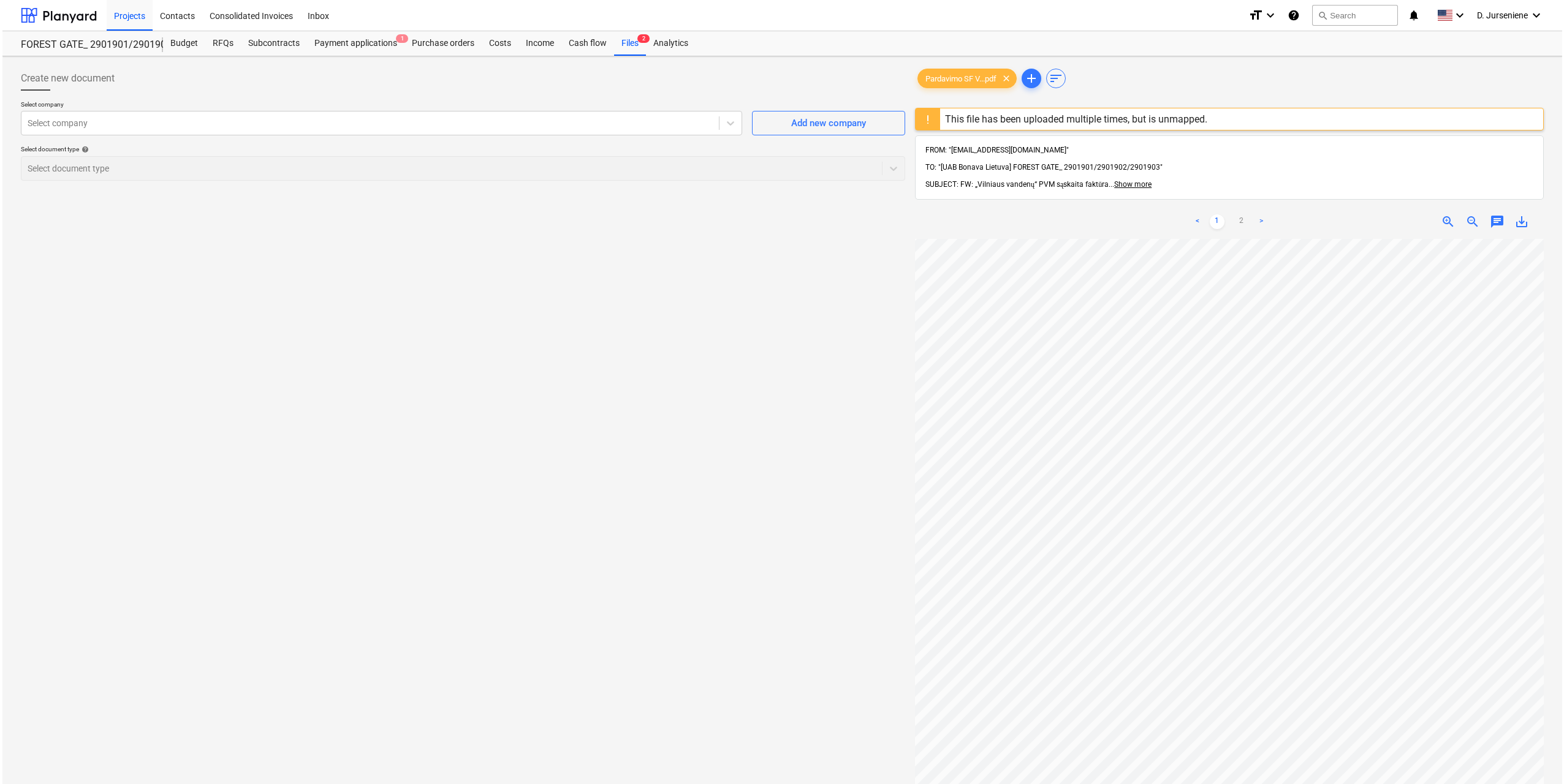
scroll to position [291, 0]
click at [674, 443] on div "Create new document Select company Select company Add new company Select docume…" at bounding box center [461, 527] width 894 height 932
